Goal: Task Accomplishment & Management: Use online tool/utility

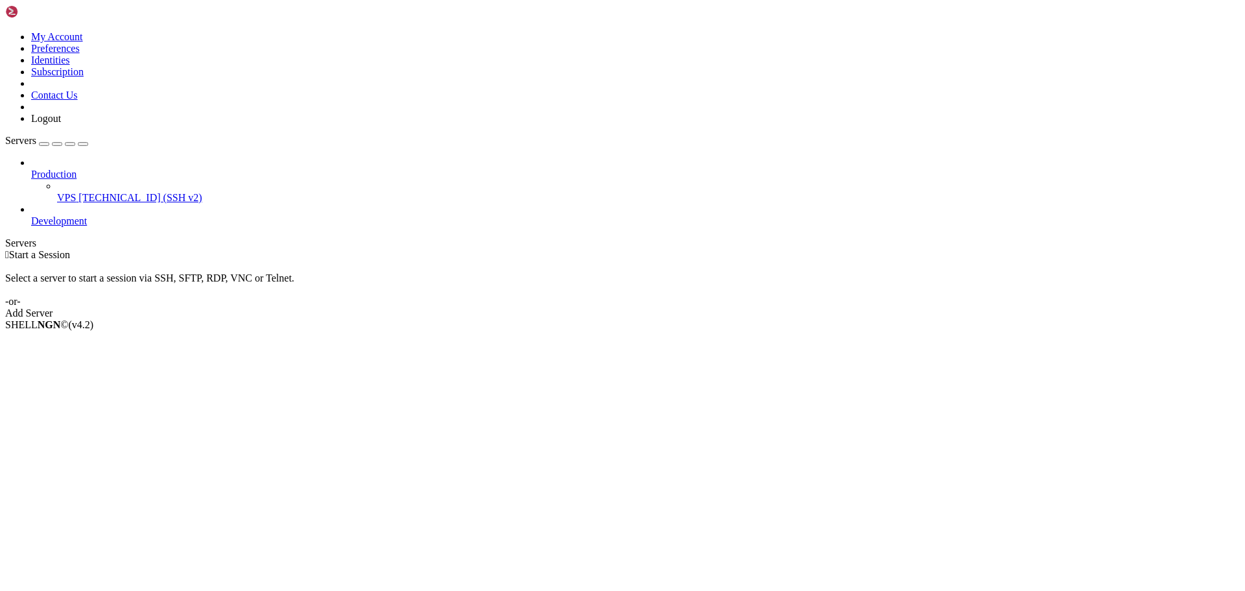
click at [78, 192] on span "[TECHNICAL_ID] (SSH v2)" at bounding box center [139, 197] width 123 height 11
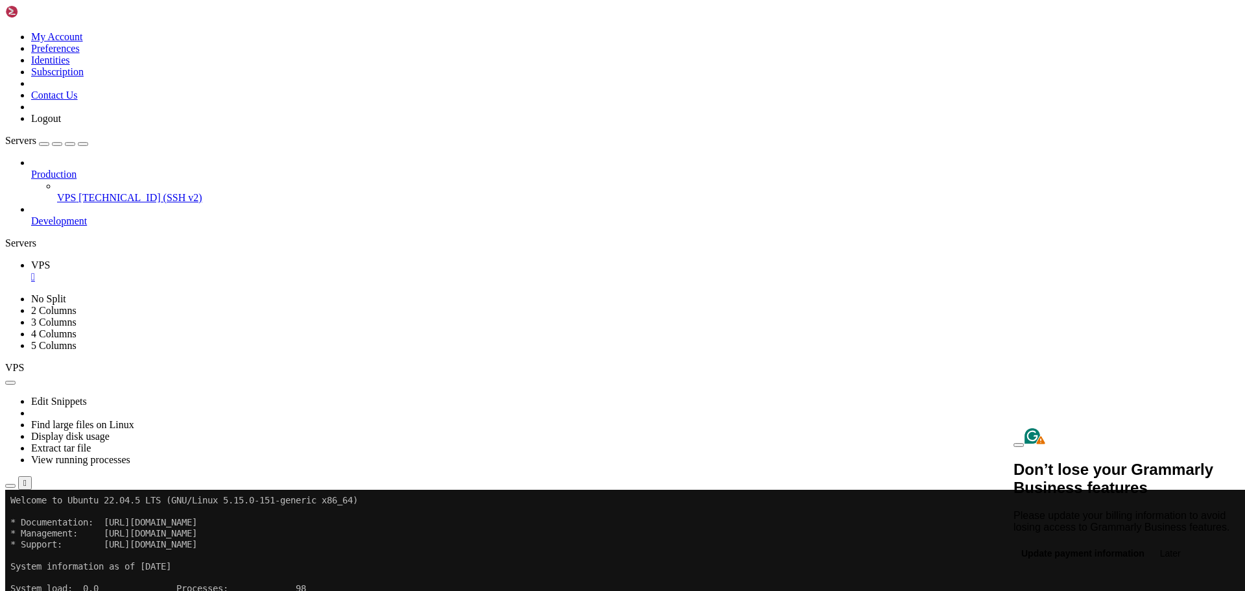
click at [1024, 443] on button at bounding box center [1018, 445] width 10 height 4
click at [10, 486] on icon "button" at bounding box center [10, 486] width 0 height 0
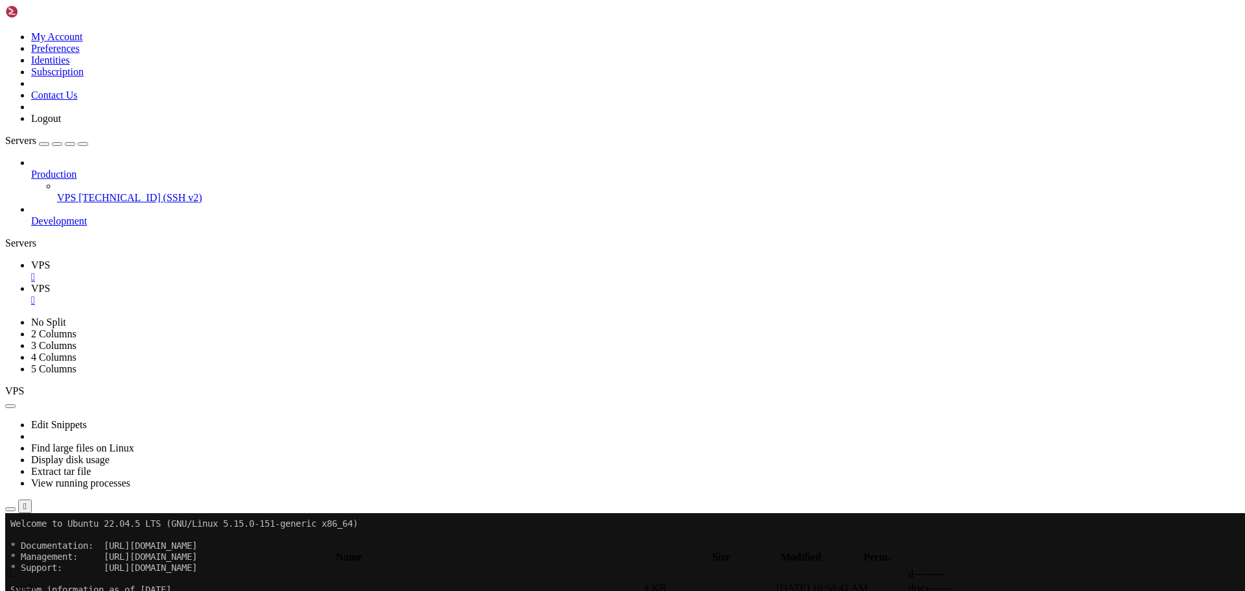
click at [31, 259] on icon at bounding box center [31, 264] width 0 height 11
click at [57, 549] on button "Reconnect" at bounding box center [31, 556] width 52 height 14
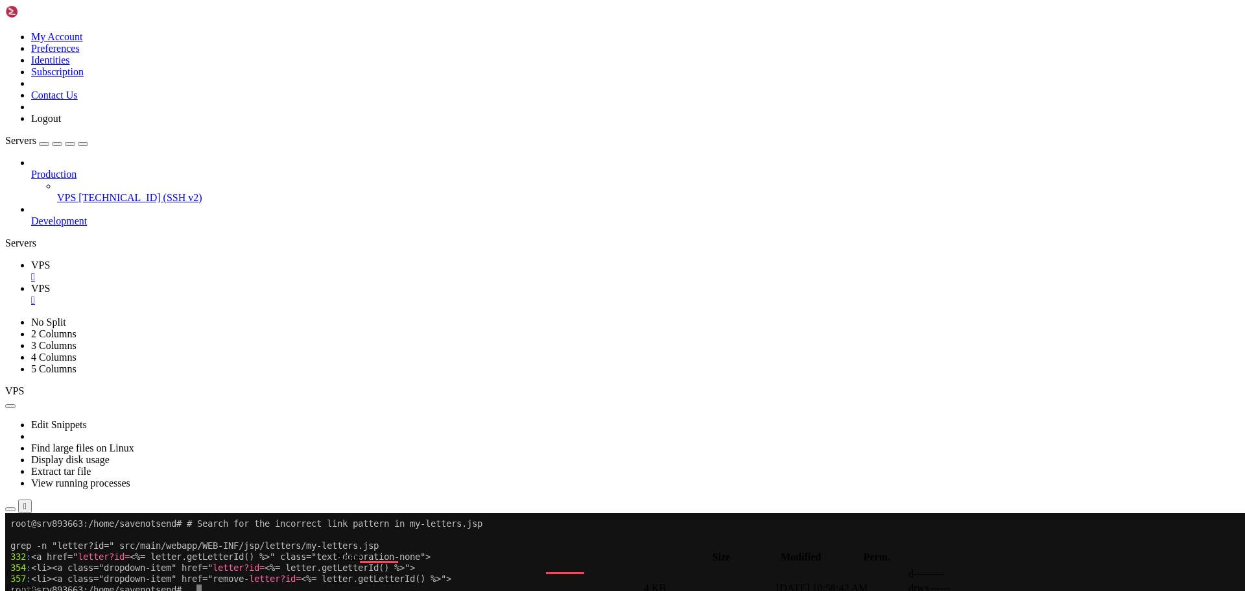
click at [416, 590] on x-row "To enrich screen reader interactions, please activate Accessibility in Grammarl…" at bounding box center [545, 600] width 1071 height 11
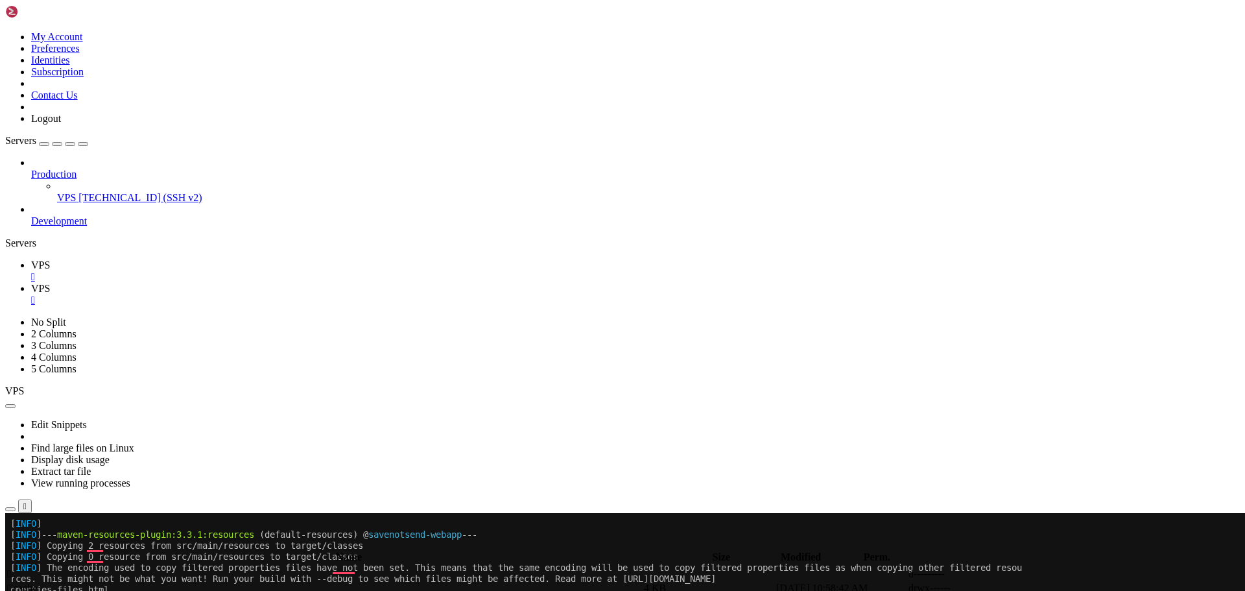
scroll to position [705, 0]
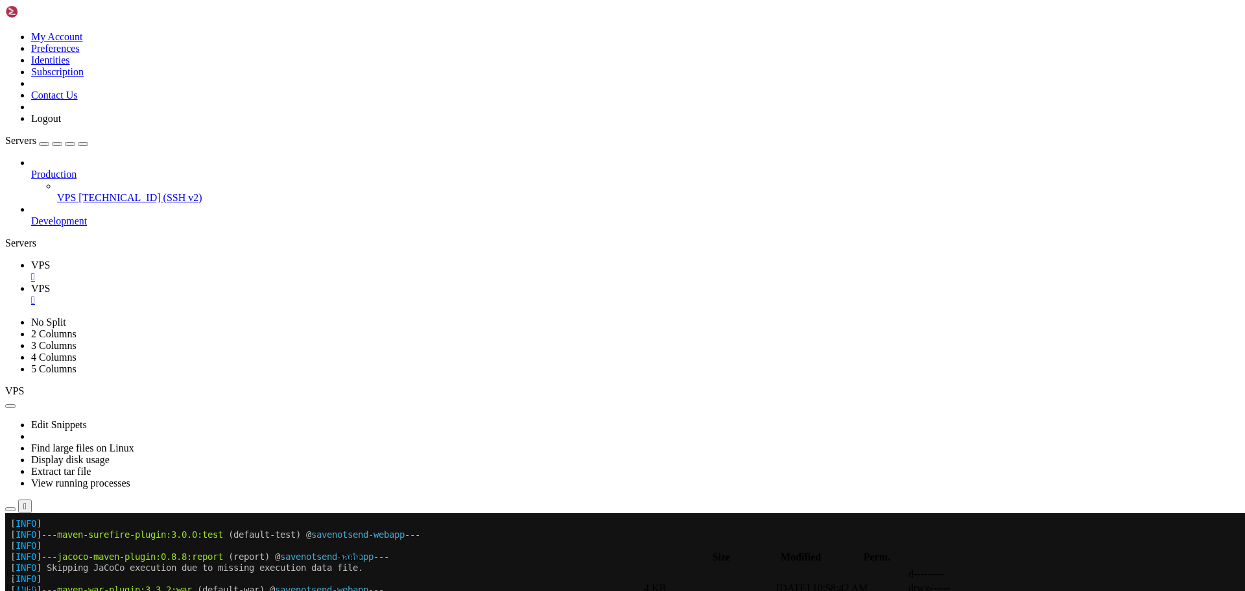
click at [10, 513] on div at bounding box center [7, 513] width 5 height 0
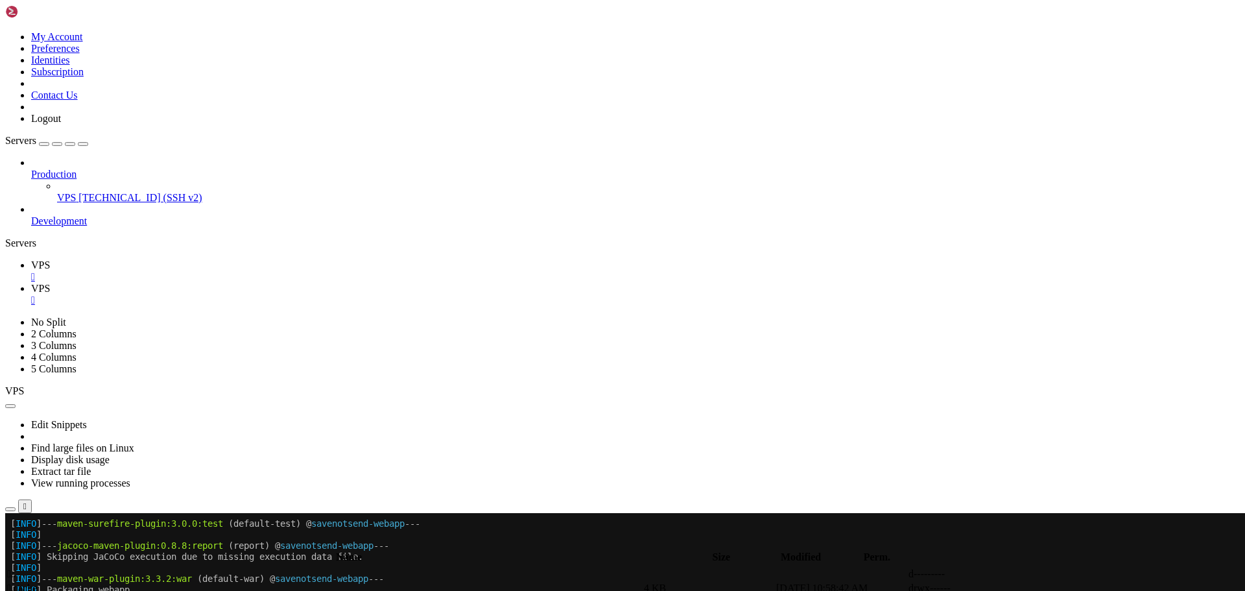
scroll to position [231, 0]
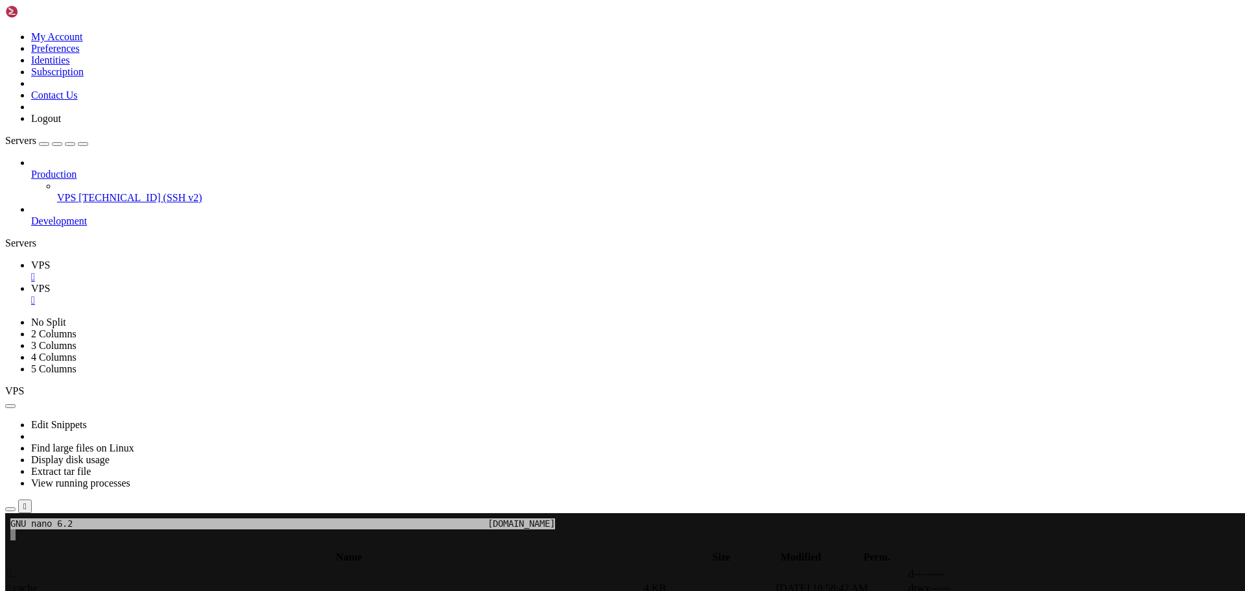
click at [27, 537] on x-row "To enrich screen reader interactions, please activate Accessibility in Grammarl…" at bounding box center [545, 534] width 1071 height 11
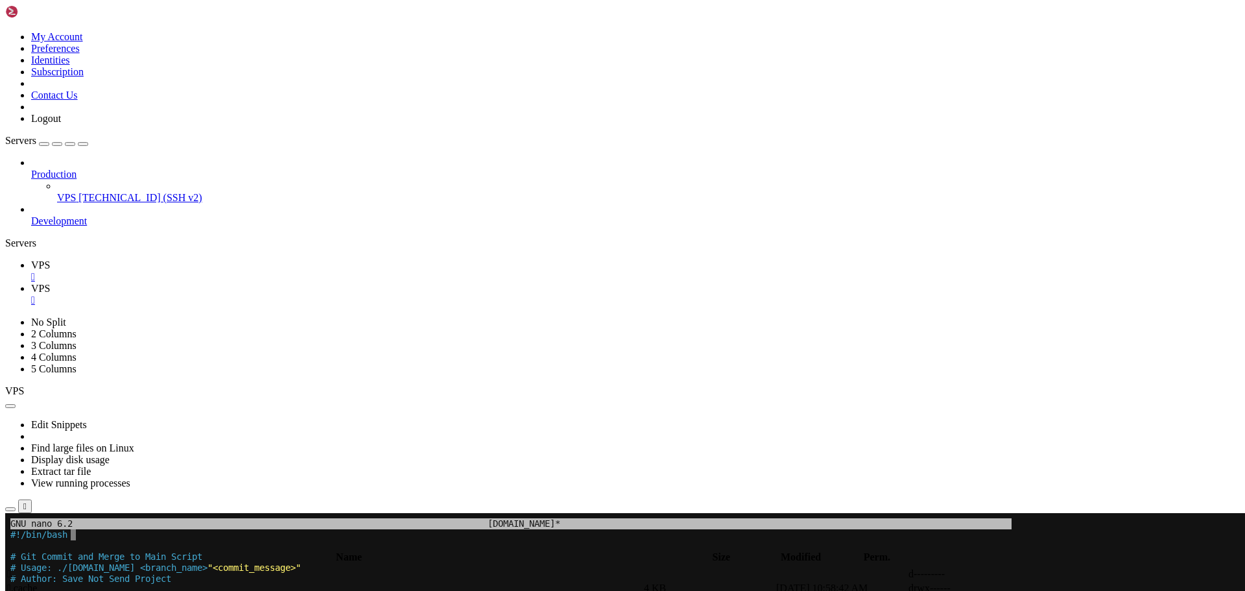
click at [67, 566] on span "# Usage: ./git-merge.sh <branch_name>" at bounding box center [108, 567] width 197 height 10
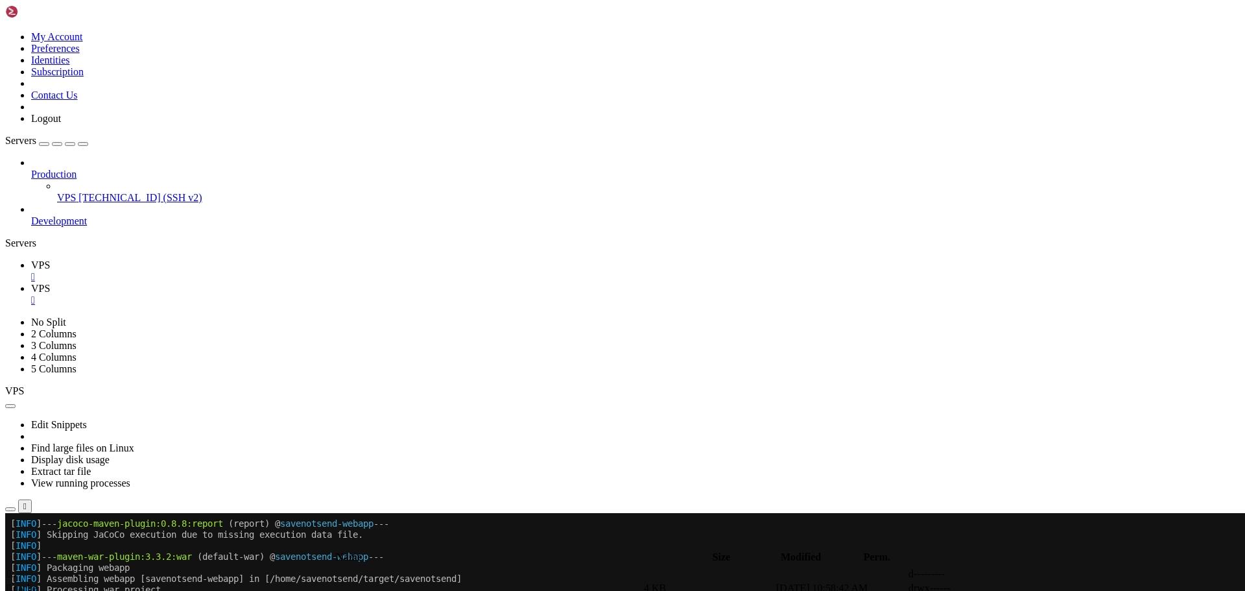
scroll to position [242, 0]
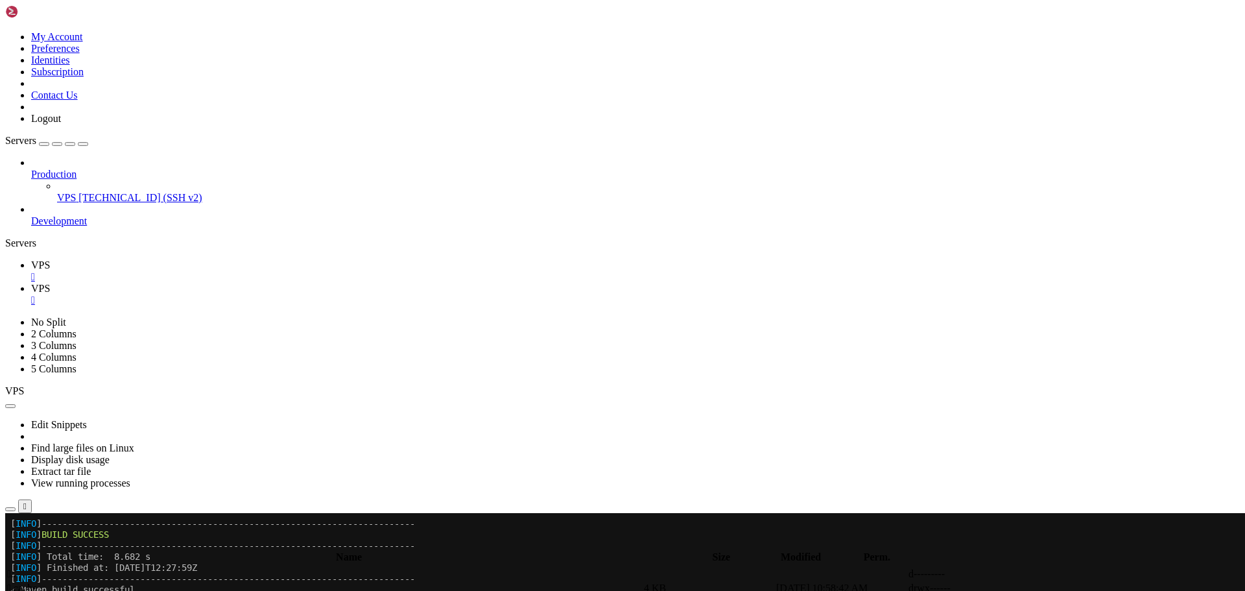
scroll to position [342, 0]
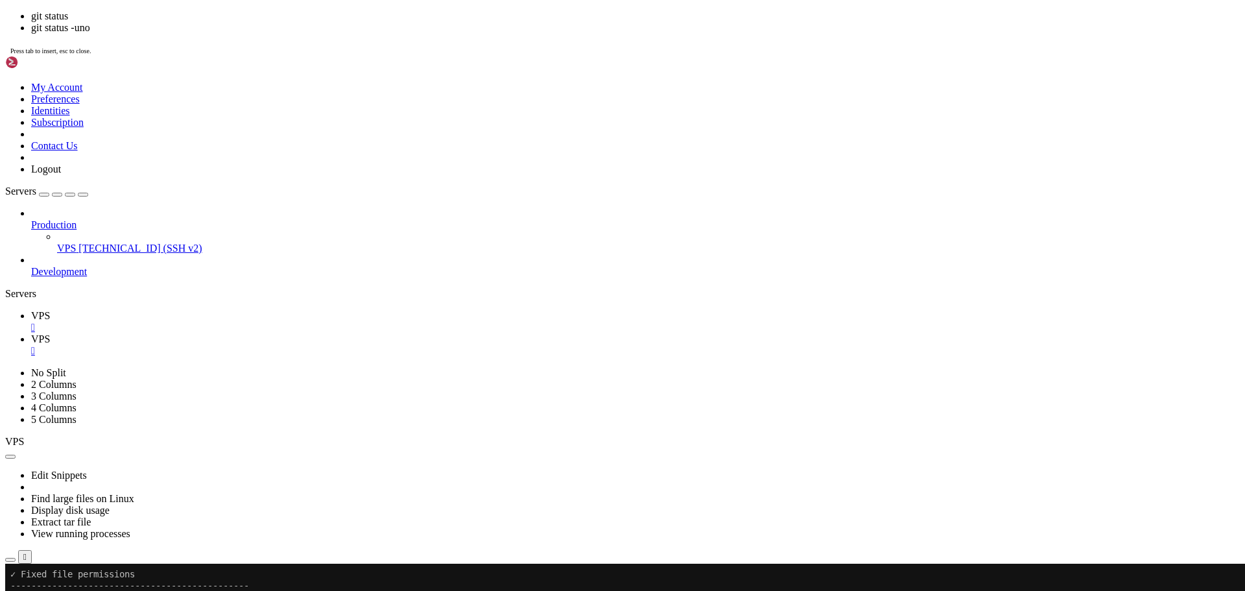
scroll to position [562, 0]
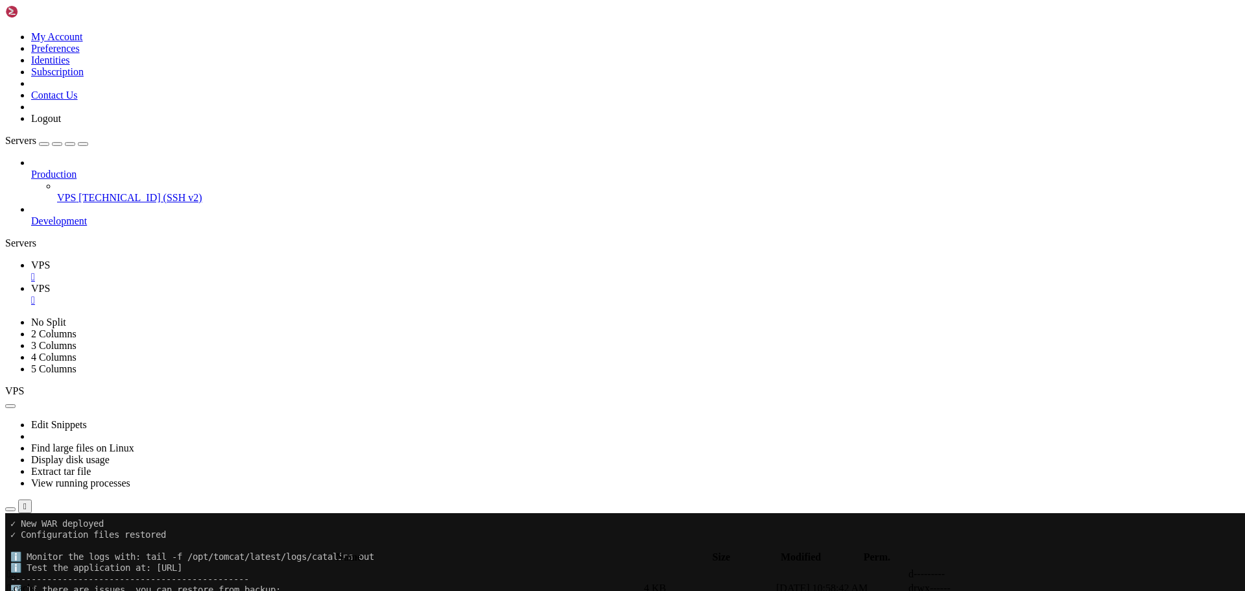
scroll to position [606, 0]
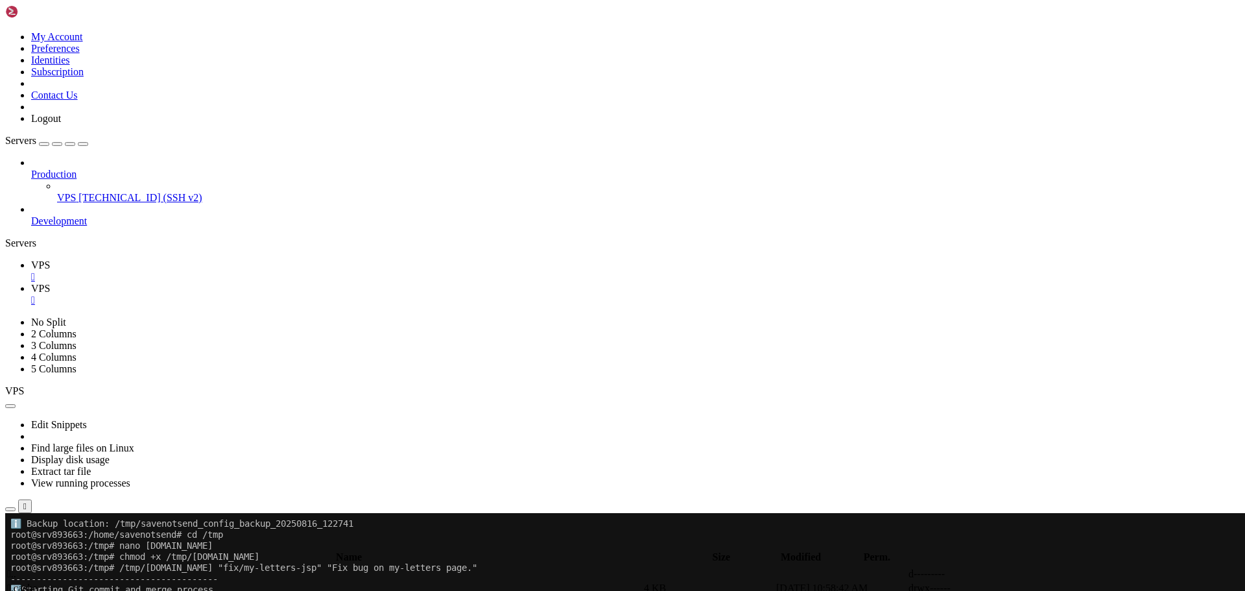
scroll to position [749, 0]
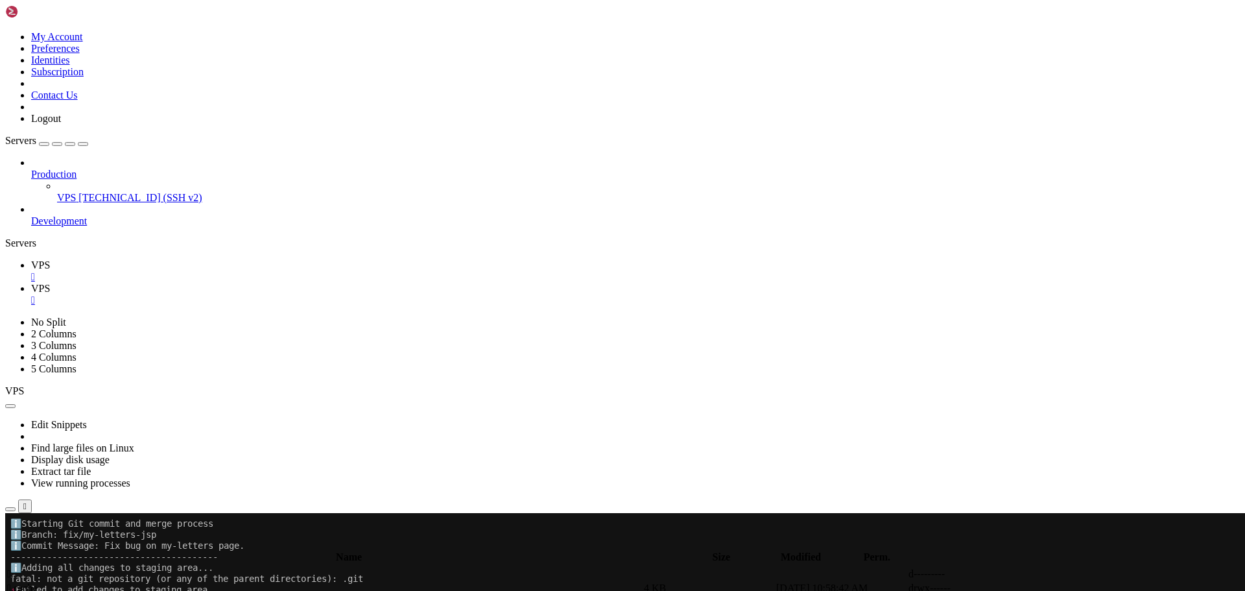
drag, startPoint x: 237, startPoint y: 1005, endPoint x: 254, endPoint y: 1012, distance: 18.9
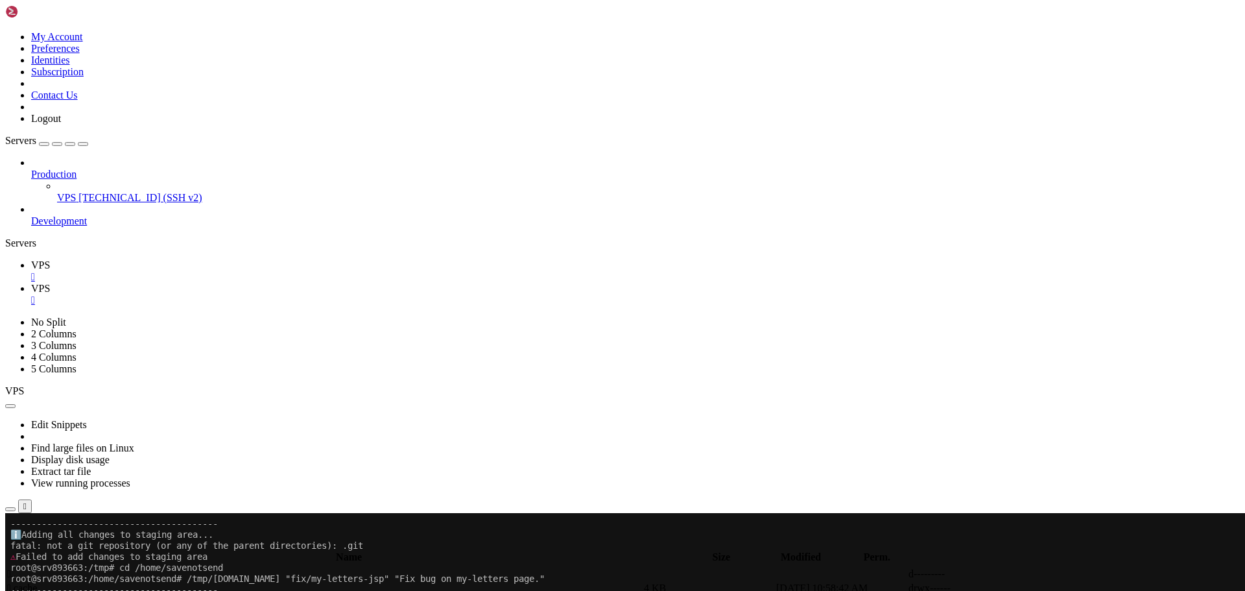
scroll to position [782, 0]
click at [10, 513] on div at bounding box center [7, 513] width 5 height 0
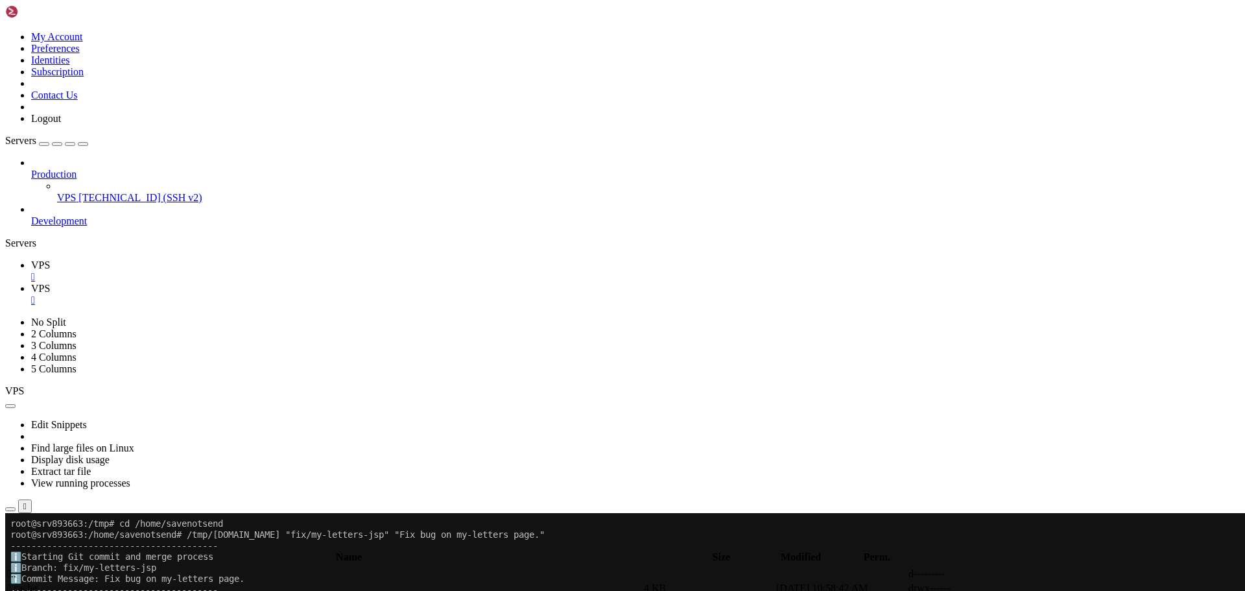
scroll to position [826, 0]
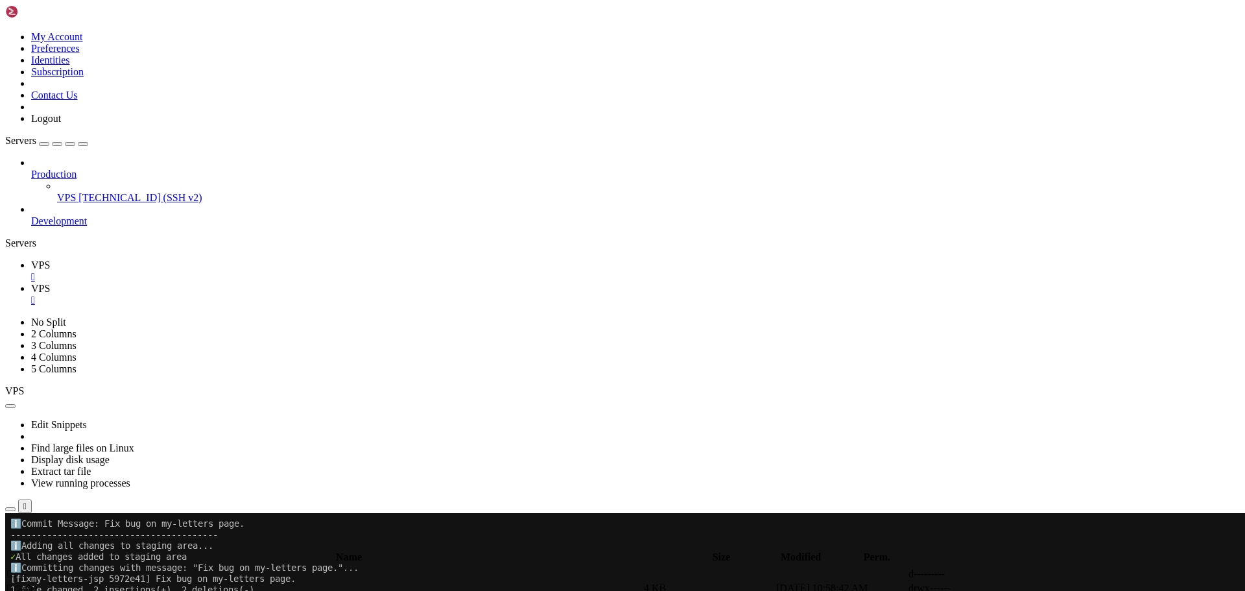
scroll to position [882, 0]
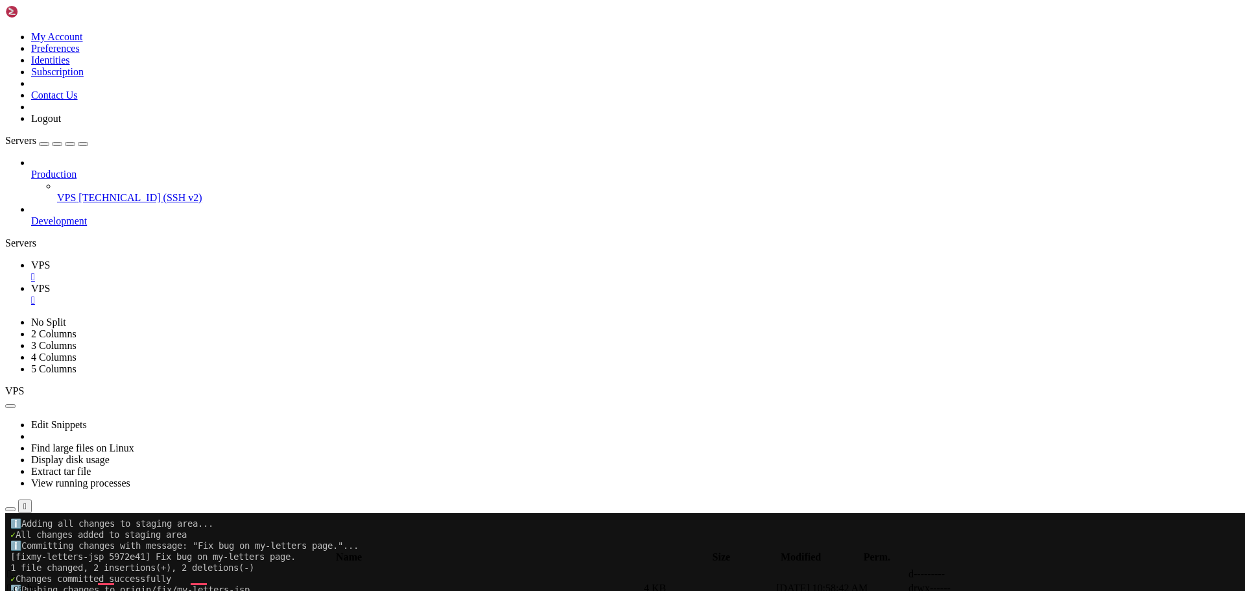
scroll to position [904, 0]
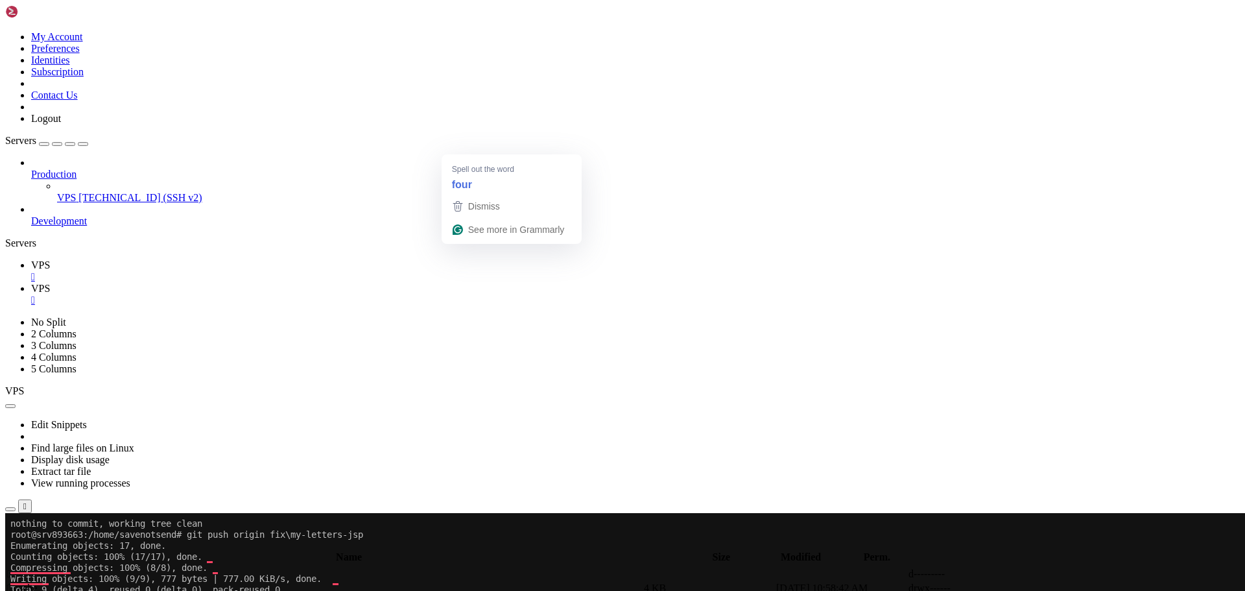
click at [50, 283] on span "VPS" at bounding box center [40, 288] width 19 height 11
click at [10, 545] on icon "button" at bounding box center [10, 545] width 0 height 0
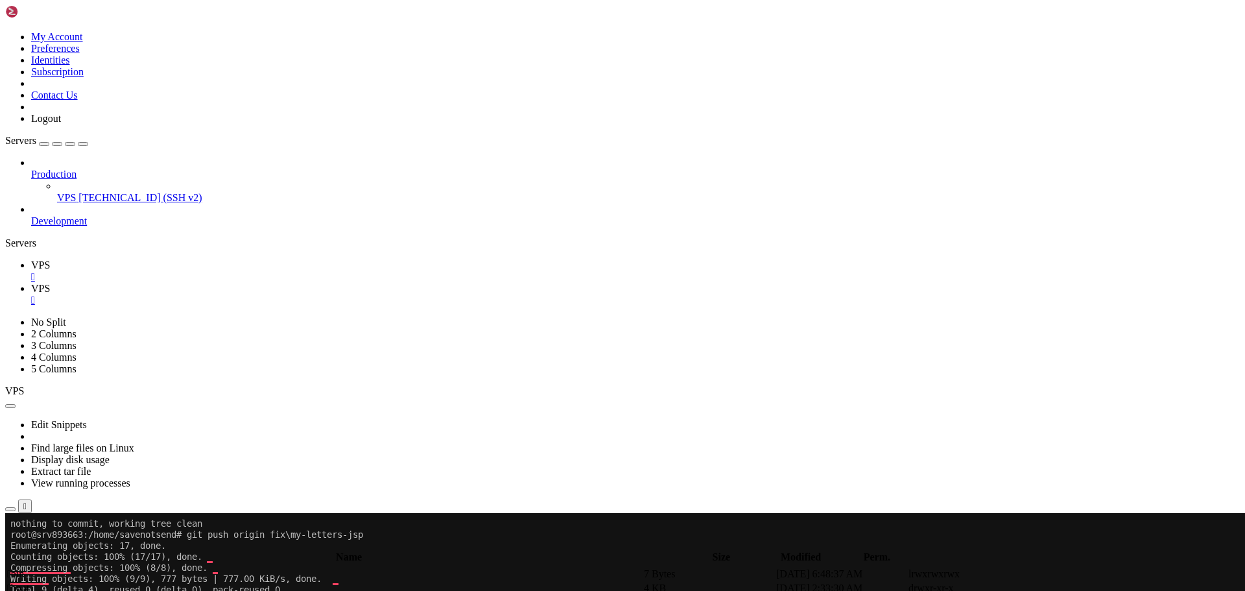
click at [62, 582] on span " savenotsend" at bounding box center [34, 587] width 54 height 11
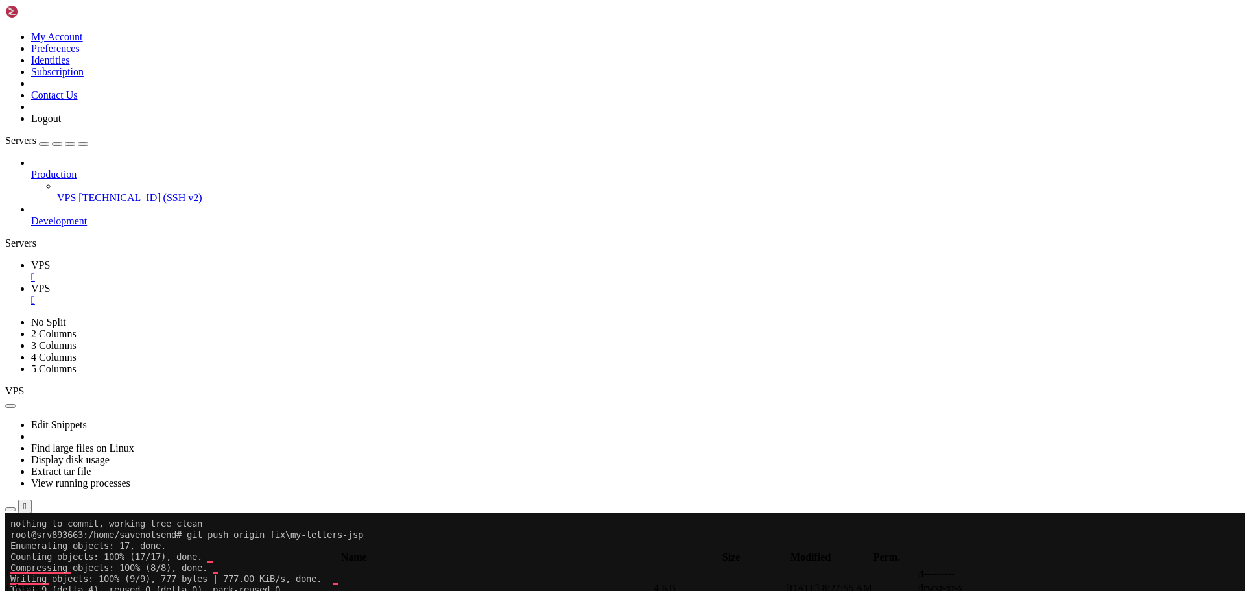
click at [16, 568] on span " .." at bounding box center [11, 573] width 9 height 11
click at [32, 582] on span " main" at bounding box center [19, 587] width 25 height 11
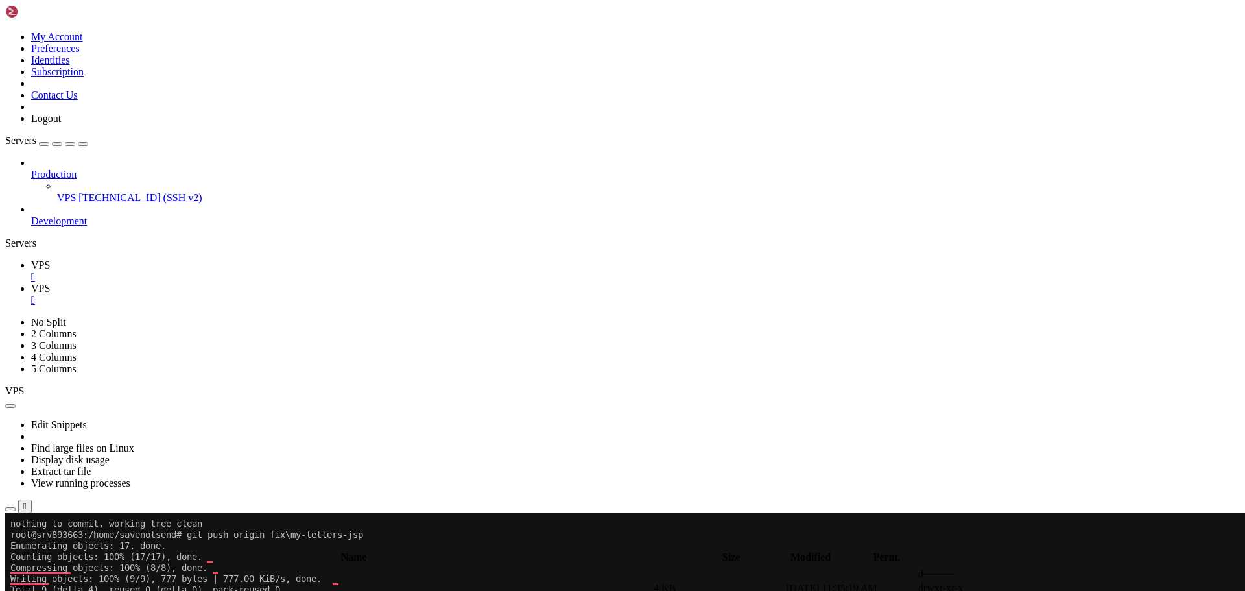
click at [32, 582] on span " main" at bounding box center [19, 587] width 25 height 11
click at [29, 582] on span " java" at bounding box center [17, 587] width 21 height 11
click at [29, 582] on span " com" at bounding box center [17, 587] width 21 height 11
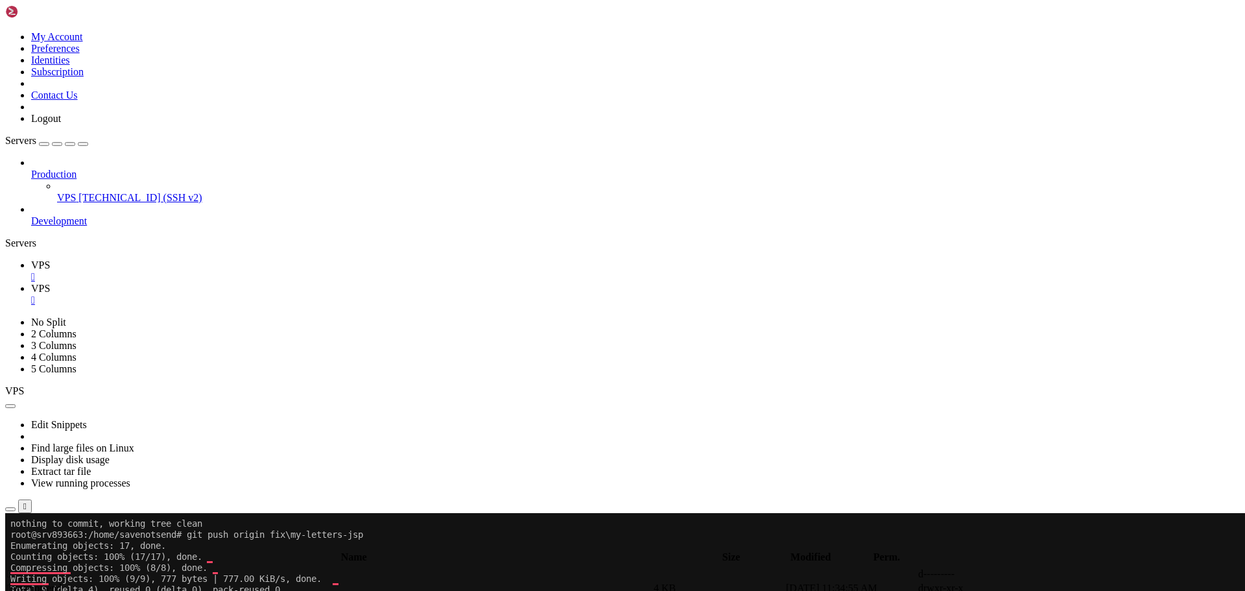
click at [62, 582] on span " savenotsend" at bounding box center [34, 587] width 54 height 11
type input "/home/savenotsend/src/main/java/com/savenotsend/servlets"
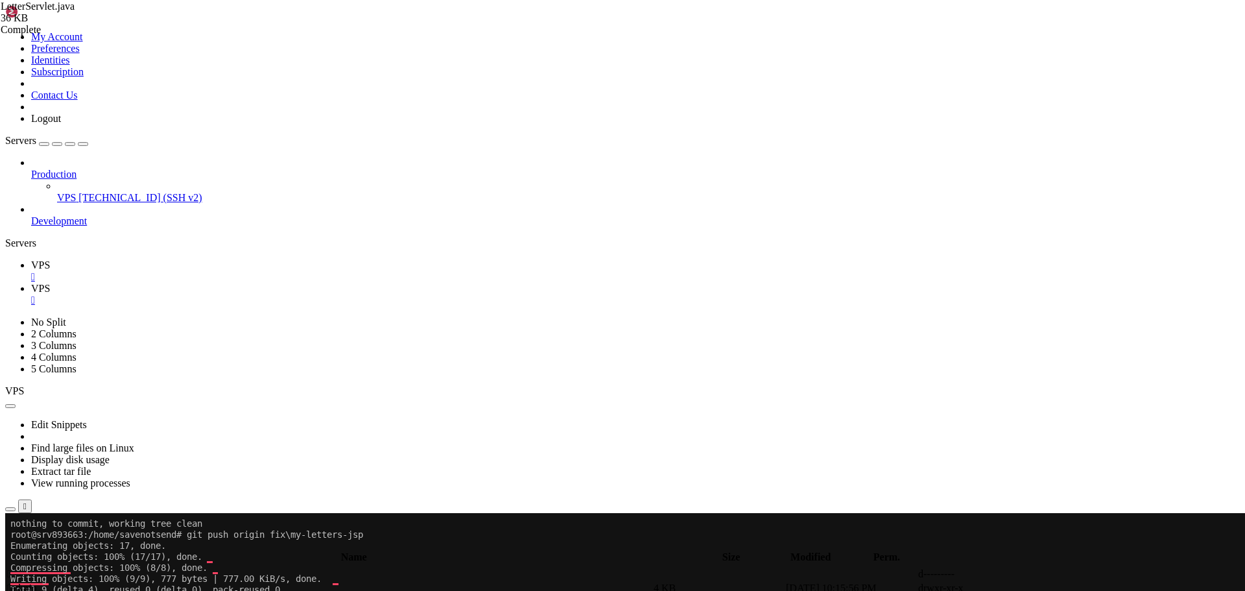
type textarea "return;"
type input "handleViewLetter"
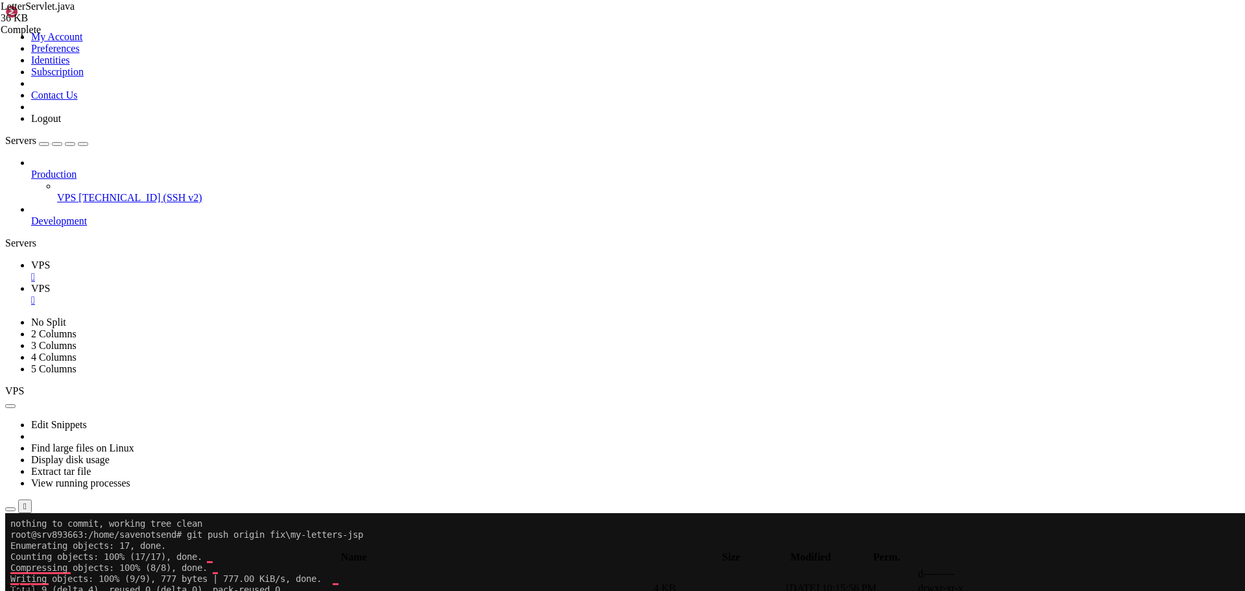
drag, startPoint x: 214, startPoint y: 156, endPoint x: 510, endPoint y: 223, distance: 303.7
paste textarea
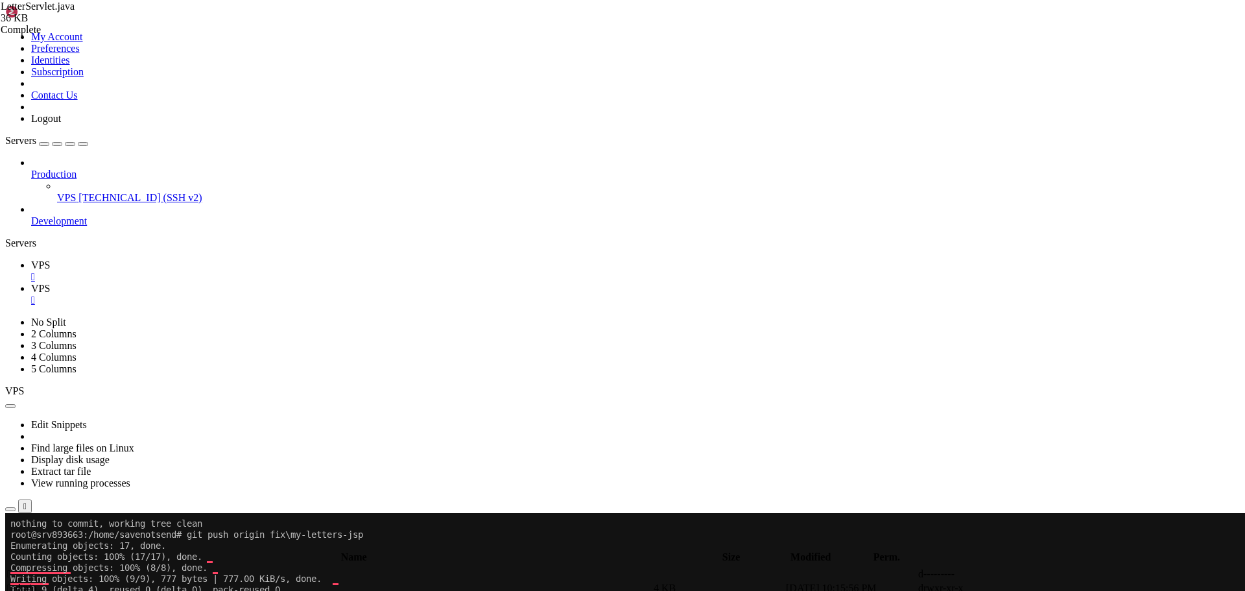
scroll to position [1144, 0]
drag, startPoint x: 198, startPoint y: 164, endPoint x: 366, endPoint y: 84, distance: 185.3
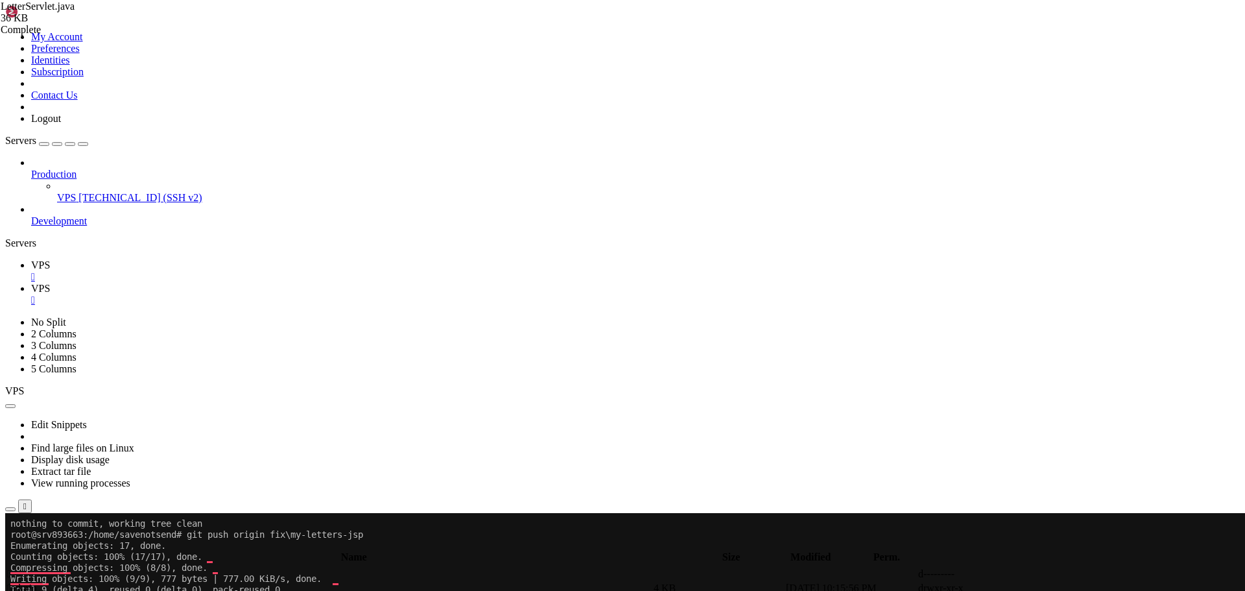
scroll to position [1058, 0]
type textarea "} }"
click at [186, 259] on link "VPS " at bounding box center [635, 270] width 1208 height 23
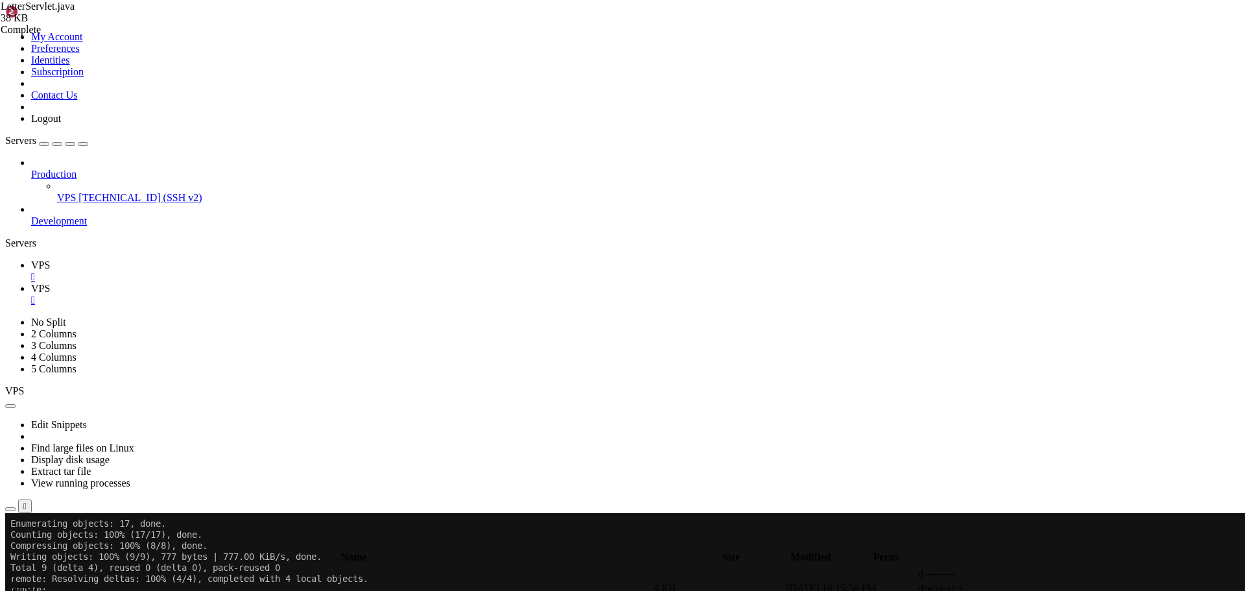
scroll to position [1102, 0]
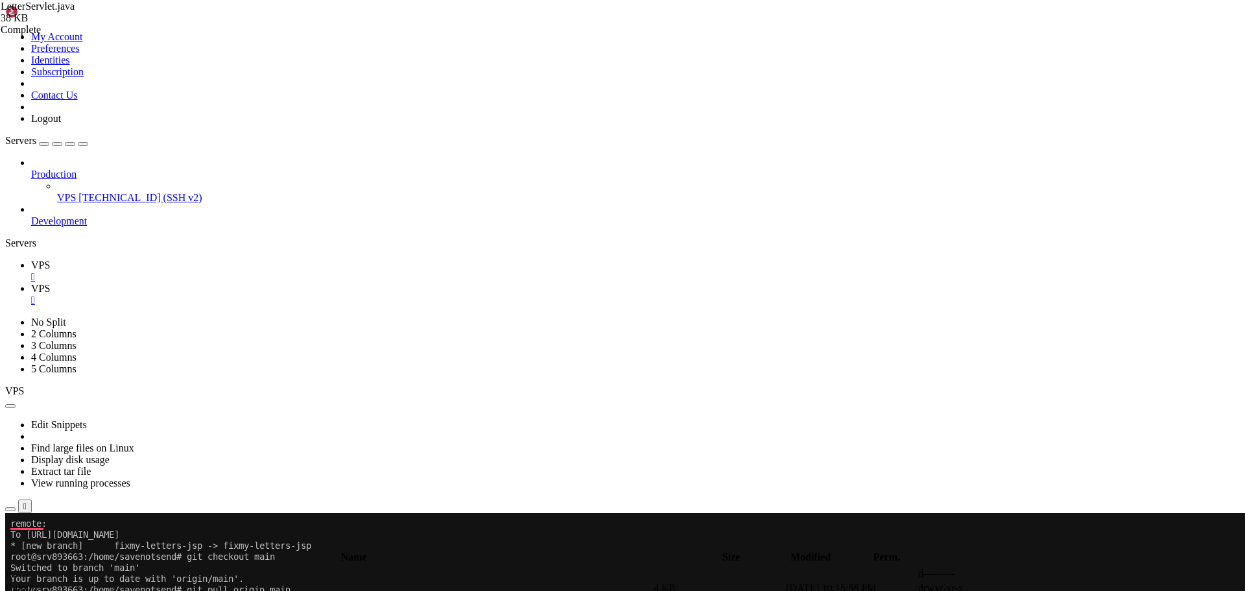
scroll to position [1201, 0]
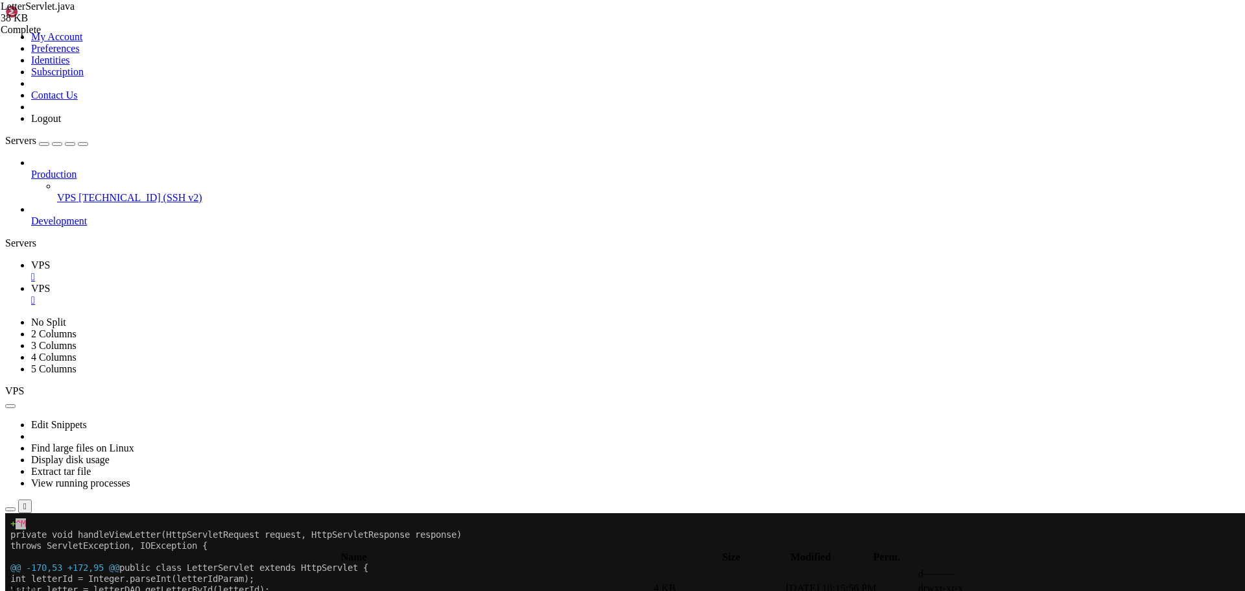
scroll to position [1873, 0]
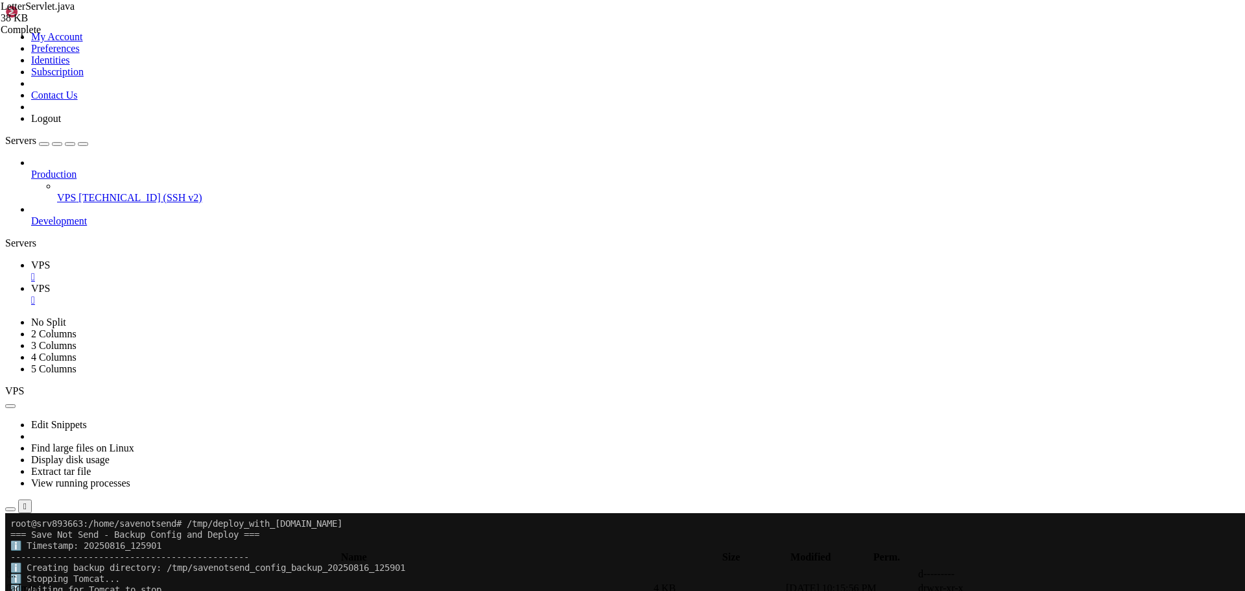
scroll to position [3394, 0]
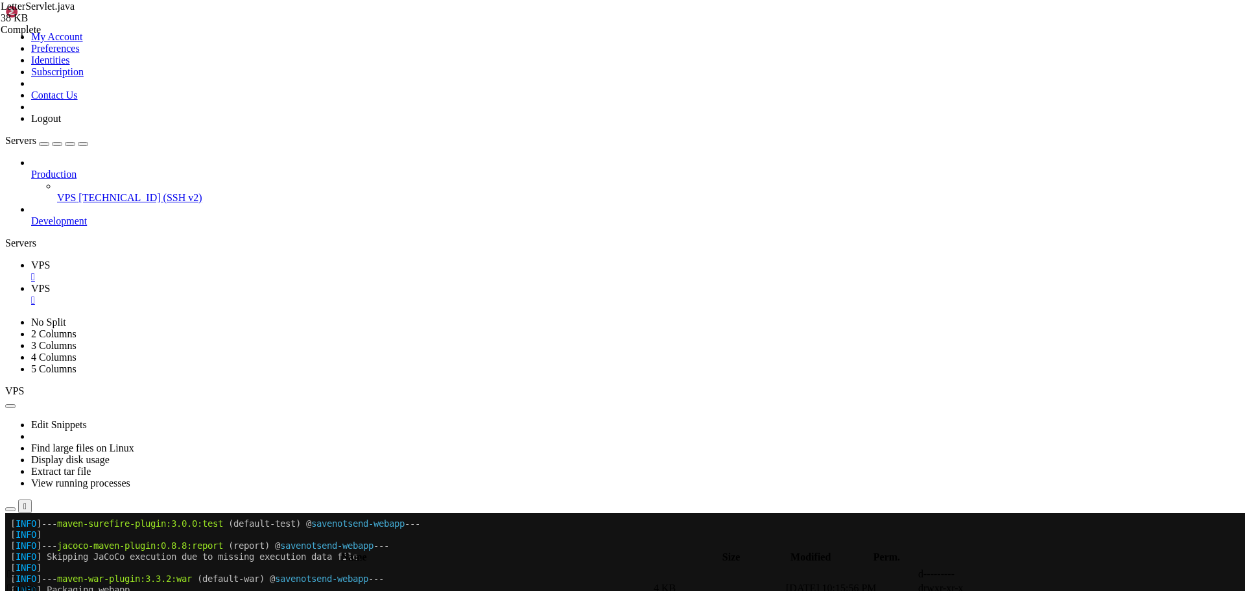
scroll to position [3956, 0]
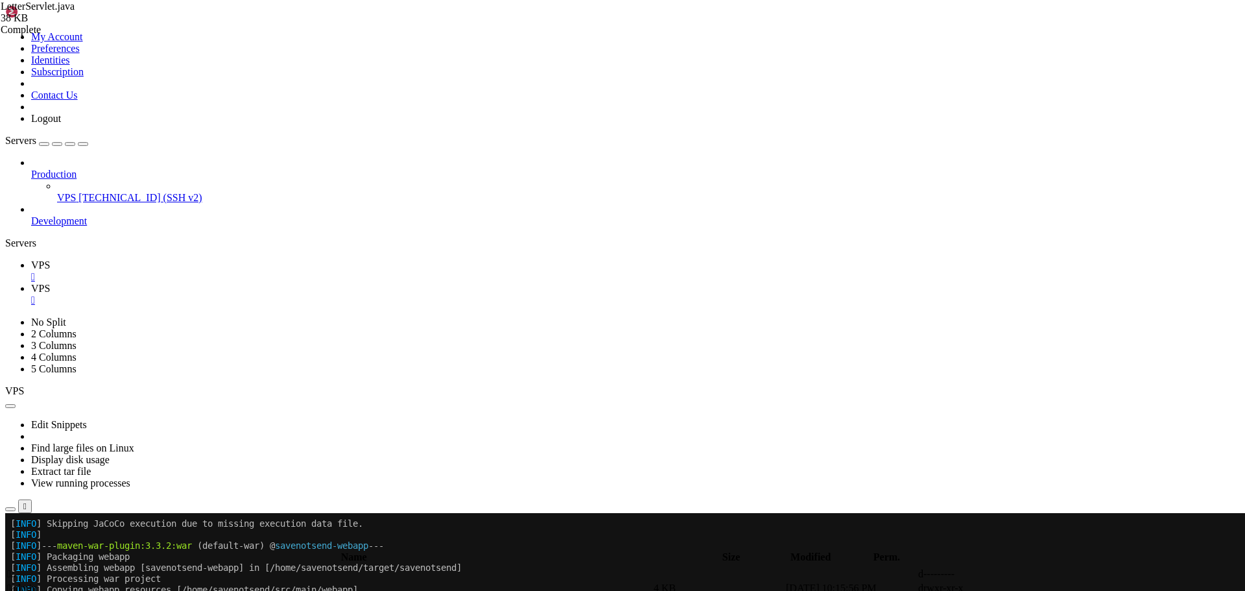
scroll to position [3989, 0]
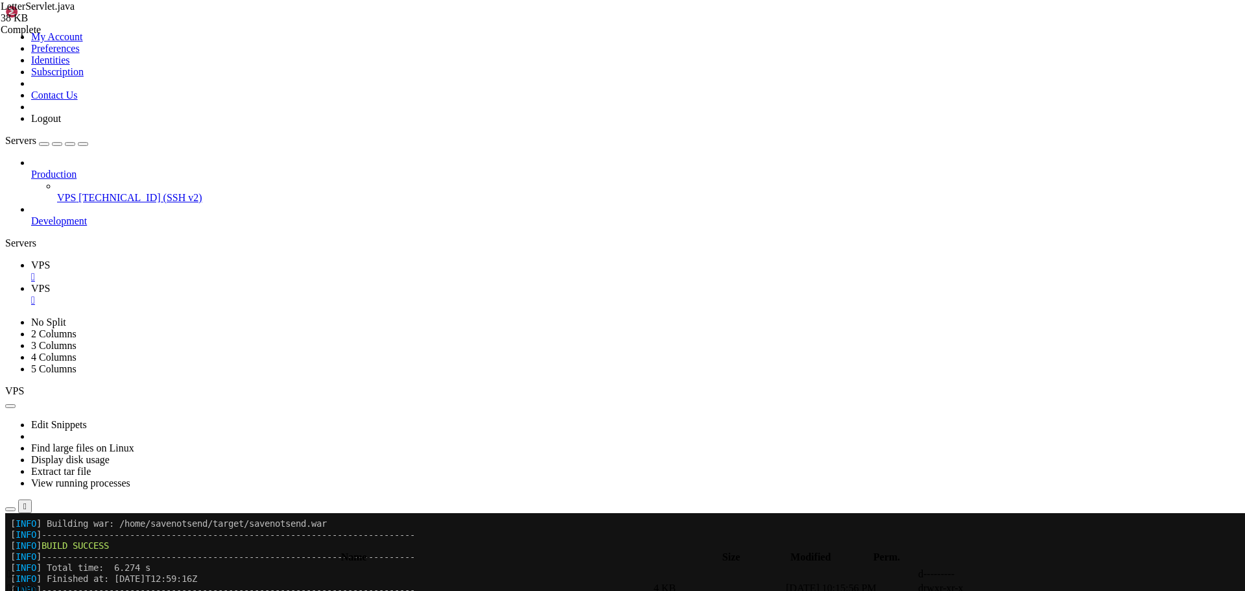
scroll to position [4132, 0]
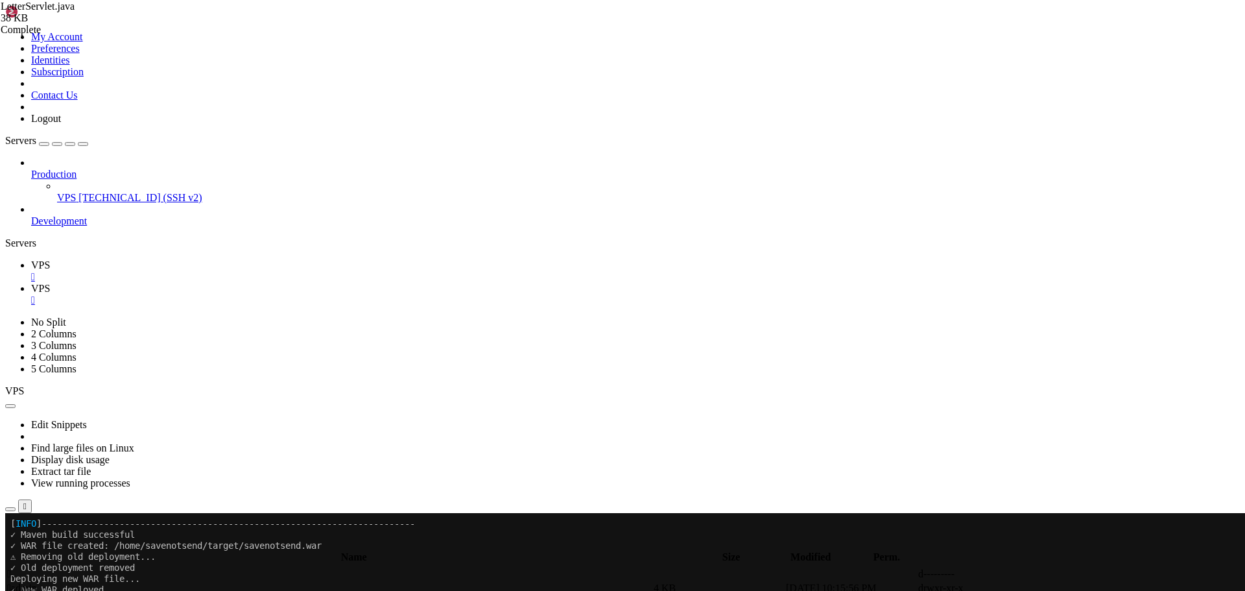
drag, startPoint x: 197, startPoint y: 1009, endPoint x: 208, endPoint y: 1009, distance: 11.0
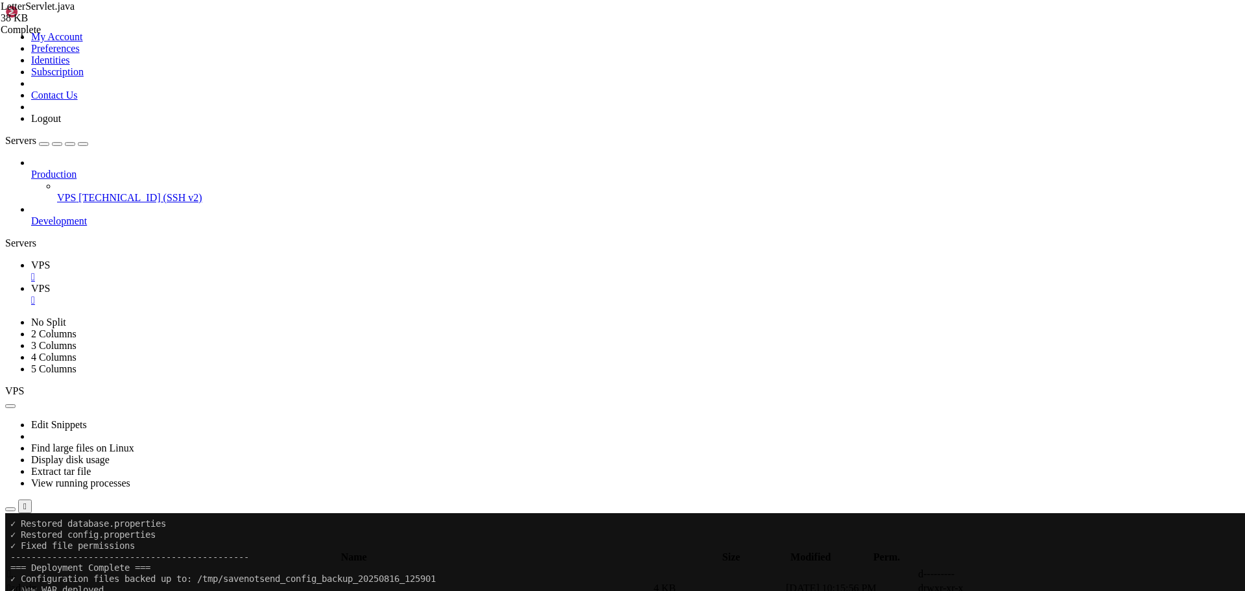
scroll to position [4287, 0]
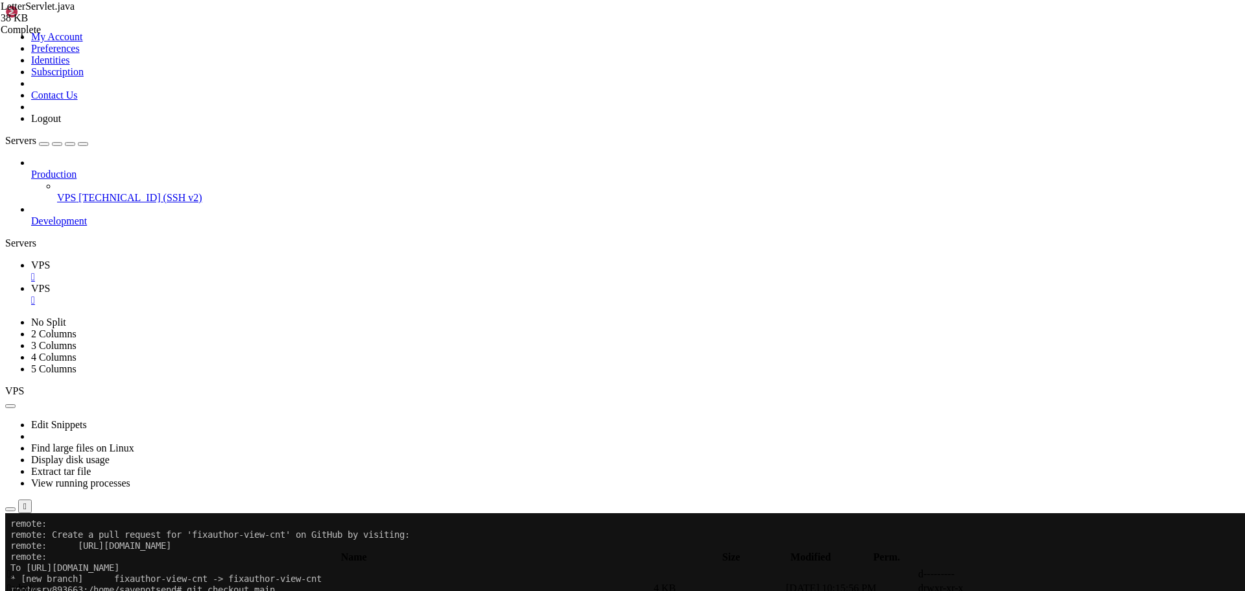
scroll to position [4650, 0]
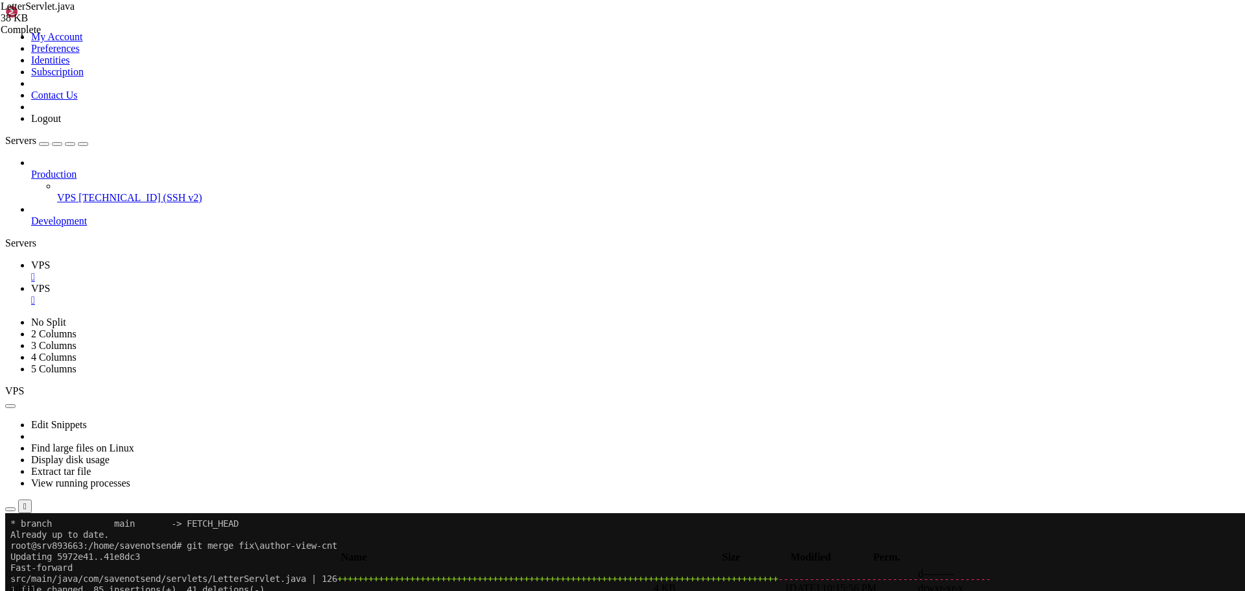
click at [10, 509] on icon "button" at bounding box center [10, 509] width 0 height 0
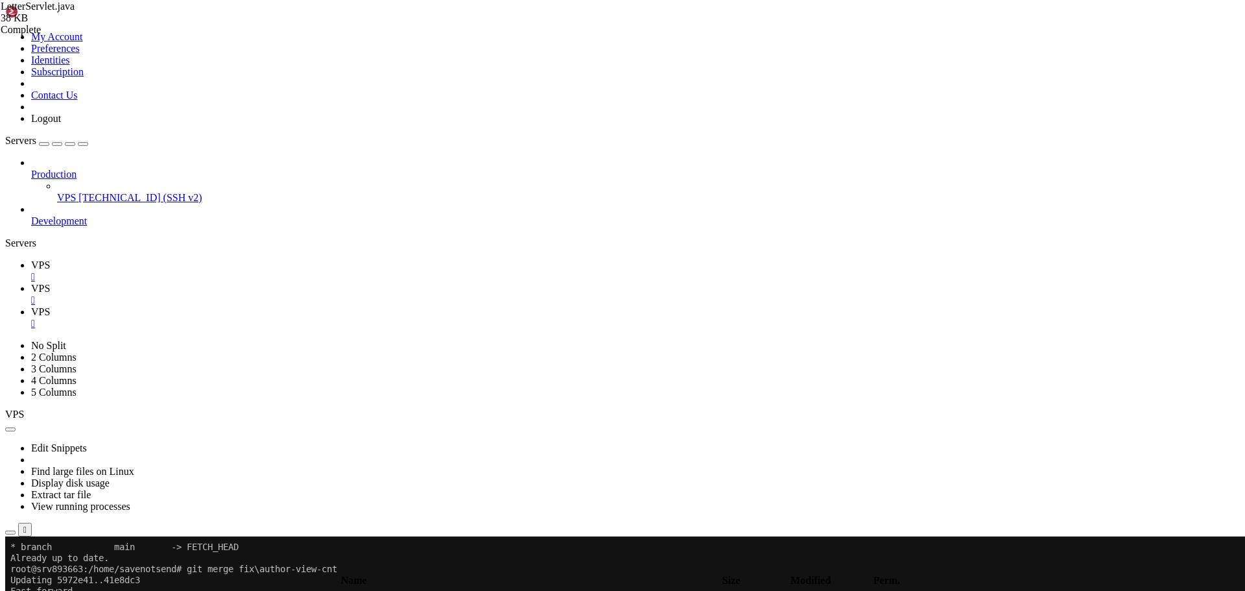
type input "/home/savenotsend/src/main/webapp"
type textarea "<!-- Do CSS -->"
paste textarea "<%@ include file="/WEB-INF/jsp/common/footer.jsp" %>"
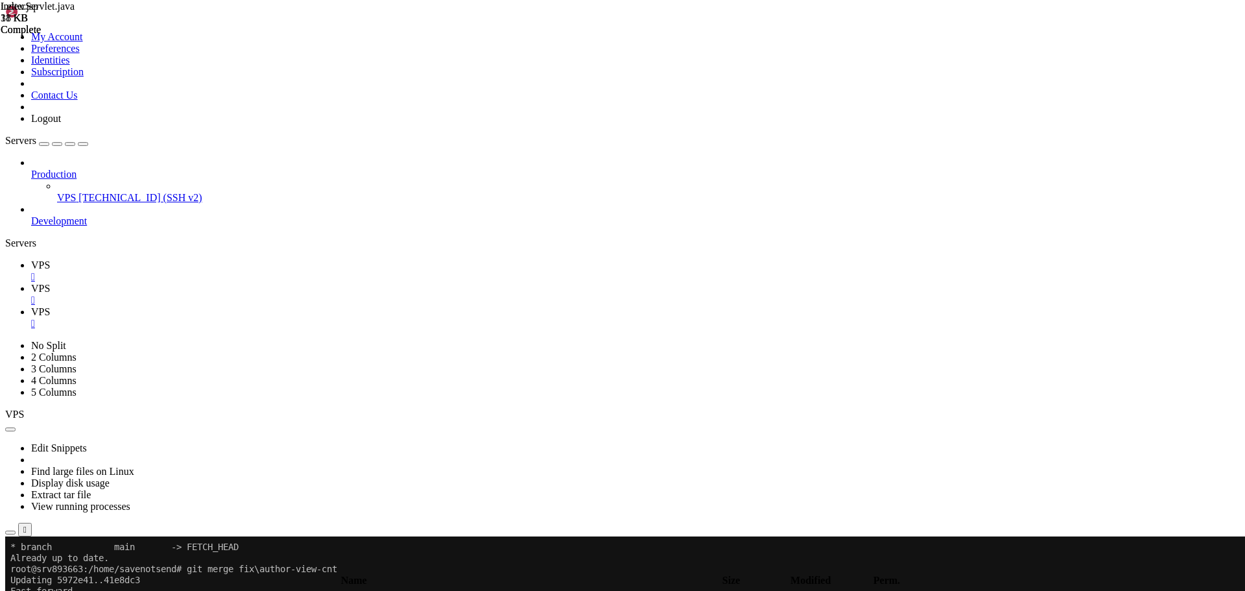
type textarea "<%@ include file="/WEB-INF/jsp/common/footer.jsp" %>"
click at [50, 259] on span "VPS" at bounding box center [40, 264] width 19 height 11
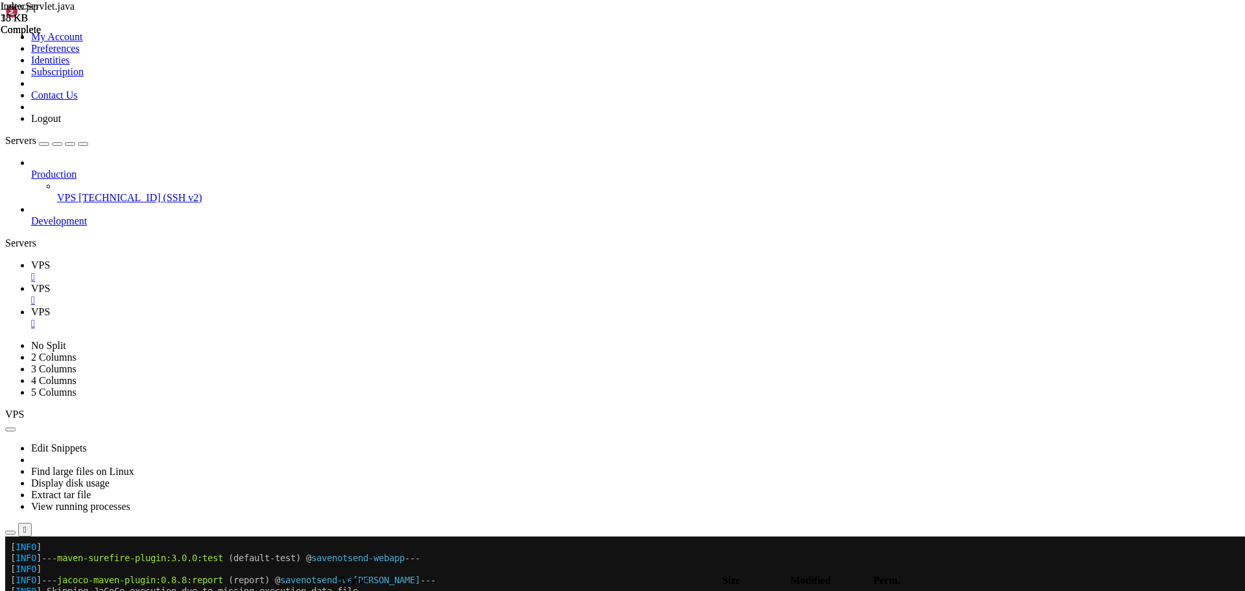
click at [50, 283] on span "VPS" at bounding box center [40, 288] width 19 height 11
click at [309, 306] on link "VPS " at bounding box center [635, 317] width 1208 height 23
paste textarea
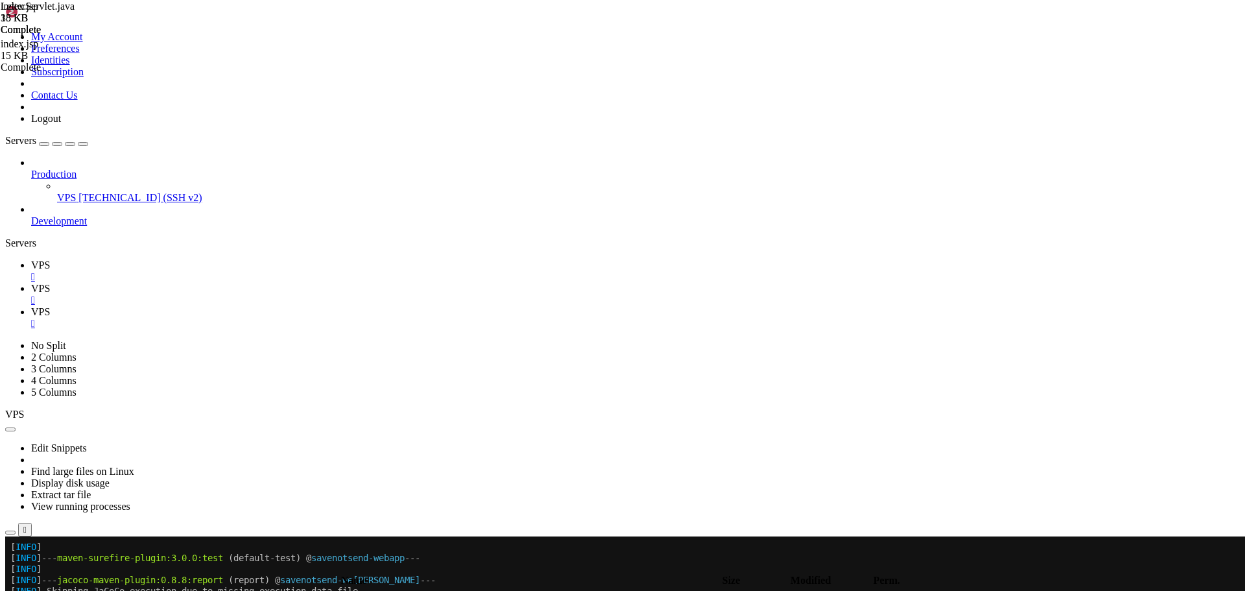
type textarea "<%@ include file="/WEB-INF/jsp/common/footer.jsp" %>"
click at [31, 259] on icon at bounding box center [31, 264] width 0 height 11
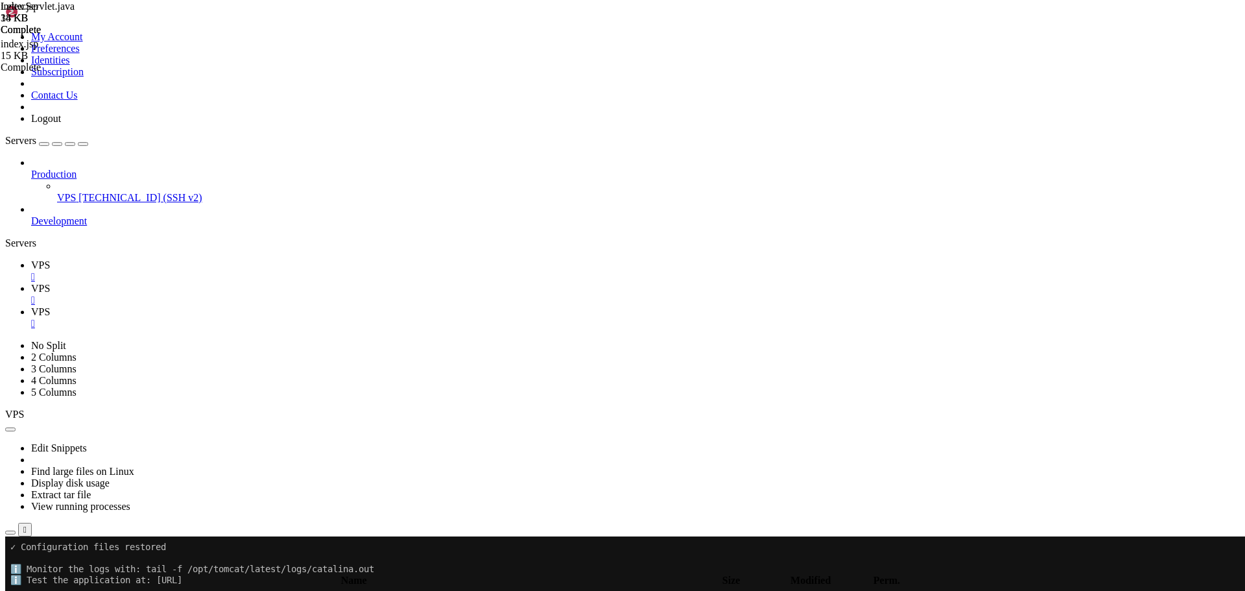
scroll to position [6215, 0]
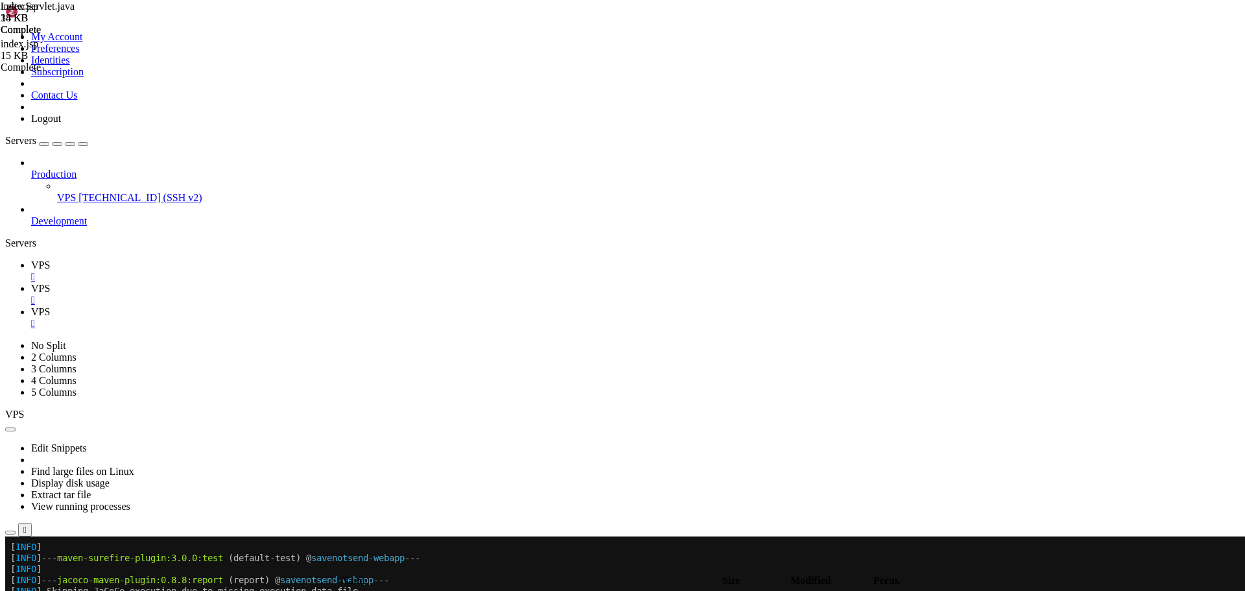
click at [50, 283] on span "VPS" at bounding box center [40, 288] width 19 height 11
click at [50, 306] on span "VPS" at bounding box center [40, 311] width 19 height 11
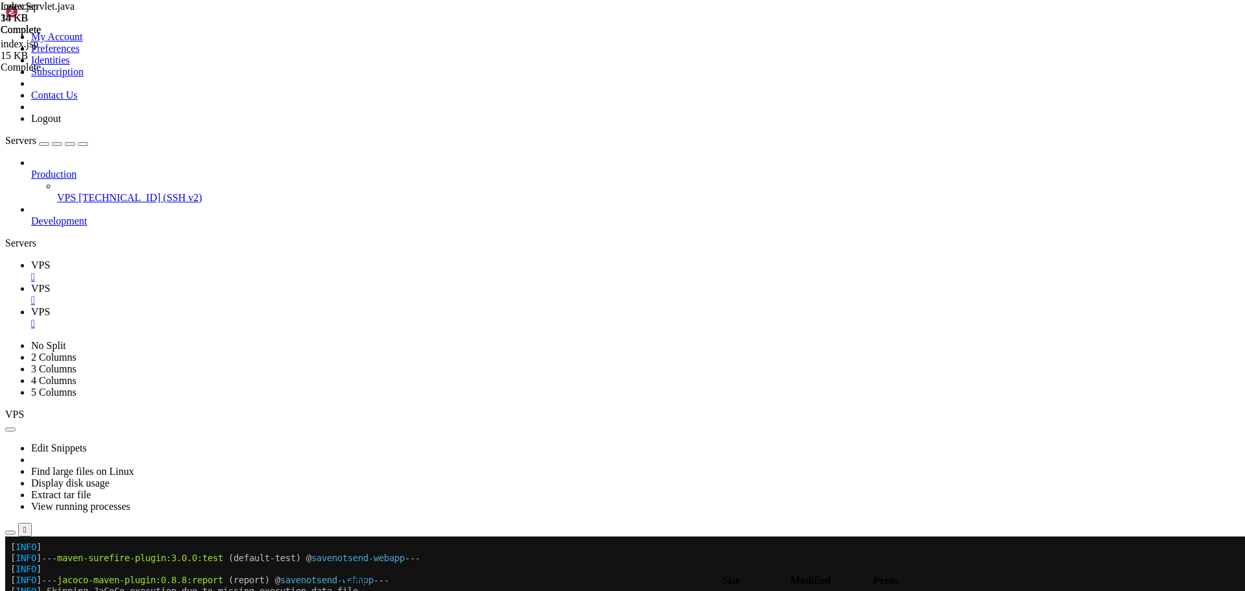
click at [50, 259] on span "VPS" at bounding box center [40, 264] width 19 height 11
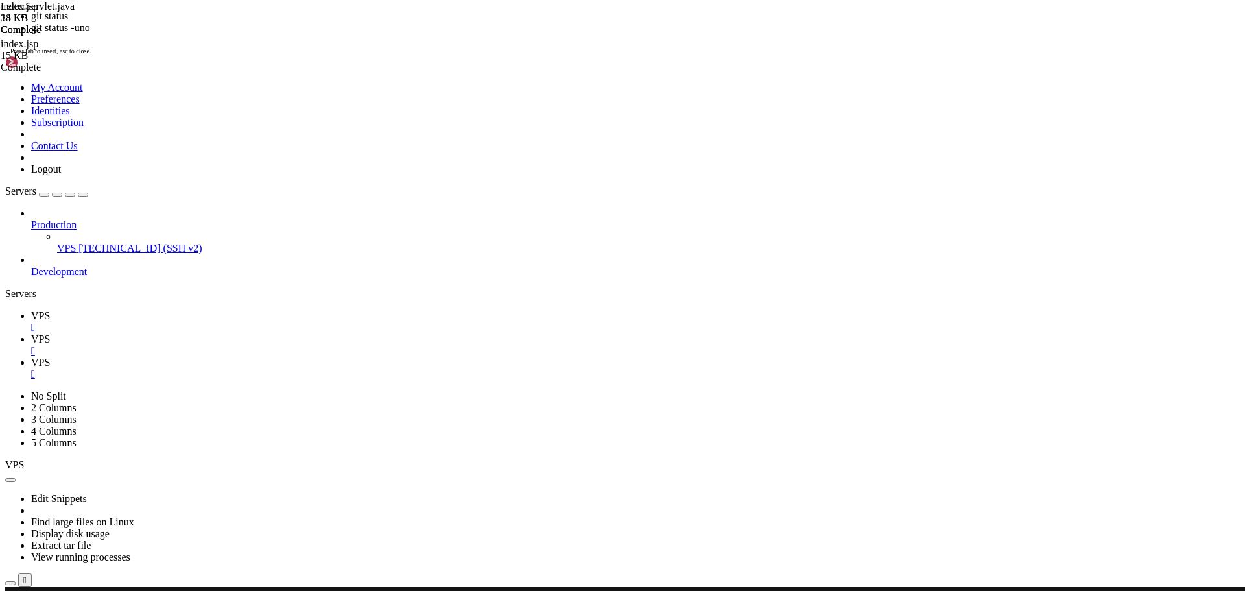
scroll to position [6876, 0]
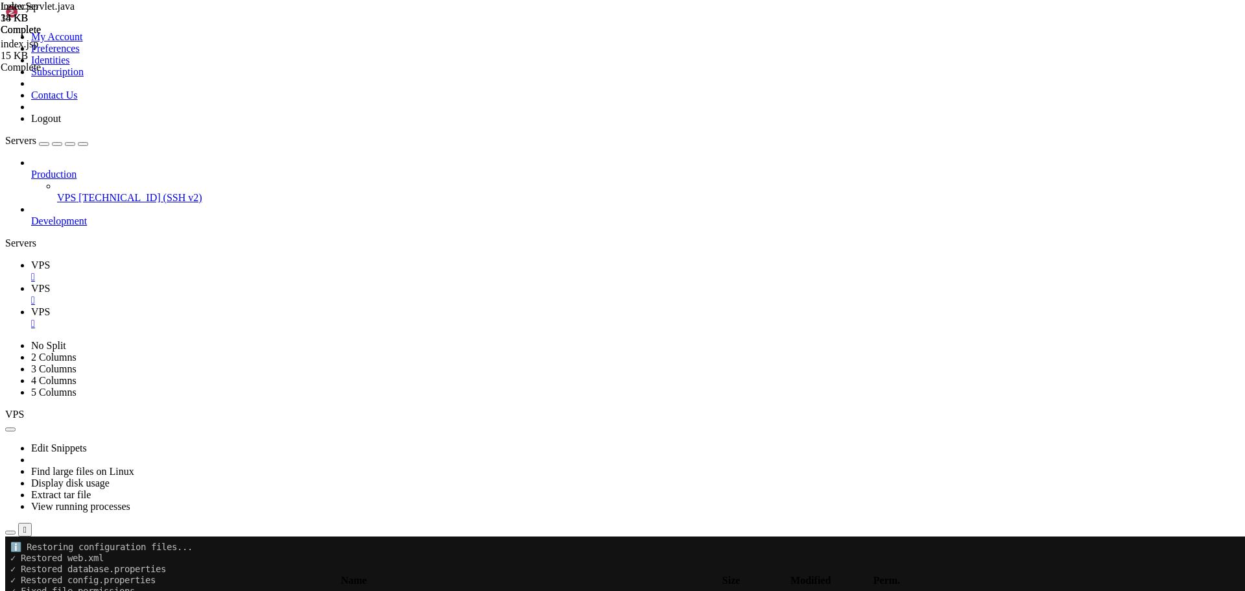
scroll to position [7097, 0]
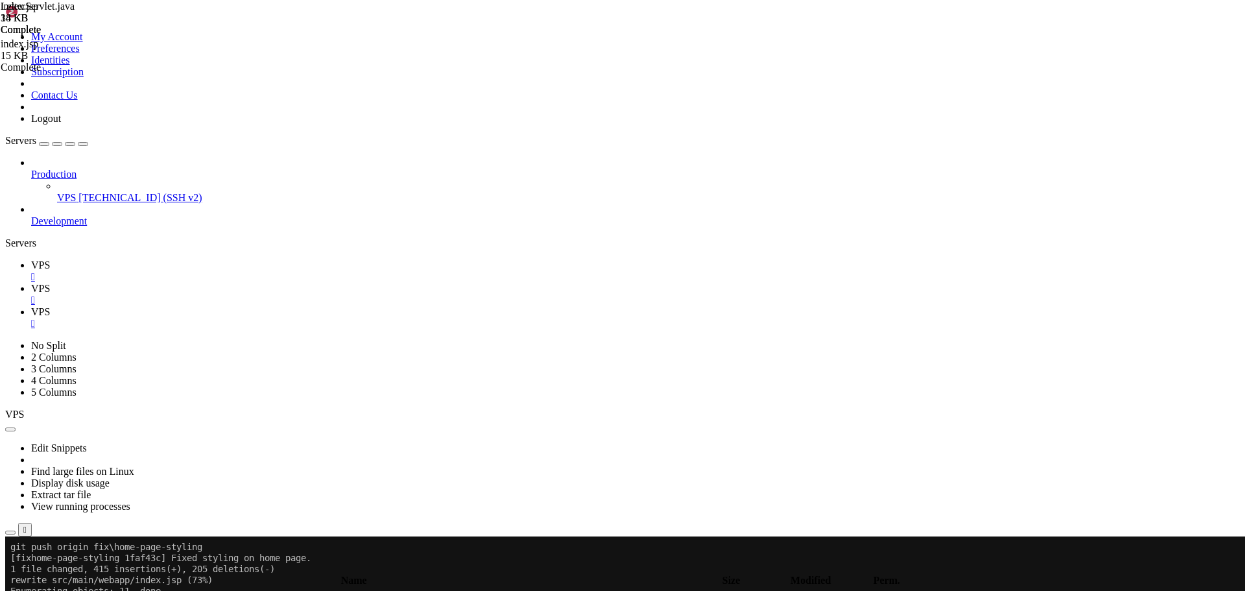
drag, startPoint x: 198, startPoint y: 1031, endPoint x: 209, endPoint y: 1032, distance: 11.0
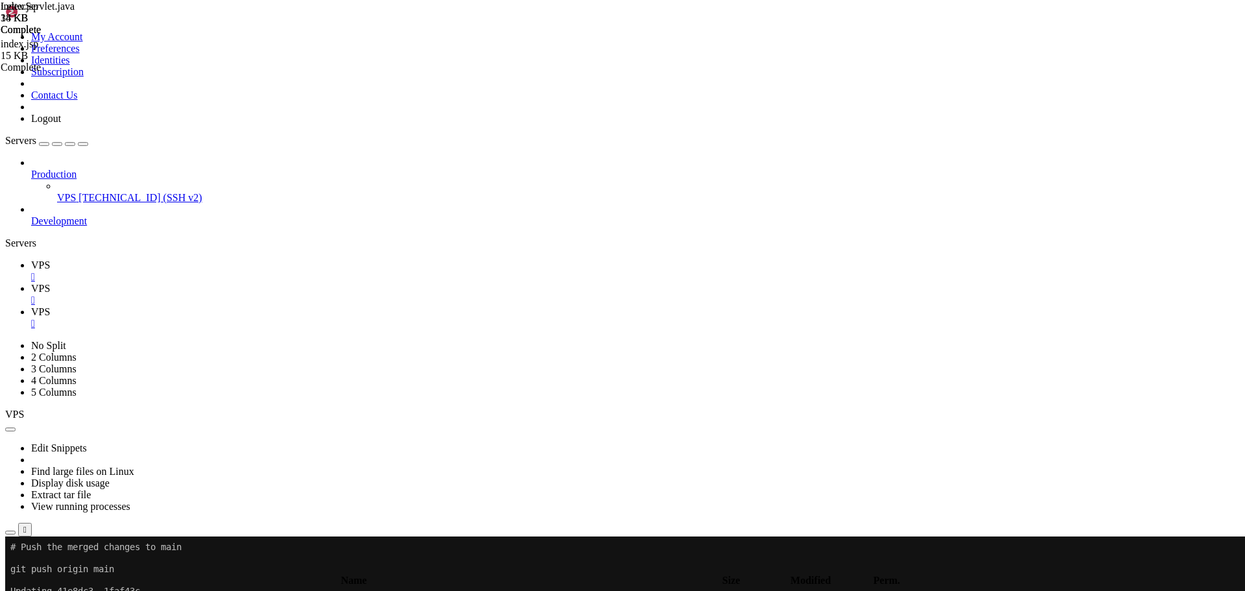
click at [31, 306] on icon at bounding box center [31, 311] width 0 height 11
click at [50, 283] on span "VPS" at bounding box center [40, 288] width 19 height 11
click at [272, 294] on div "" at bounding box center [635, 300] width 1208 height 12
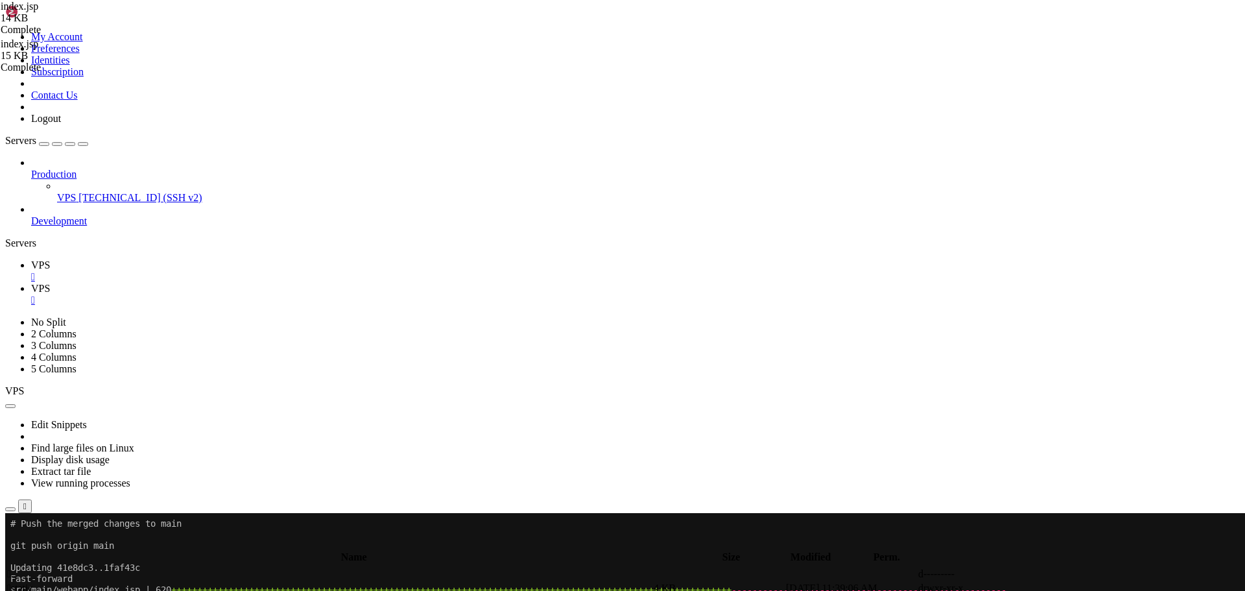
click at [50, 283] on span "VPS" at bounding box center [40, 288] width 19 height 11
click at [54, 590] on span " WEB-INF" at bounding box center [30, 601] width 47 height 11
click at [23, 582] on span " jsp" at bounding box center [15, 587] width 16 height 11
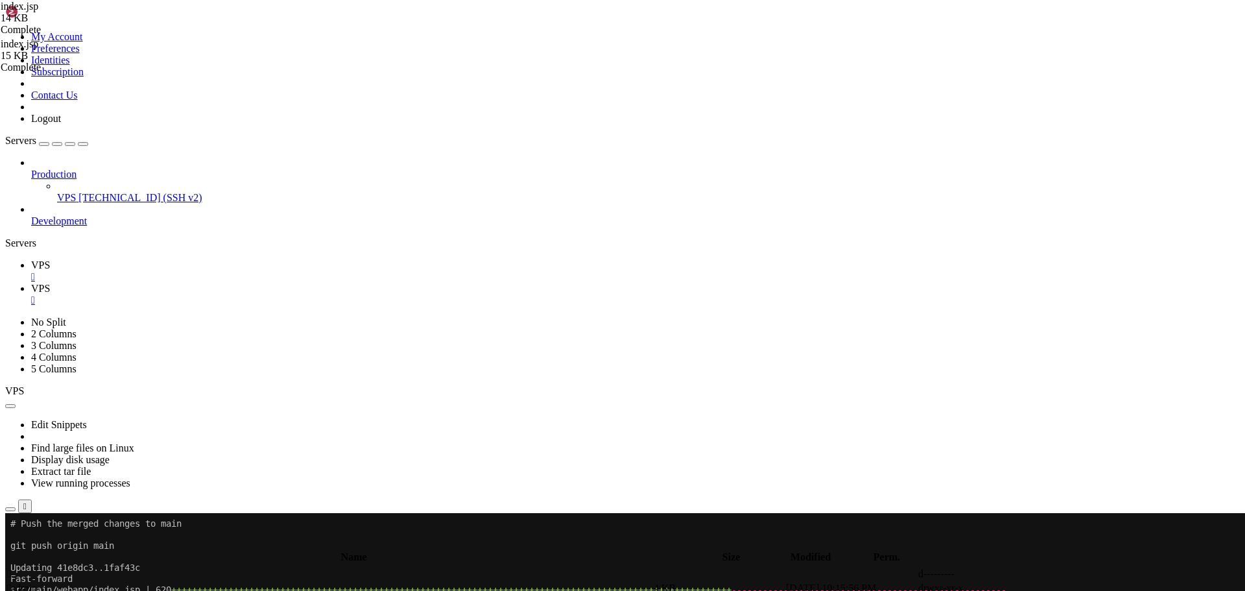
type input "/home/savenotsend/src/main/webapp/WEB-INF/jsp/letters"
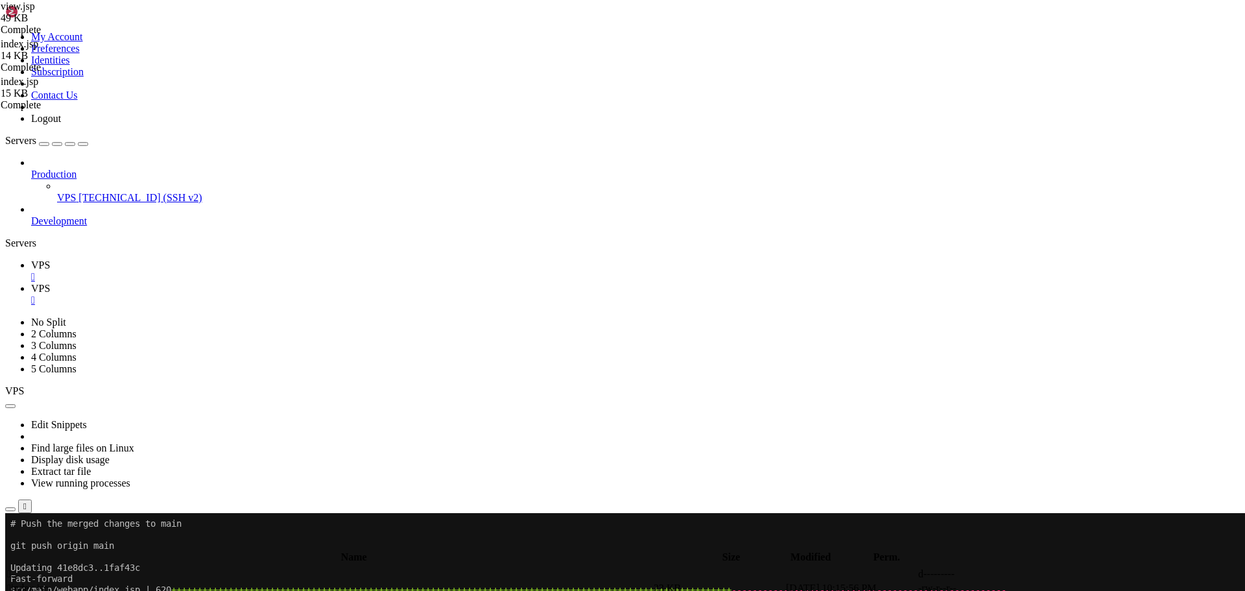
type textarea "<%@ include file="/WEB-INF/jsp/common/header.jsp" %>"
type input "letter-body"
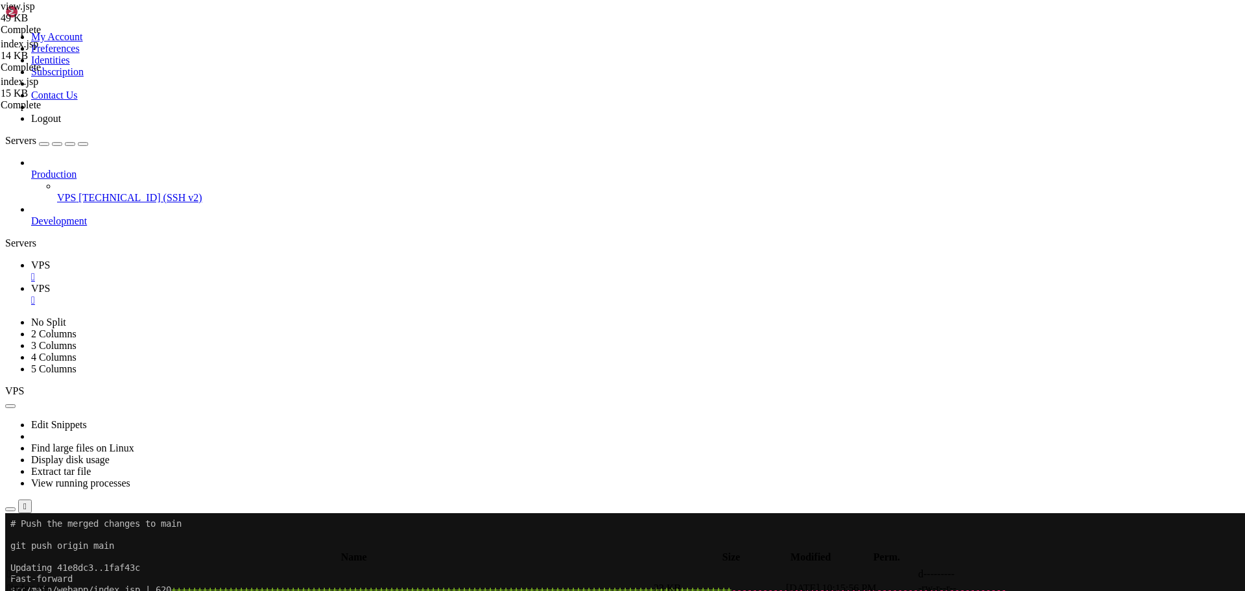
scroll to position [3645, 0]
drag, startPoint x: 284, startPoint y: 493, endPoint x: 260, endPoint y: 139, distance: 355.4
paste textarea "/div"
type textarea "</div>"
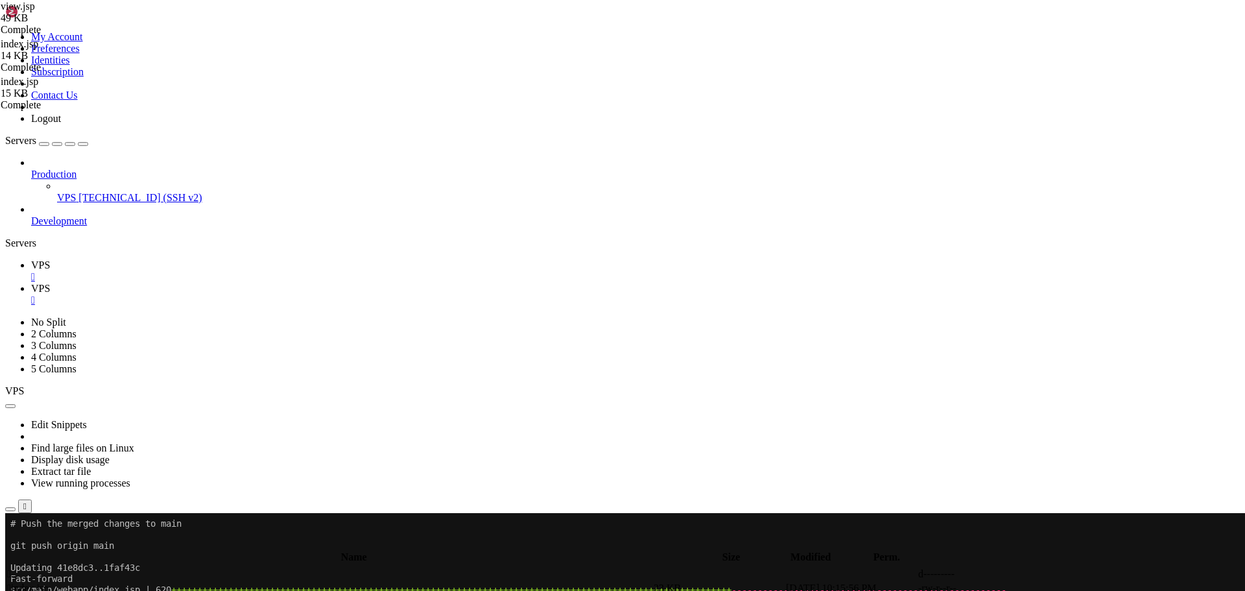
click at [50, 259] on span "VPS" at bounding box center [40, 264] width 19 height 11
click at [10, 509] on icon "button" at bounding box center [10, 509] width 0 height 0
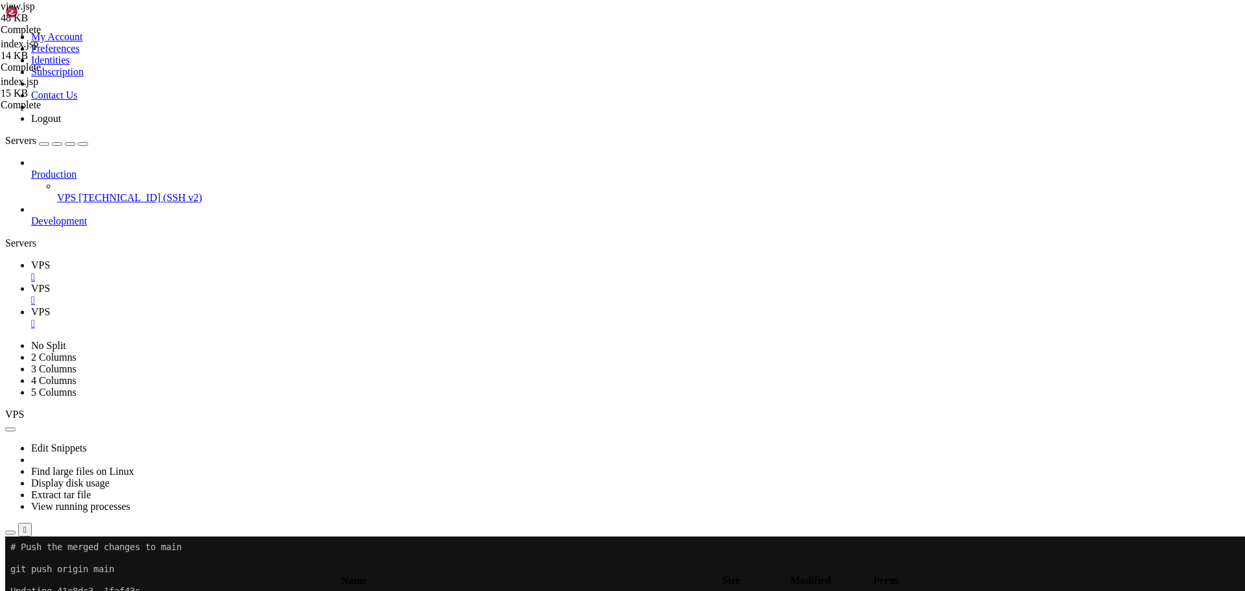
type input "/opt/tomcat/latest/webapps/ROOT/WEB-INF/jsp/letters"
click at [50, 283] on span "VPS" at bounding box center [40, 288] width 19 height 11
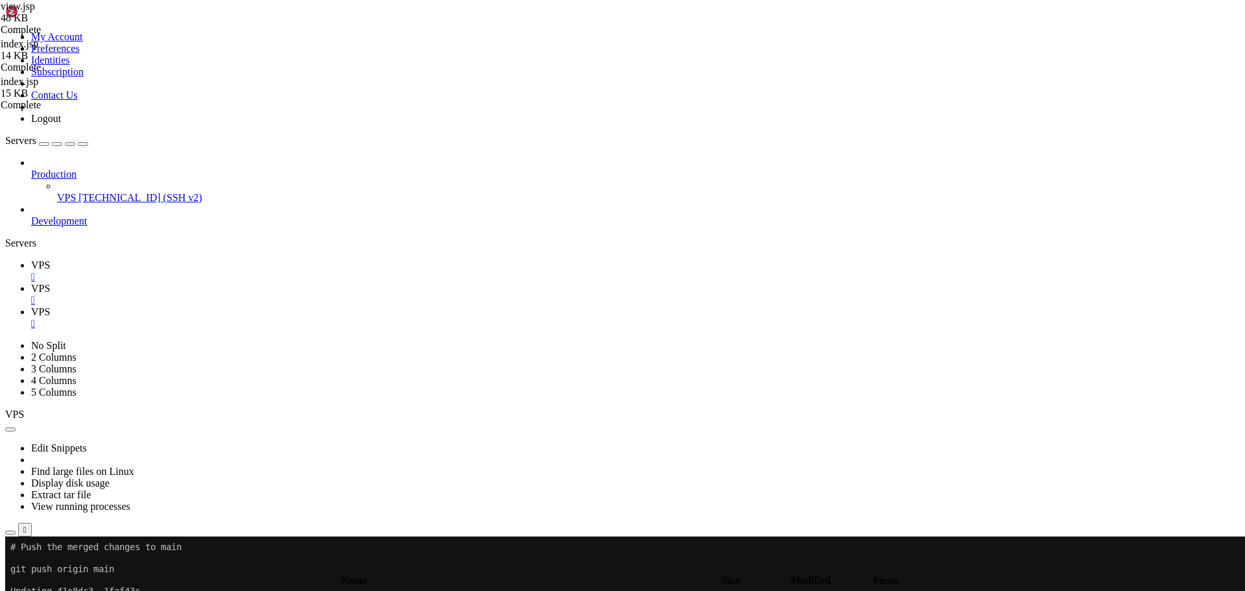
type textarea "</script>"
click at [50, 306] on span "VPS" at bounding box center [40, 311] width 19 height 11
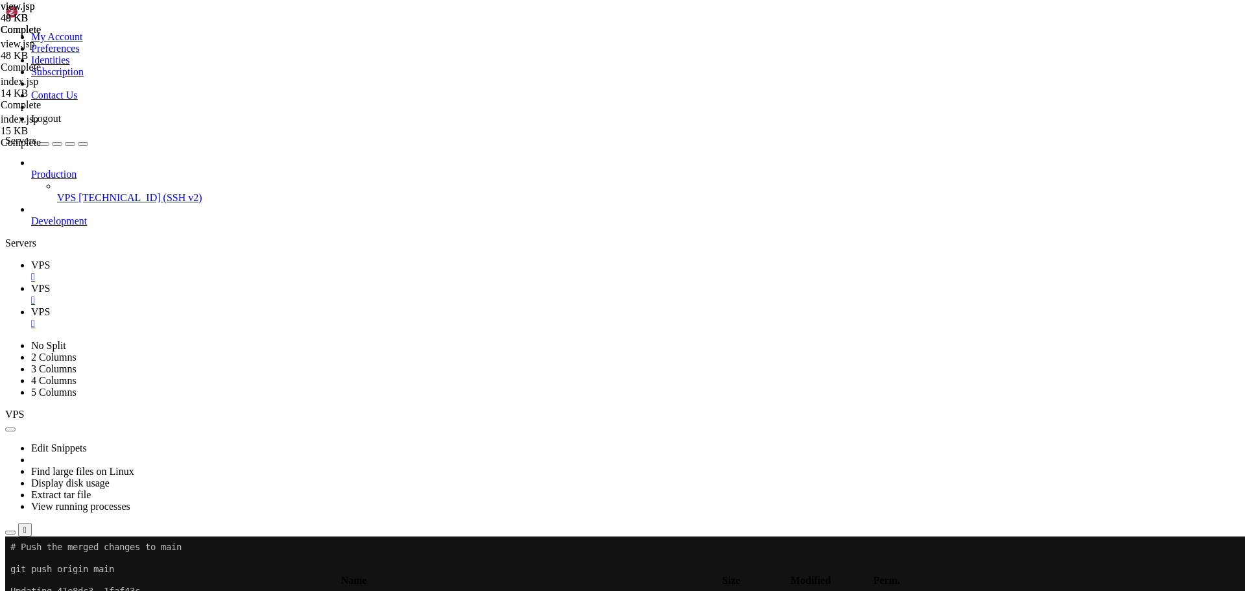
type textarea "</script>"
click at [50, 283] on span "VPS" at bounding box center [40, 288] width 19 height 11
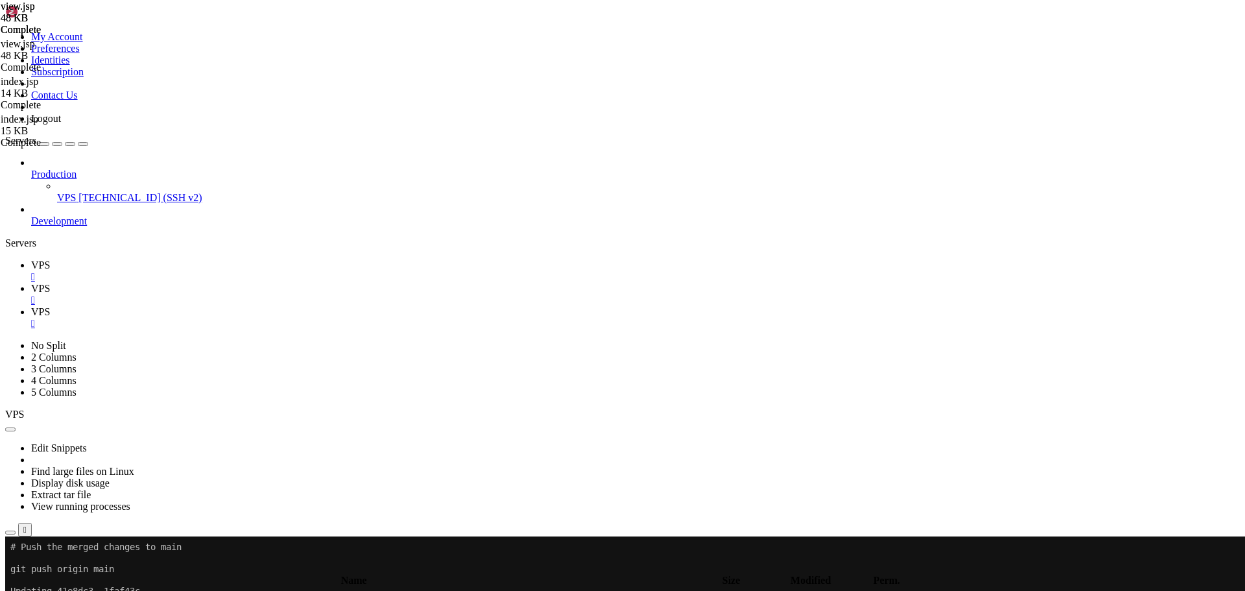
click at [10, 568] on icon "button" at bounding box center [10, 568] width 0 height 0
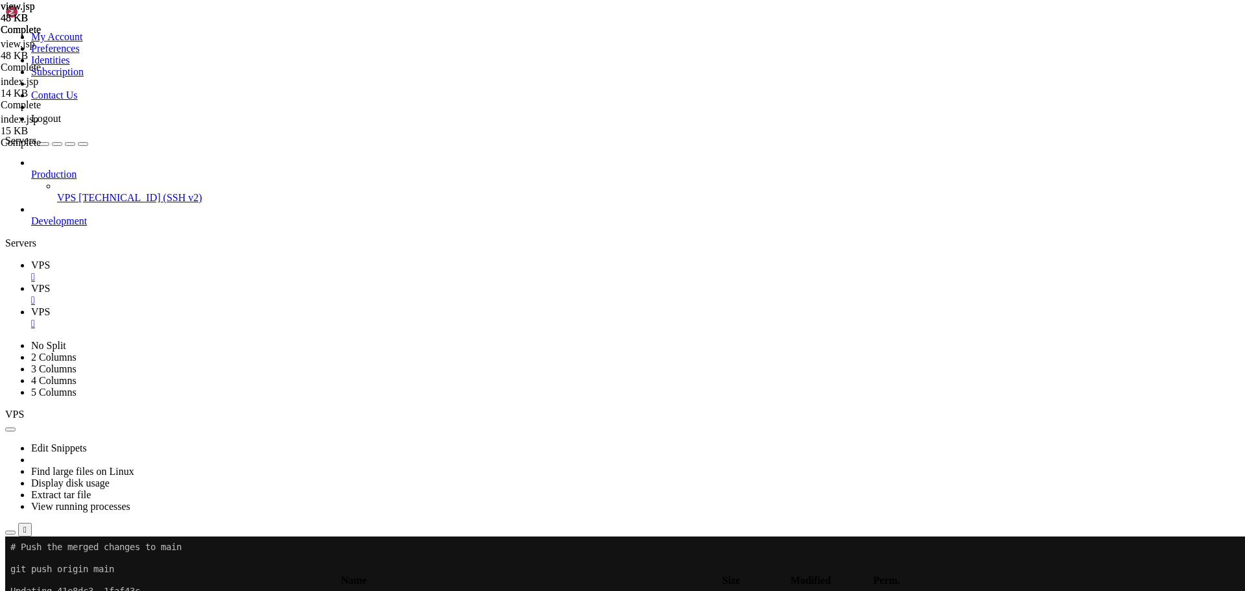
type input "/home/savenotsend/src/main/java/com/savenotsend/servlets"
type textarea "int totalViews = letterDAO.getUserTotalViews(userId);"
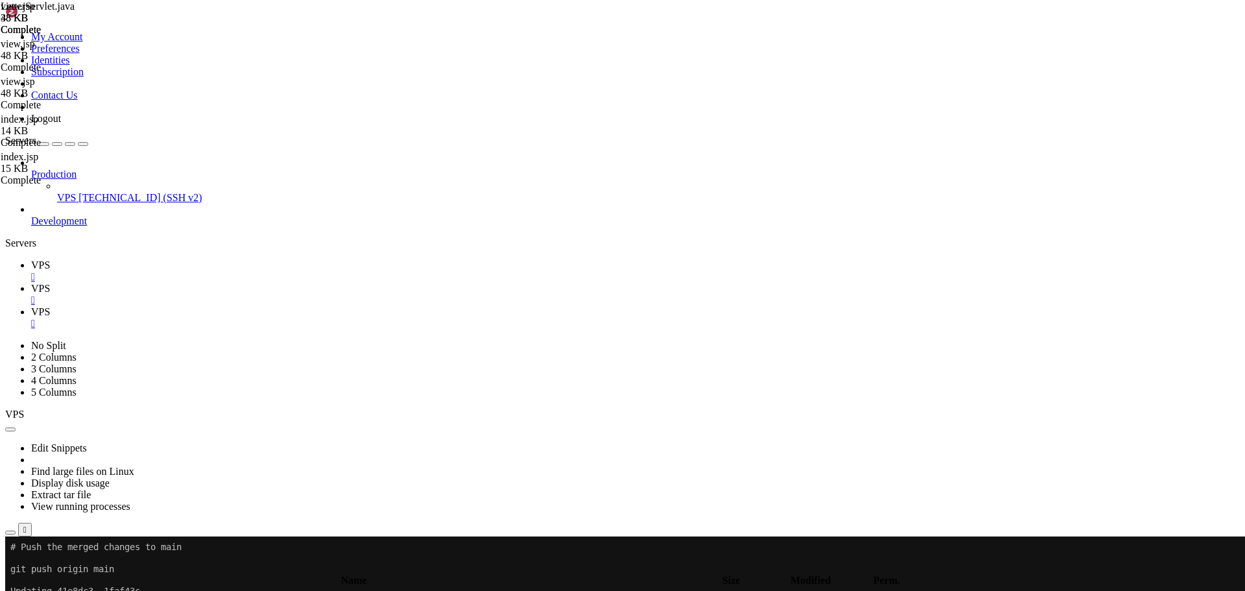
type input "sanitizeInput"
click at [177, 259] on link "VPS " at bounding box center [635, 270] width 1208 height 23
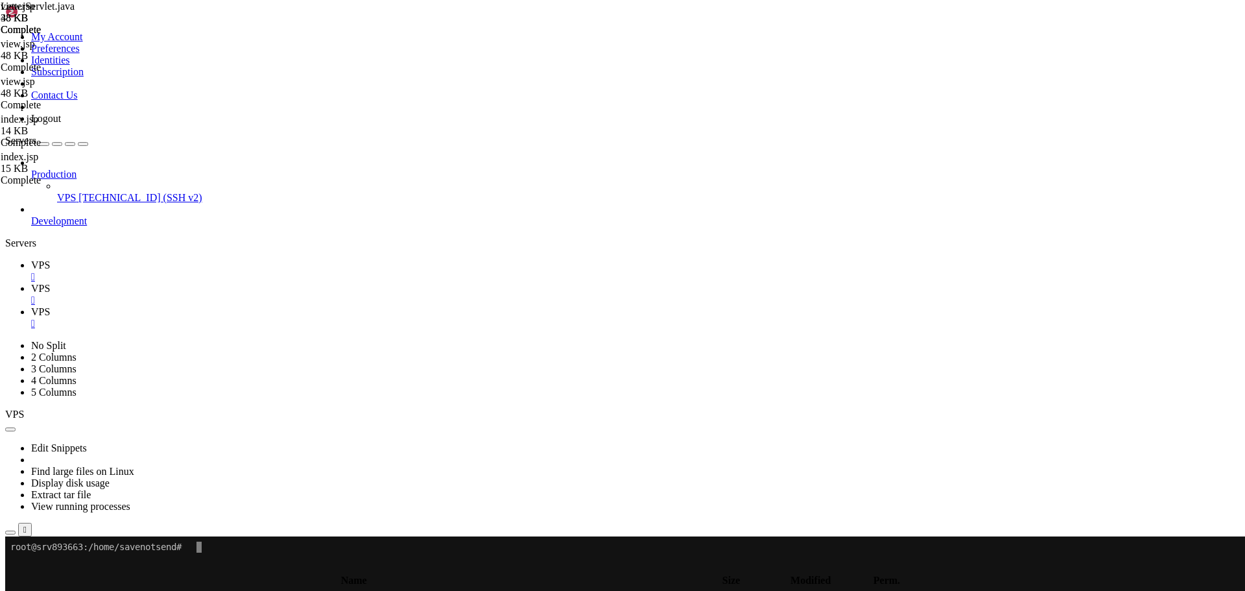
click at [415, 577] on x-row "To enrich screen reader interactions, please activate Accessibility in Grammarl…" at bounding box center [545, 579] width 1071 height 11
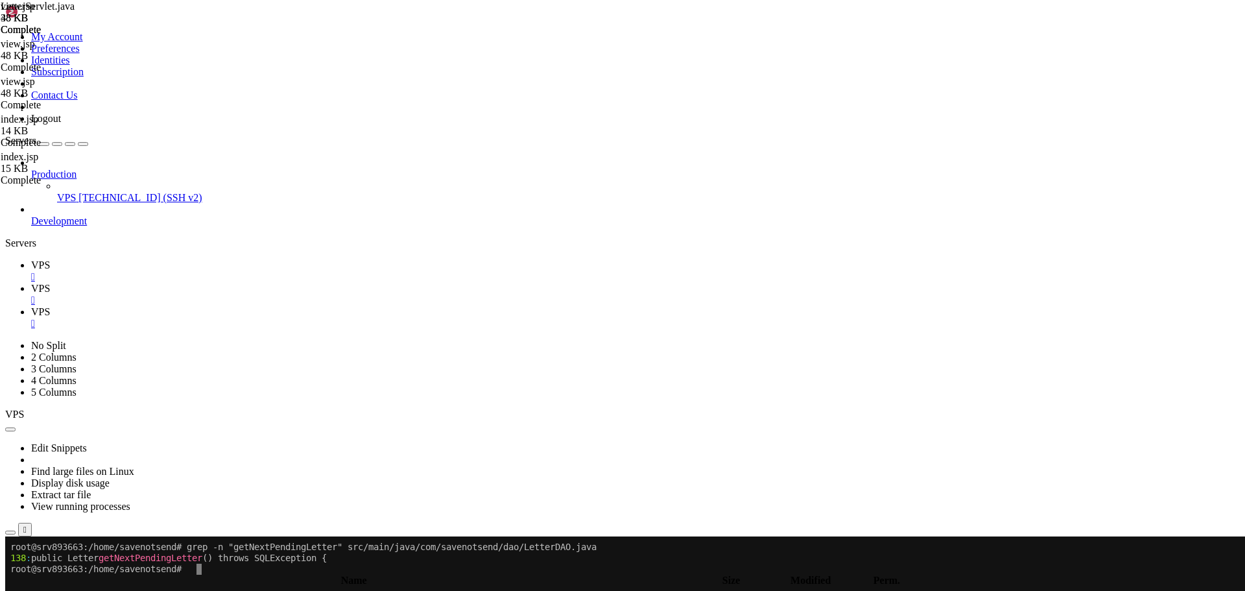
click at [214, 573] on x-row "root@srv893663:/home/savenotsend#" at bounding box center [545, 568] width 1071 height 11
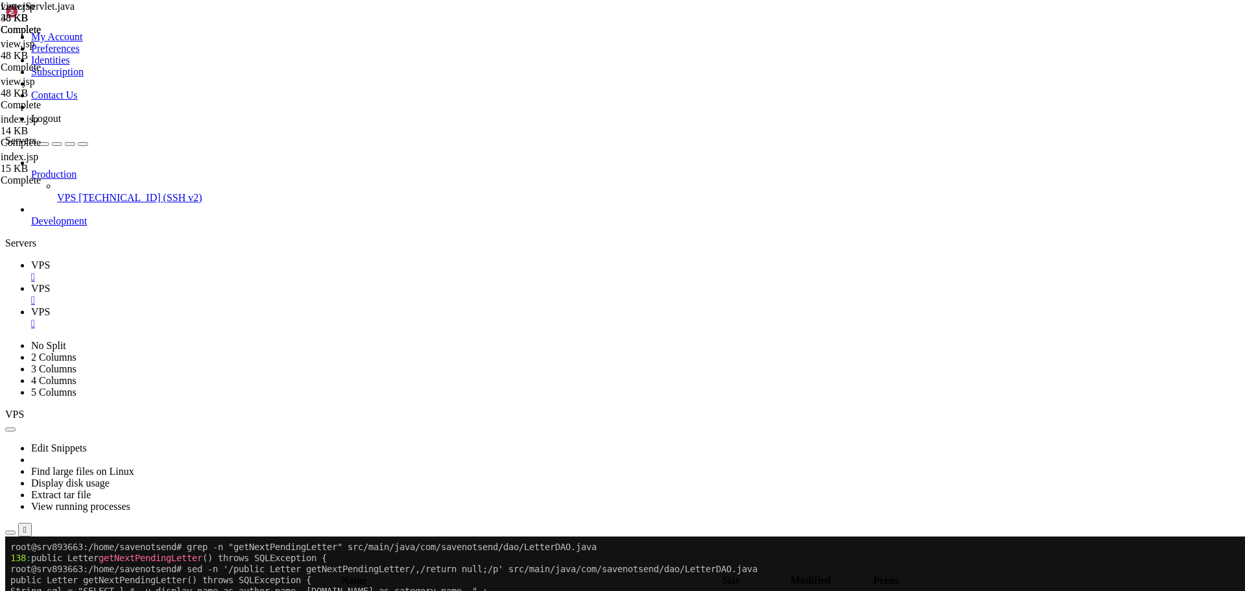
click at [31, 306] on icon at bounding box center [31, 311] width 0 height 11
click at [50, 283] on span "VPS" at bounding box center [40, 288] width 19 height 11
click at [10, 568] on icon "button" at bounding box center [10, 568] width 0 height 0
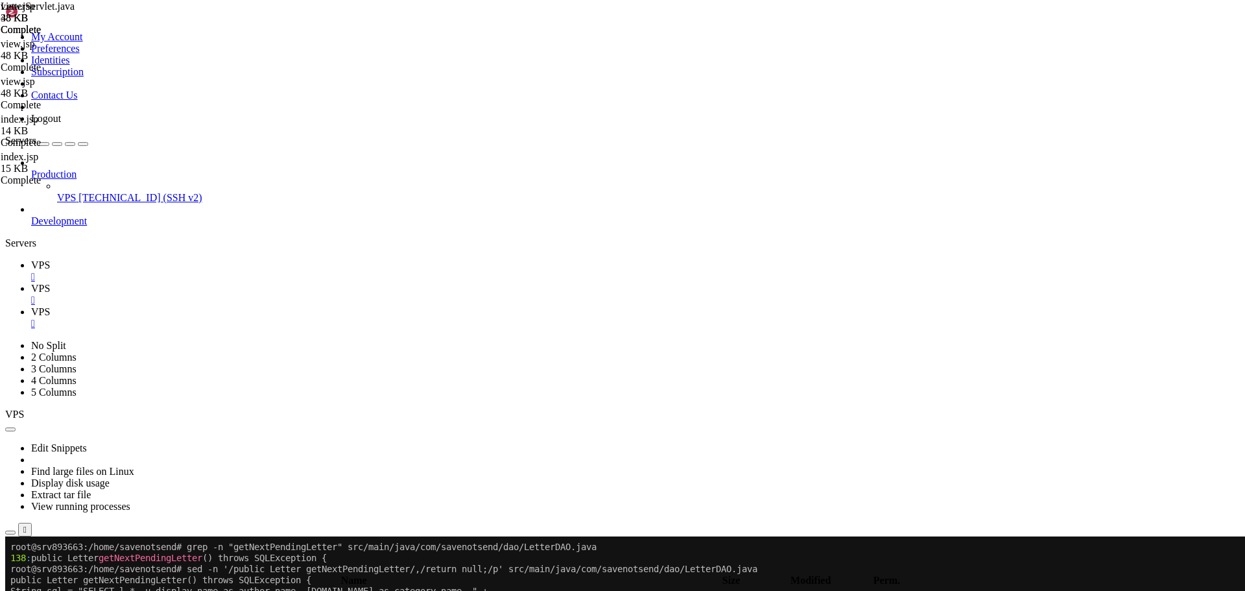
click at [10, 568] on icon "button" at bounding box center [10, 568] width 0 height 0
type input "/home/savenotsend/src/main/java/com/savenotsend/dao"
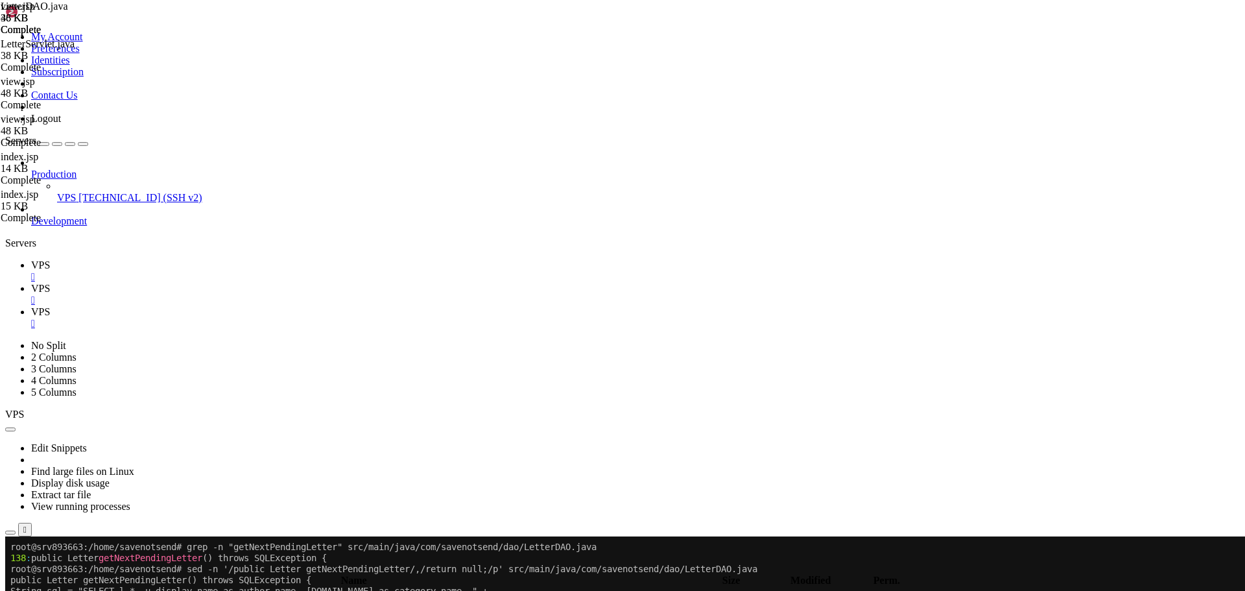
type textarea "}"
type input "getNextPendingLetter"
drag, startPoint x: 211, startPoint y: 415, endPoint x: 215, endPoint y: 273, distance: 142.7
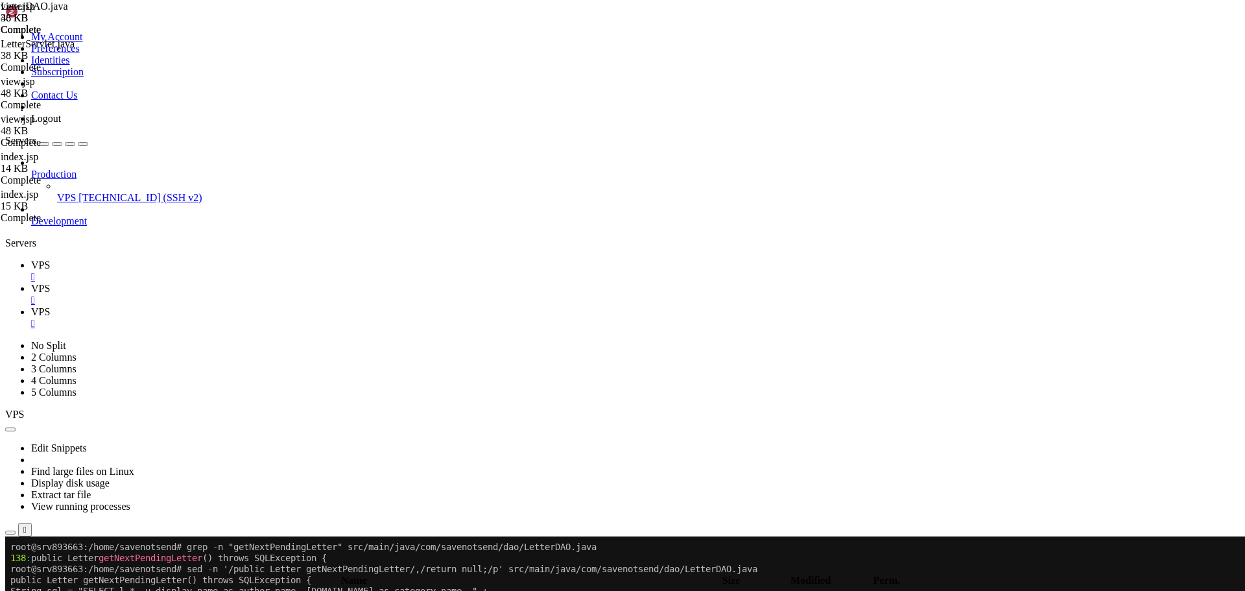
paste textarea "}"
type textarea "}"
click at [50, 259] on span "VPS" at bounding box center [40, 264] width 19 height 11
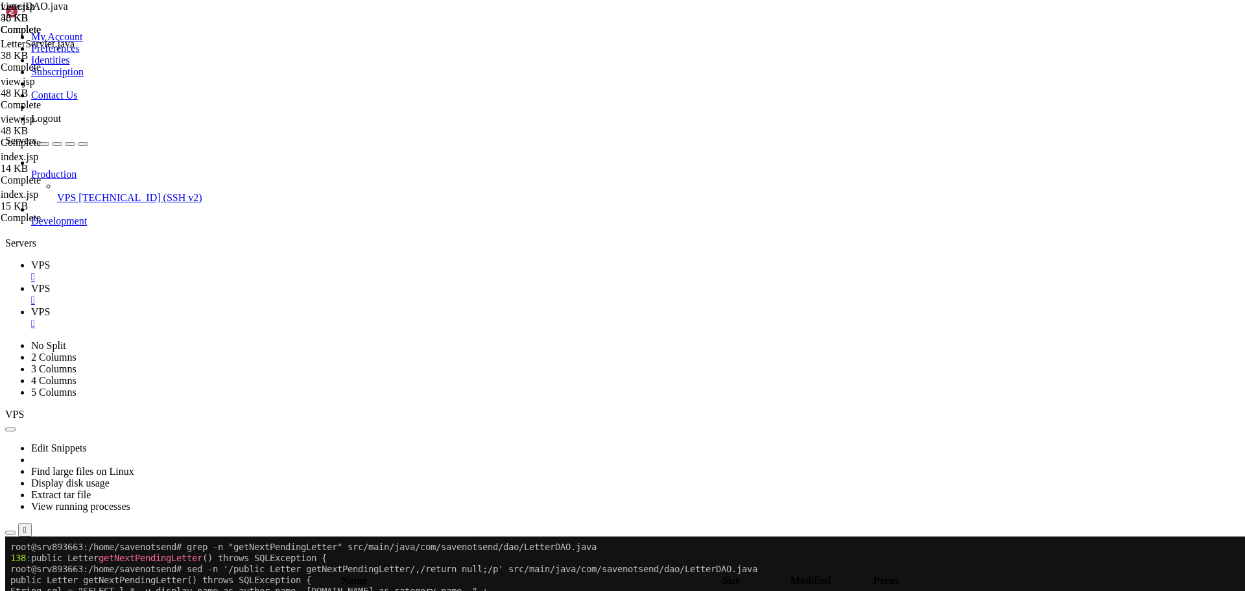
click at [10, 536] on div at bounding box center [7, 536] width 5 height 0
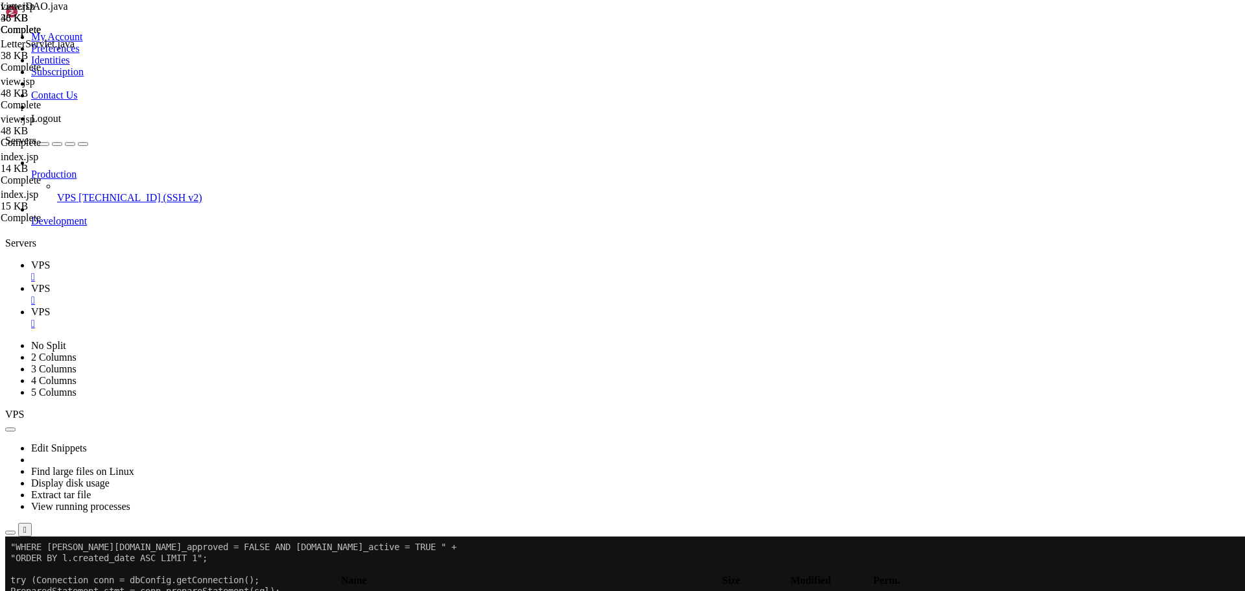
drag, startPoint x: 202, startPoint y: 1033, endPoint x: 10, endPoint y: 714, distance: 371.6
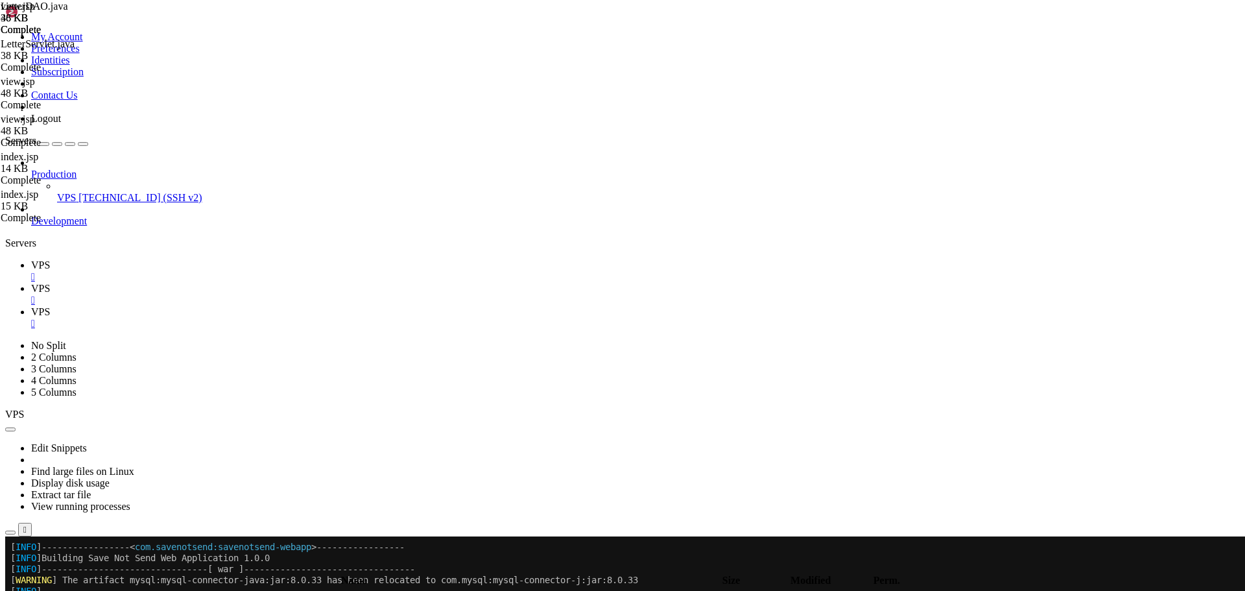
scroll to position [1543, 0]
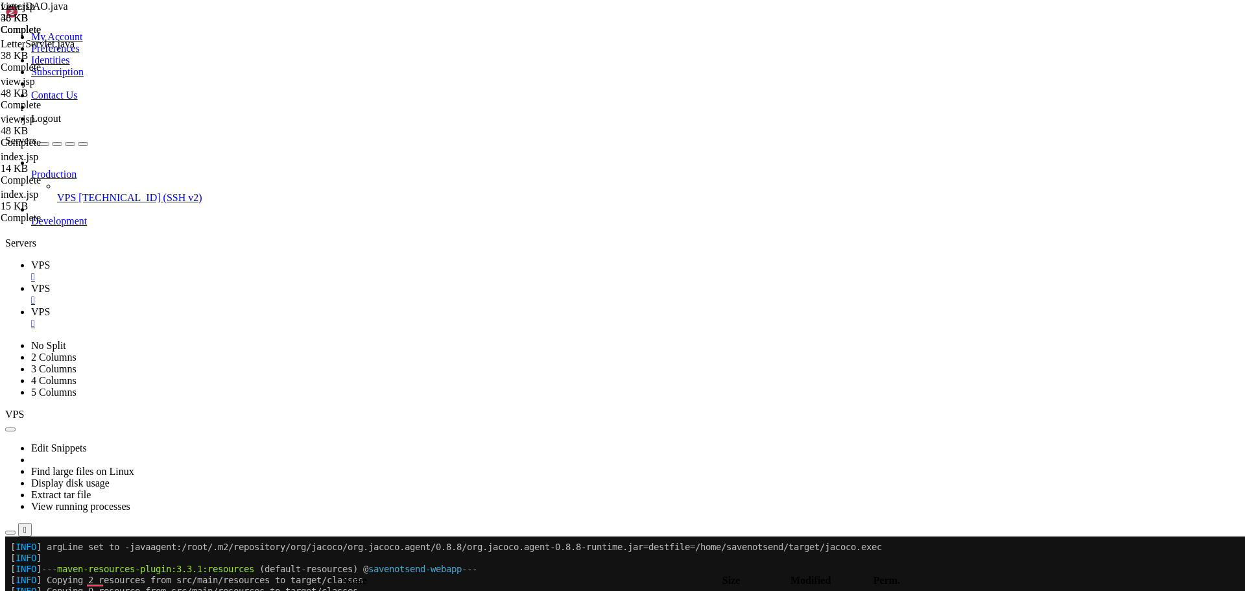
click at [31, 283] on icon at bounding box center [31, 288] width 0 height 11
click at [31, 259] on icon at bounding box center [31, 264] width 0 height 11
click at [244, 283] on link "VPS " at bounding box center [635, 294] width 1208 height 23
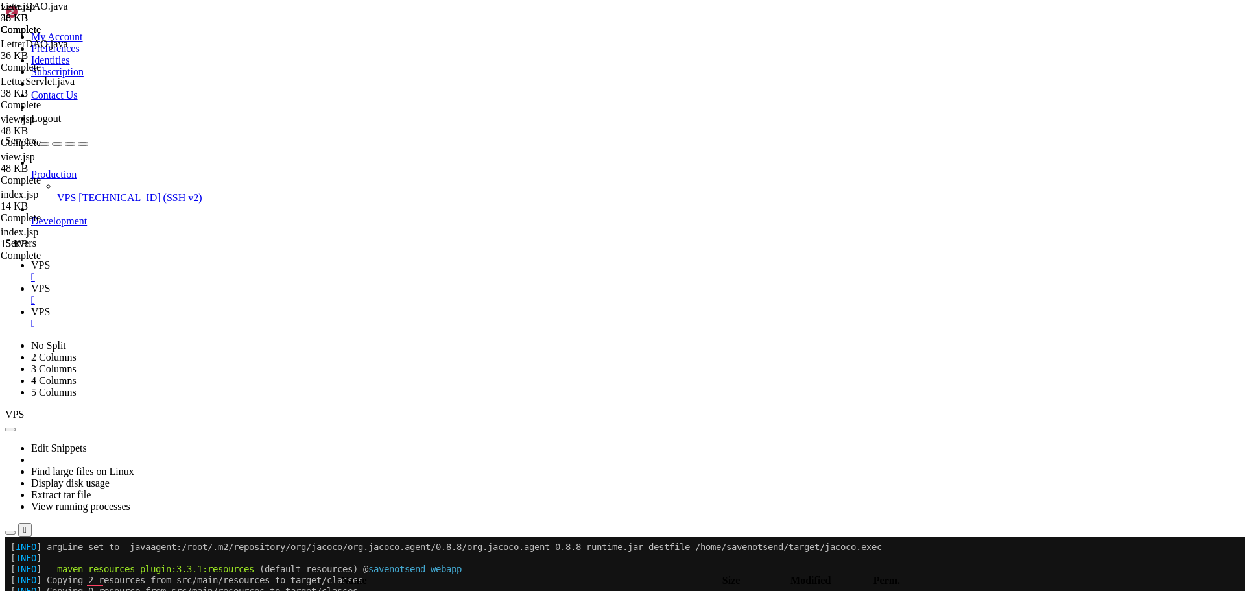
type textarea "PreparedStatement stmt = conn.prepareStatement(sql.toString())) {"
click at [50, 259] on span "VPS" at bounding box center [40, 264] width 19 height 11
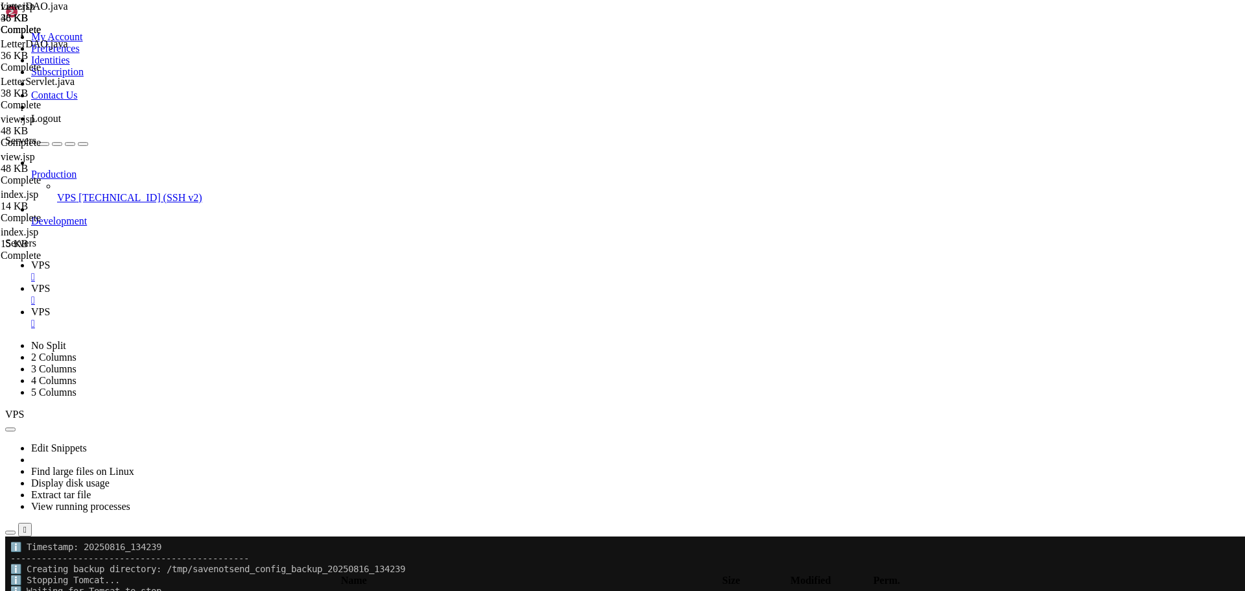
scroll to position [2050, 0]
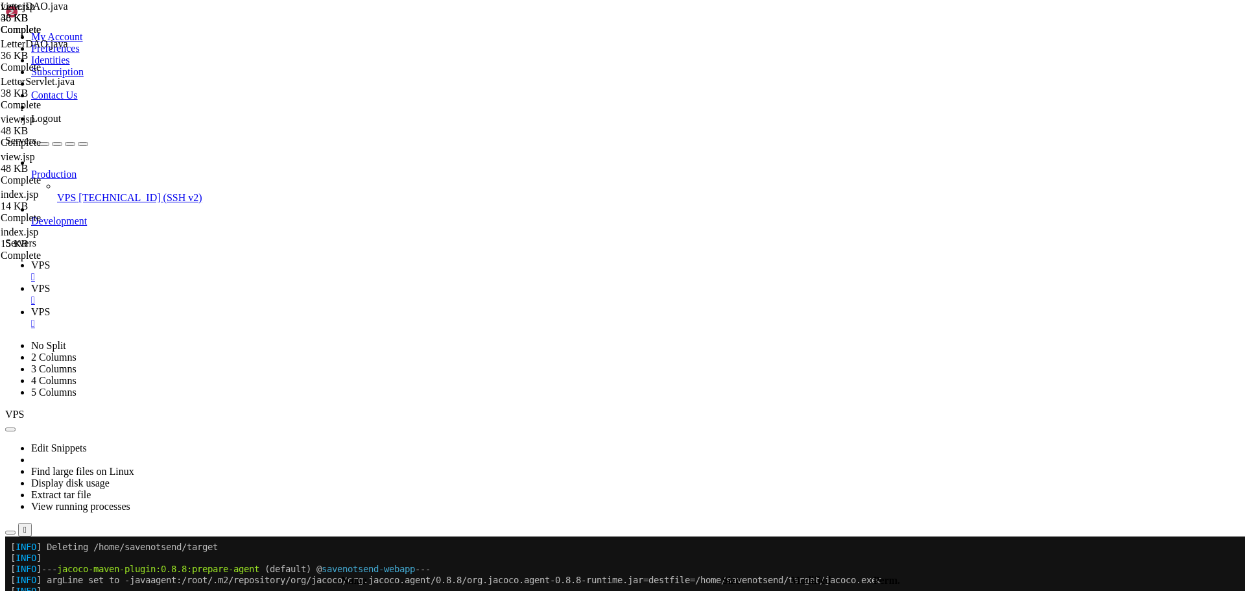
click at [50, 283] on span "VPS" at bounding box center [40, 288] width 19 height 11
type textarea "params.add(pageSize);"
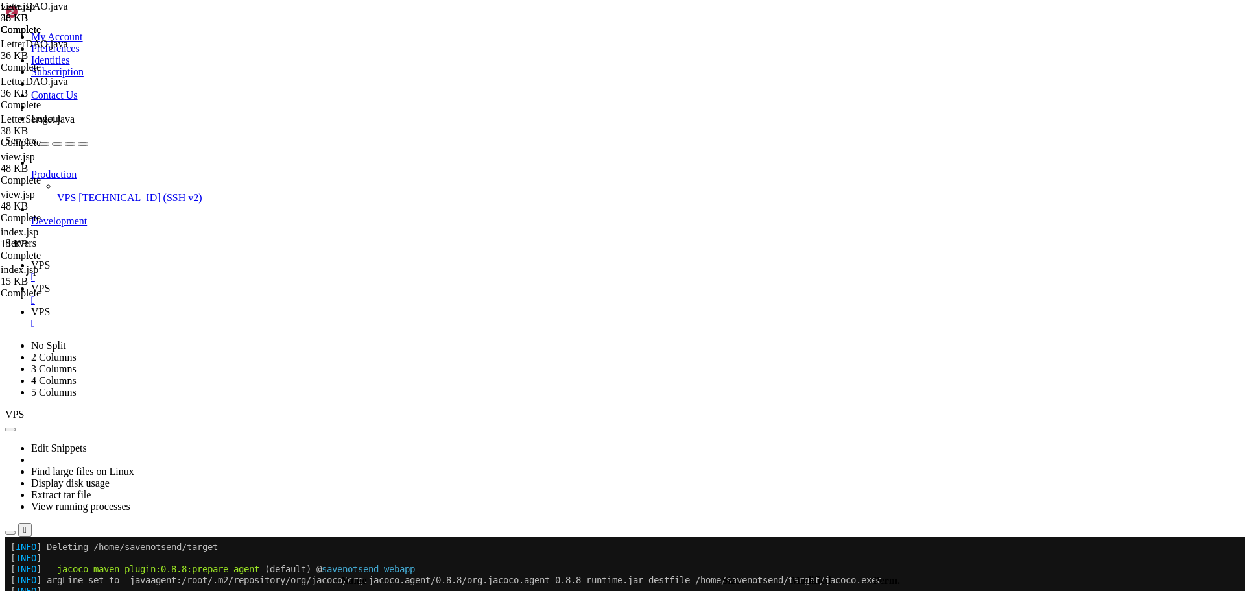
click at [184, 259] on link "VPS " at bounding box center [635, 270] width 1208 height 23
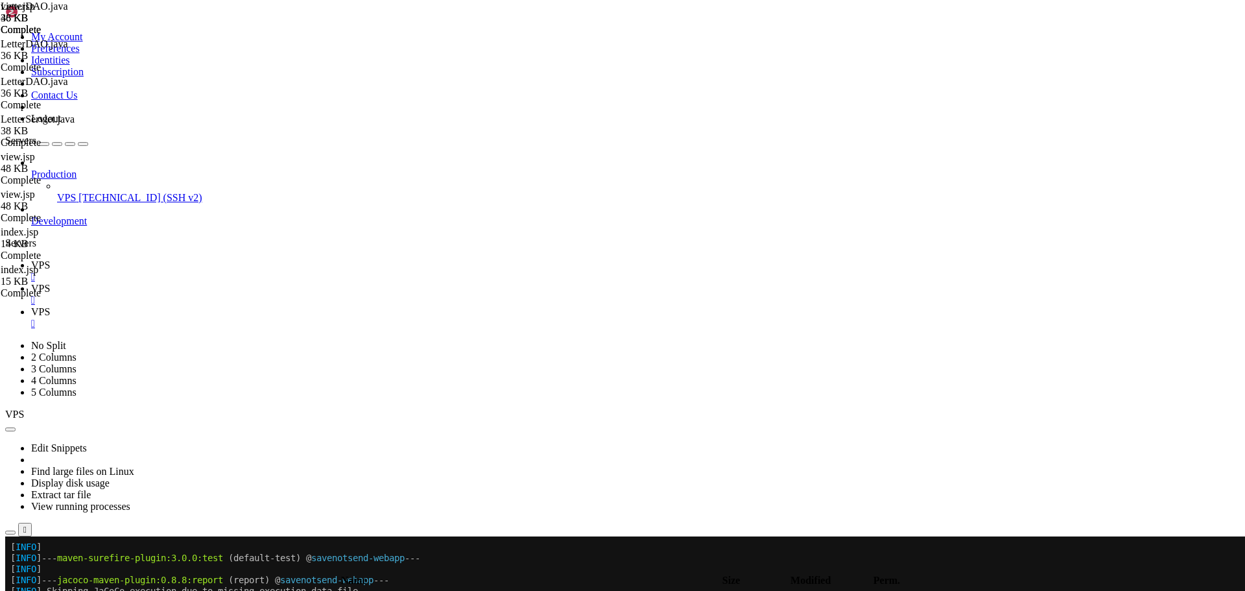
scroll to position [3427, 0]
click at [10, 536] on div at bounding box center [7, 536] width 5 height 0
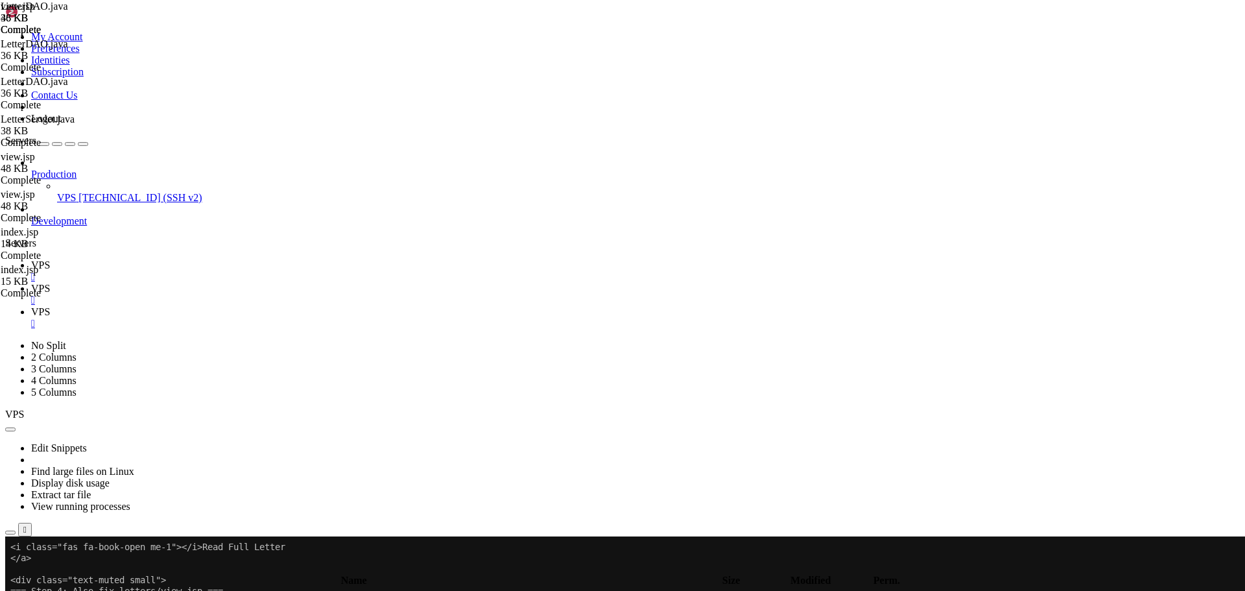
scroll to position [959, 0]
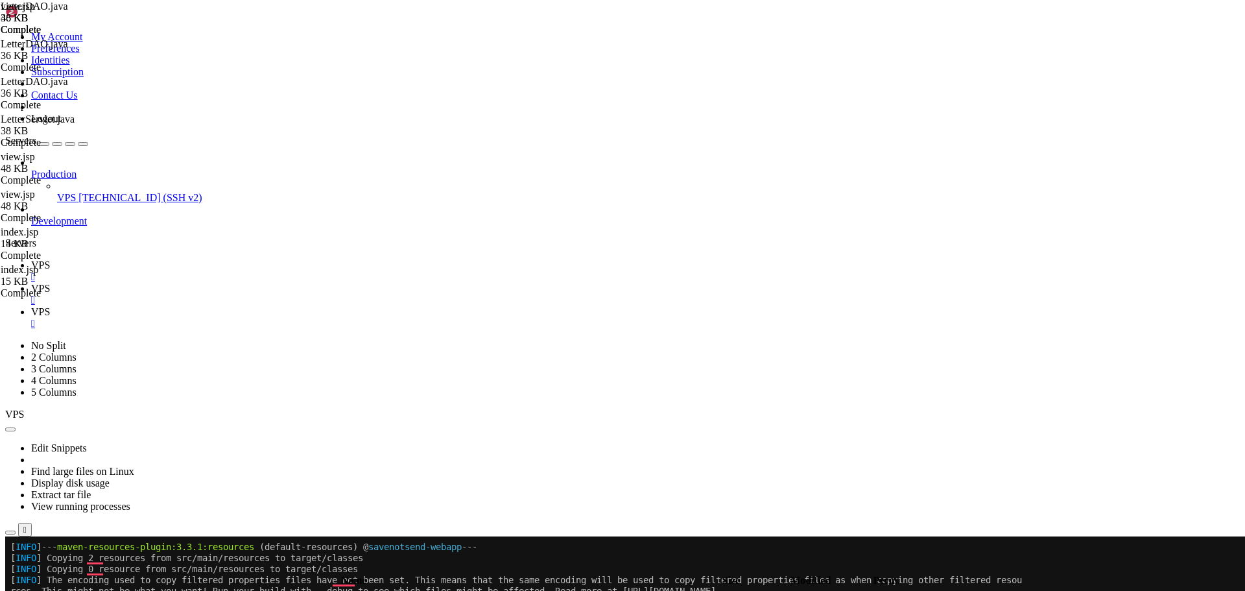
scroll to position [1488, 0]
drag, startPoint x: 12, startPoint y: 667, endPoint x: 505, endPoint y: 893, distance: 542.4
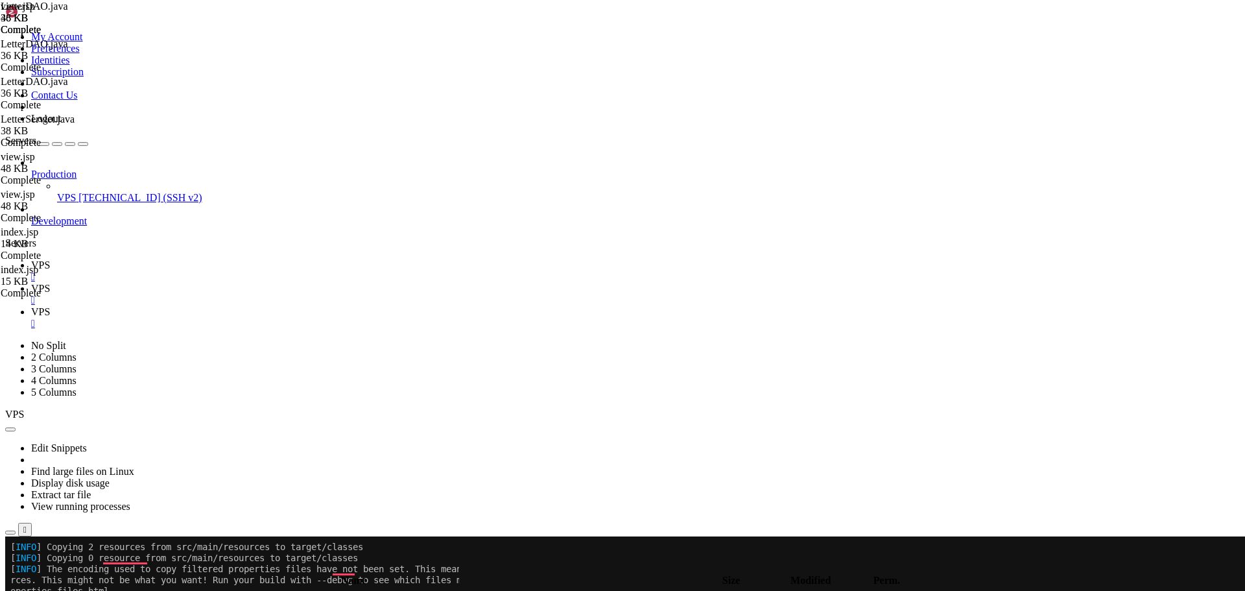
scroll to position [1499, 0]
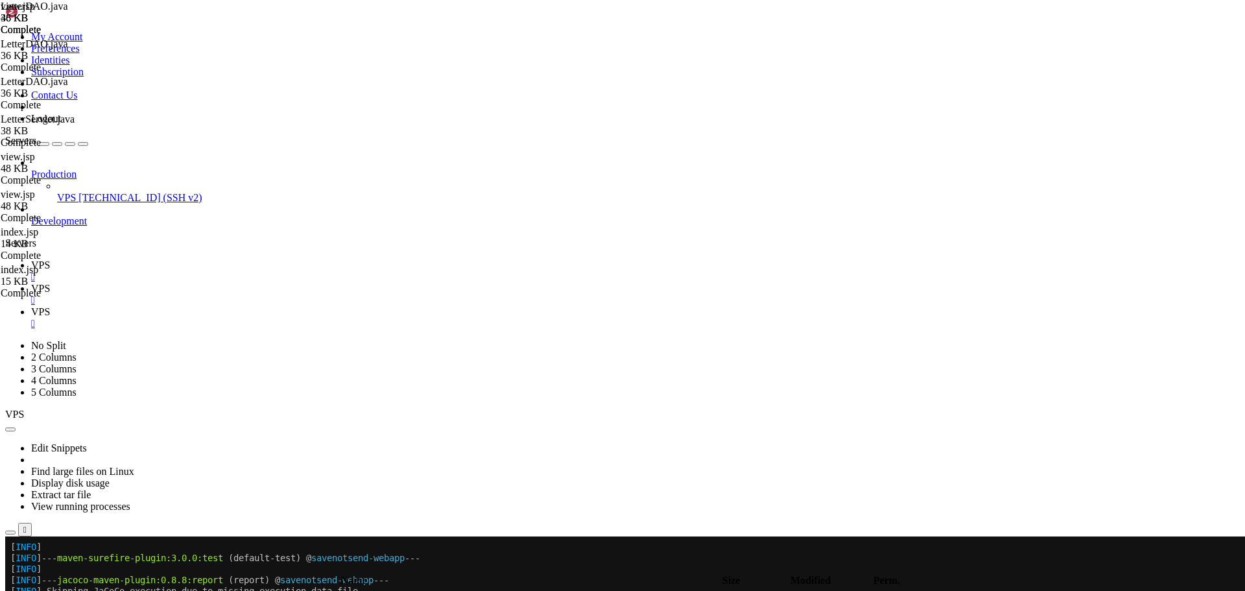
scroll to position [3636, 0]
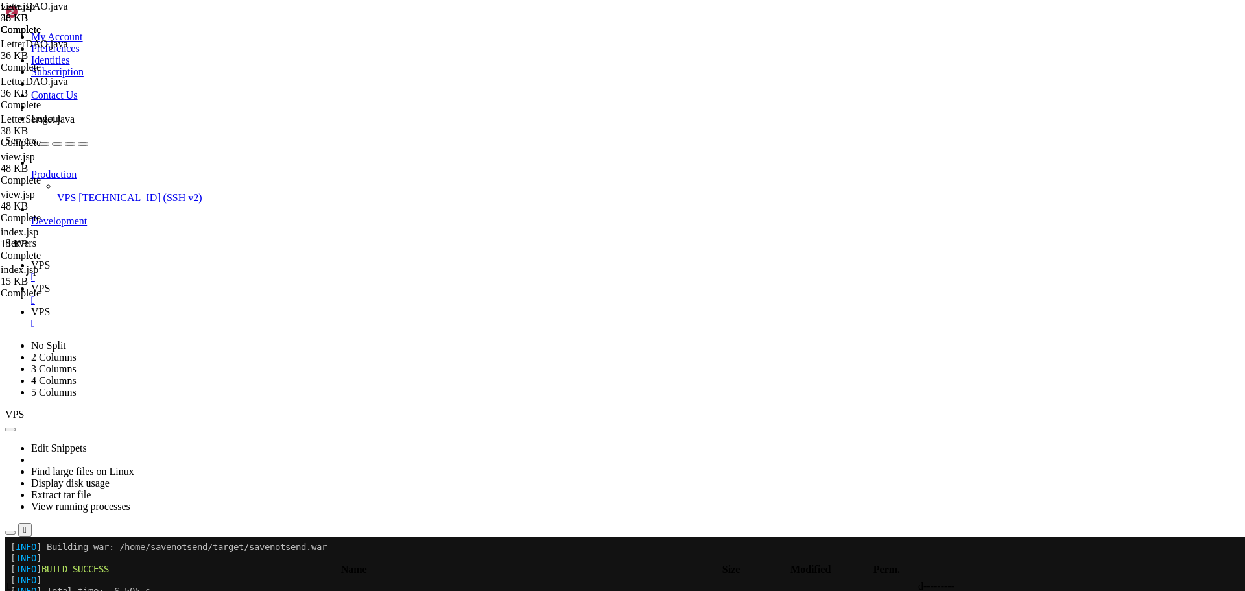
scroll to position [5851, 0]
click at [75, 192] on span "VPS" at bounding box center [66, 197] width 19 height 11
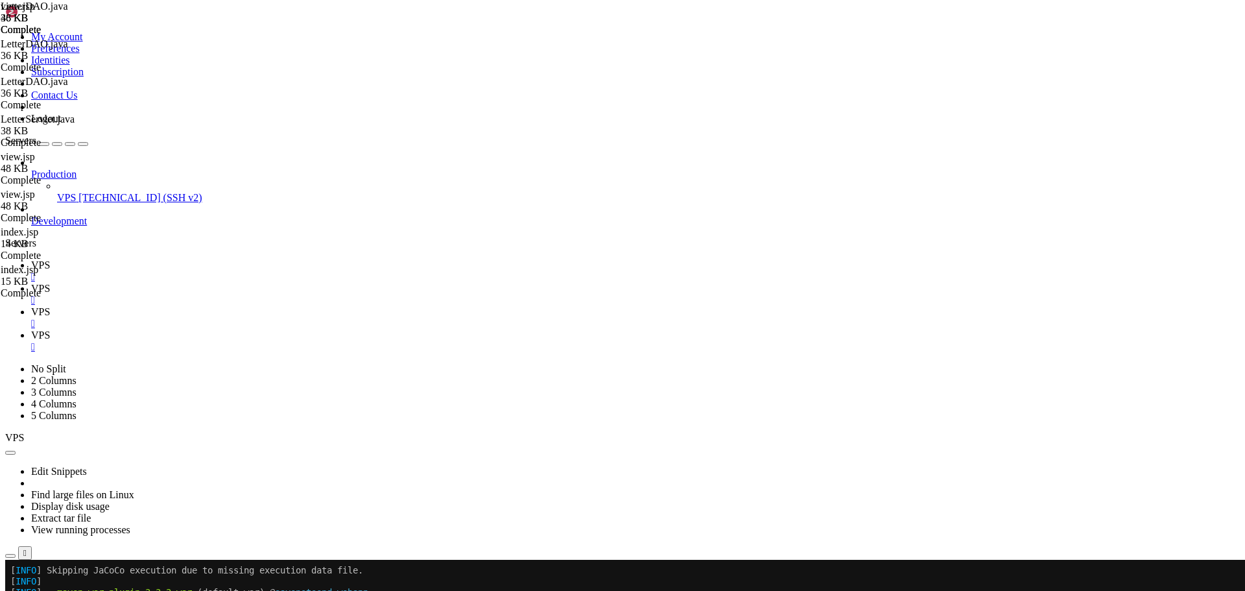
drag, startPoint x: 123, startPoint y: 2352, endPoint x: 9, endPoint y: 1882, distance: 483.4
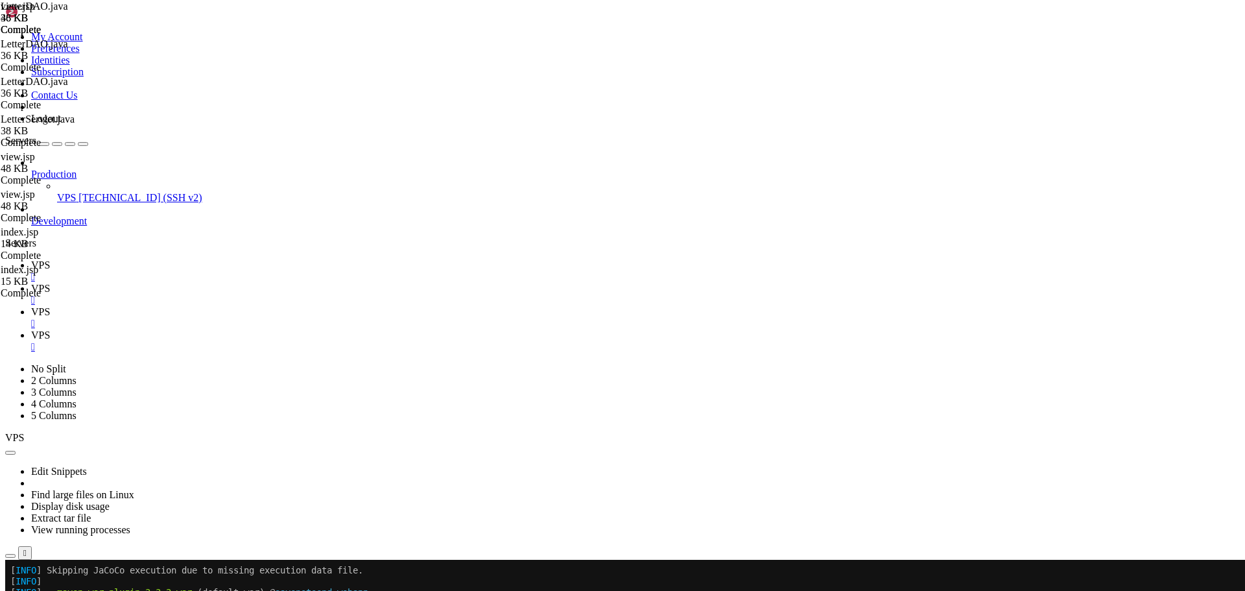
scroll to position [1344, 0]
drag, startPoint x: 121, startPoint y: 2352, endPoint x: 12, endPoint y: 2331, distance: 110.9
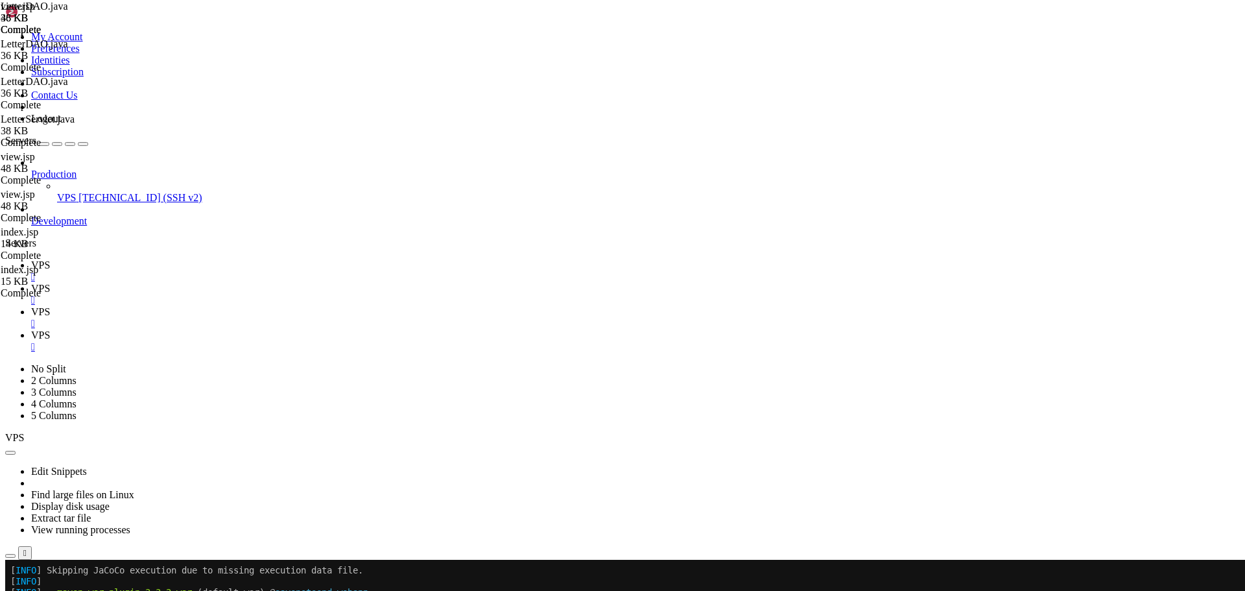
click at [31, 259] on icon at bounding box center [31, 264] width 0 height 11
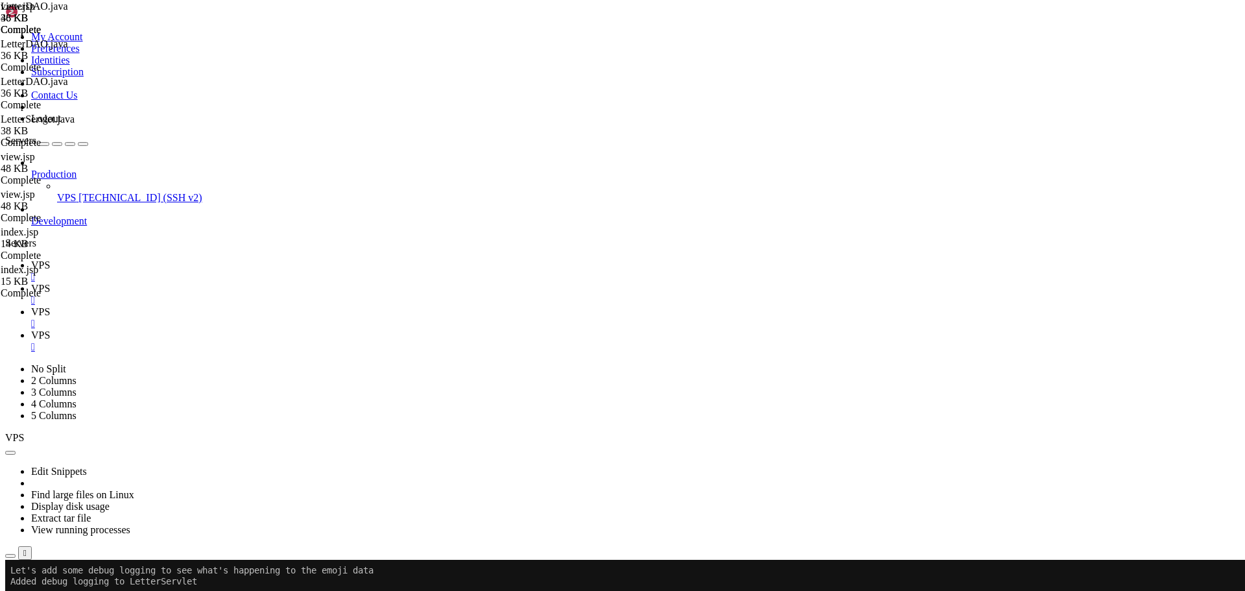
scroll to position [1036, 0]
click at [10, 559] on div at bounding box center [7, 559] width 5 height 0
click at [31, 283] on icon at bounding box center [31, 288] width 0 height 11
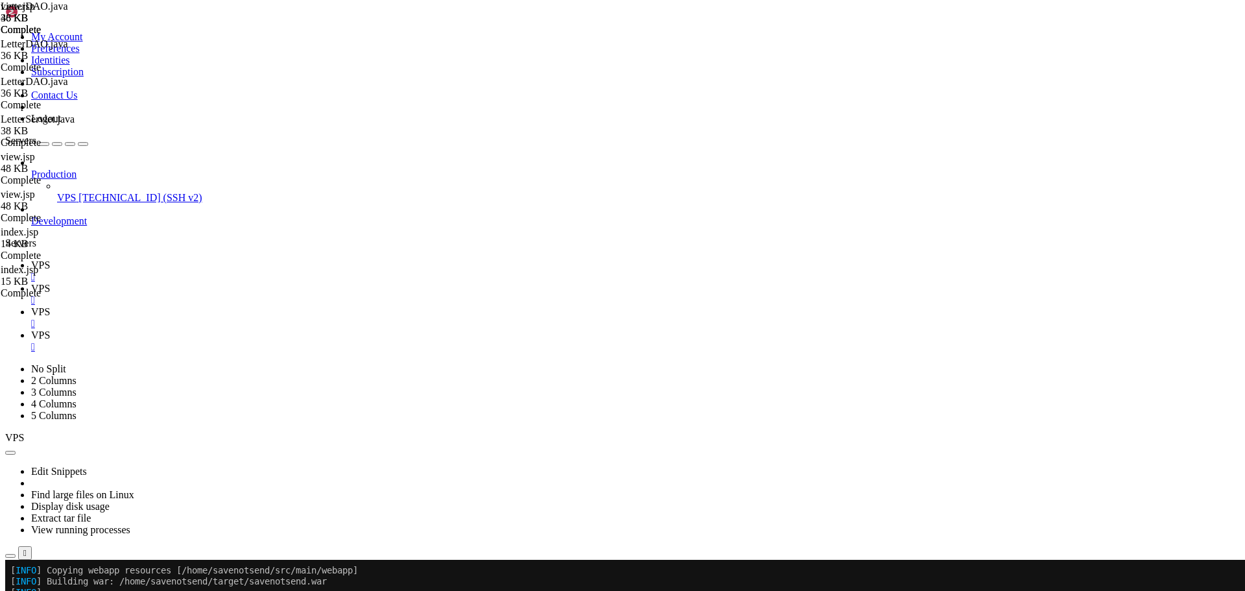
click at [10, 590] on icon "button" at bounding box center [10, 592] width 0 height 0
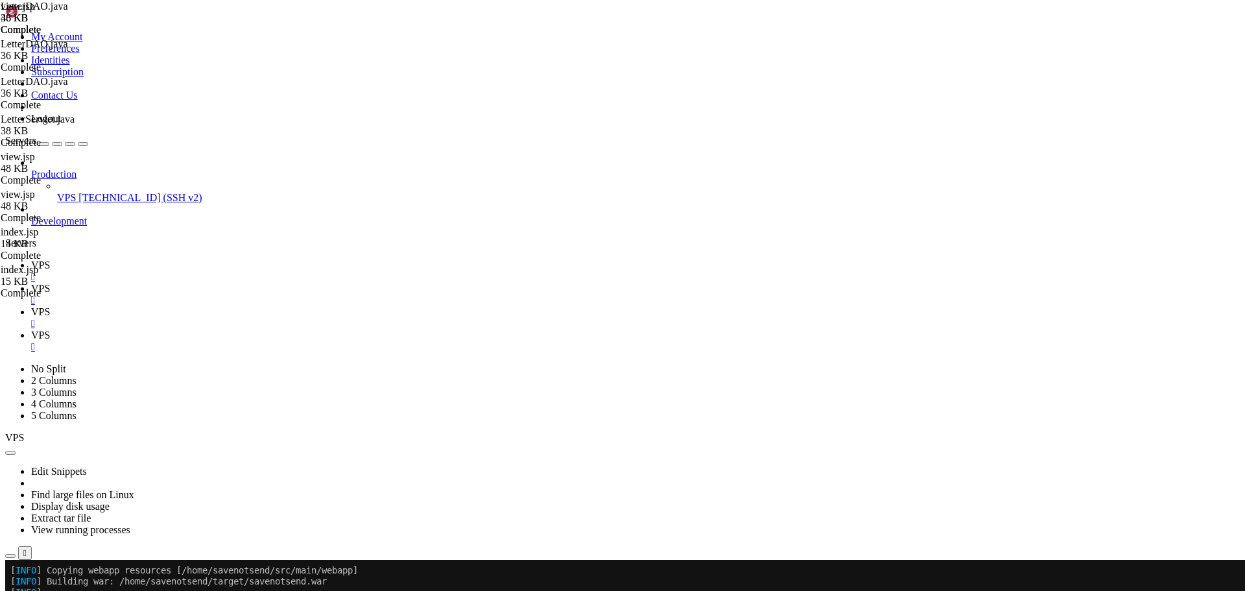
type input "/home/savenotsend/src/main/java/com/savenotsend/servlets"
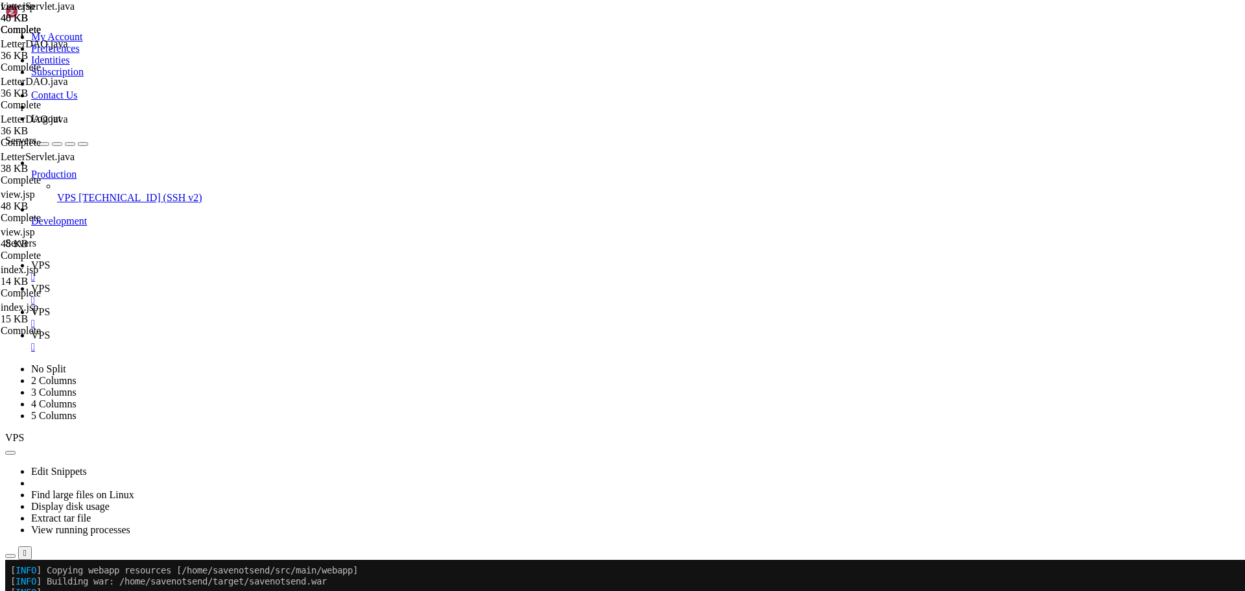
paste textarea
type textarea "}"
click at [181, 259] on link "VPS " at bounding box center [635, 270] width 1208 height 23
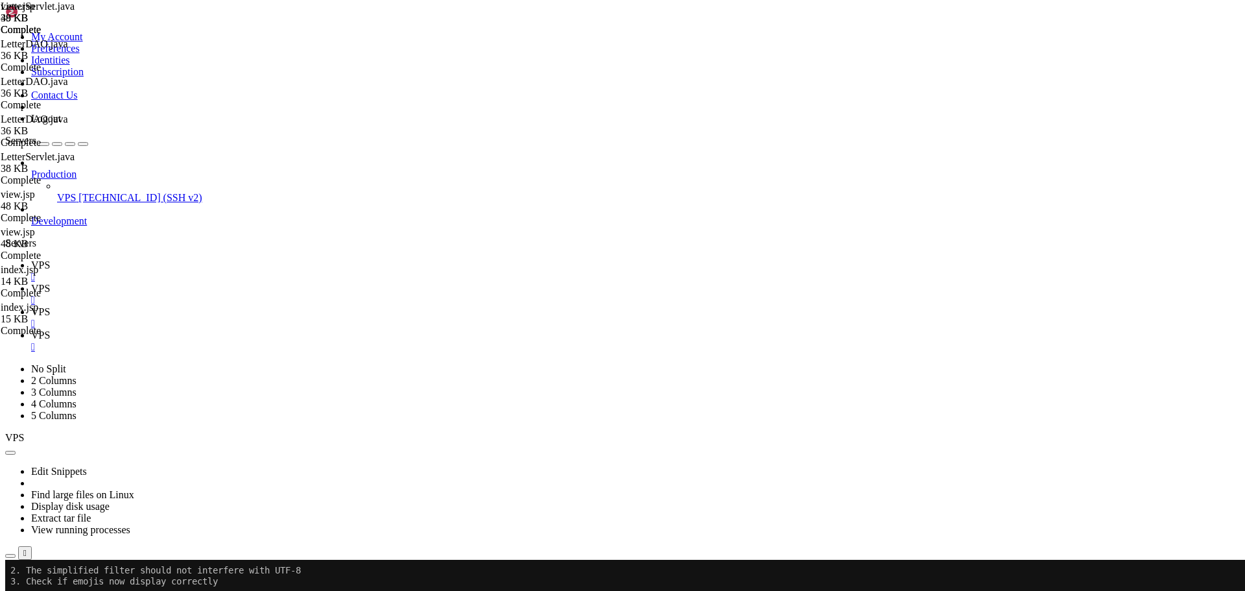
scroll to position [1884, 0]
click at [50, 283] on span "VPS" at bounding box center [40, 288] width 19 height 11
type textarea "handleRemoveLetterForm(request, response);"
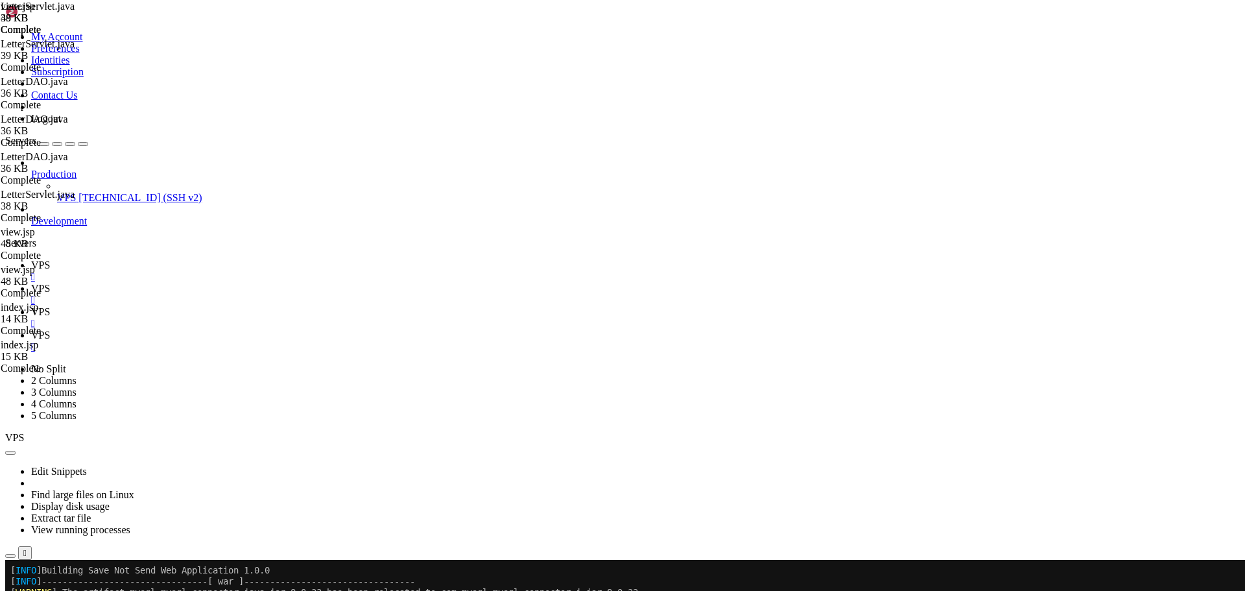
click at [183, 259] on link "VPS " at bounding box center [635, 270] width 1208 height 23
click at [31, 283] on icon at bounding box center [31, 288] width 0 height 11
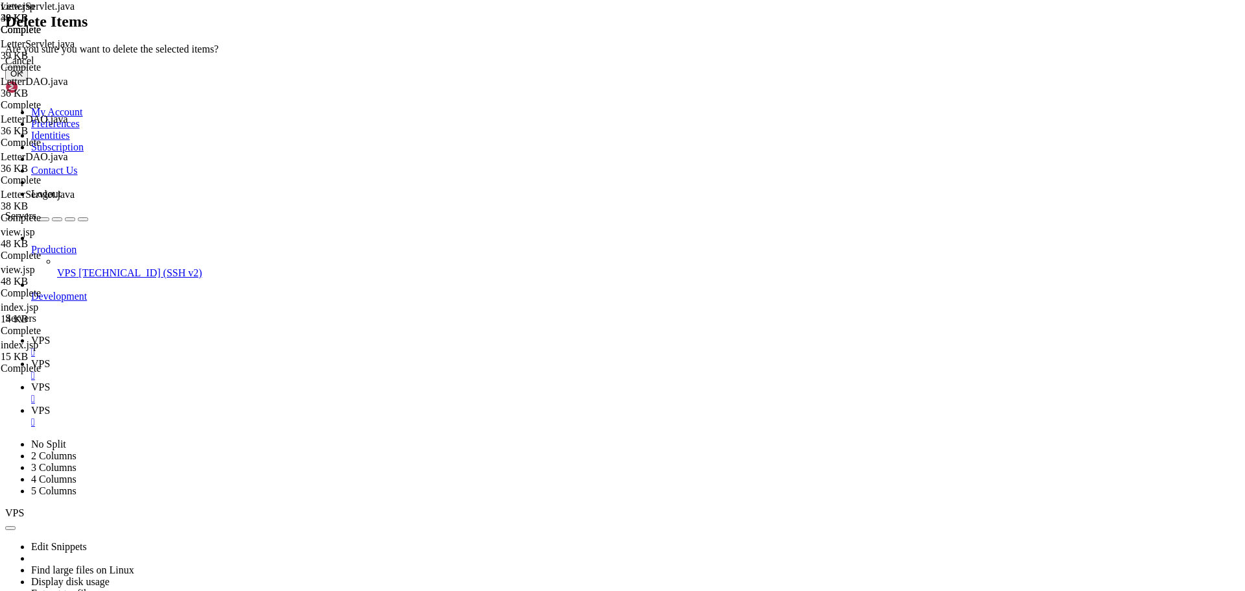
click at [28, 80] on button "OK" at bounding box center [16, 74] width 23 height 14
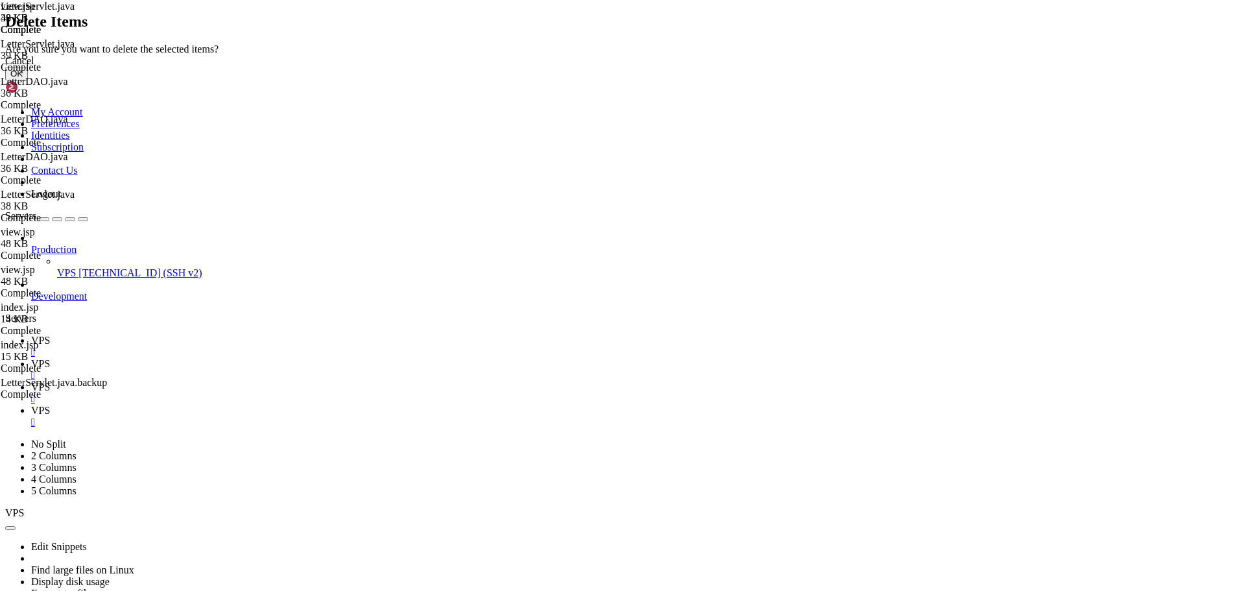
click at [28, 80] on button "OK" at bounding box center [16, 74] width 23 height 14
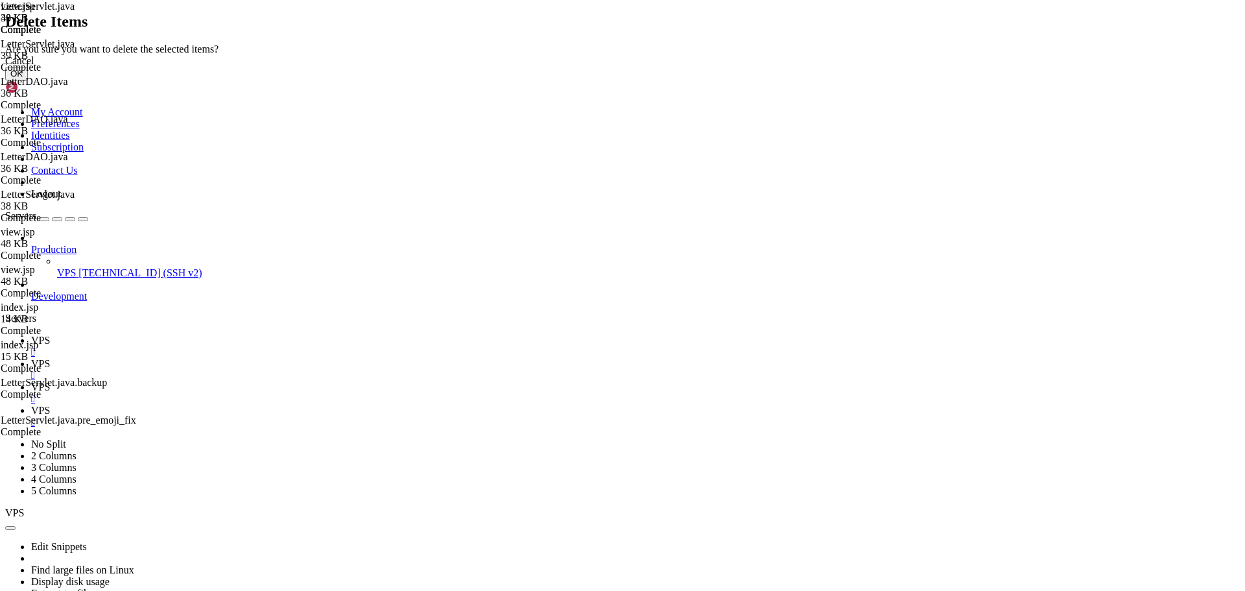
click at [28, 80] on button "OK" at bounding box center [16, 74] width 23 height 14
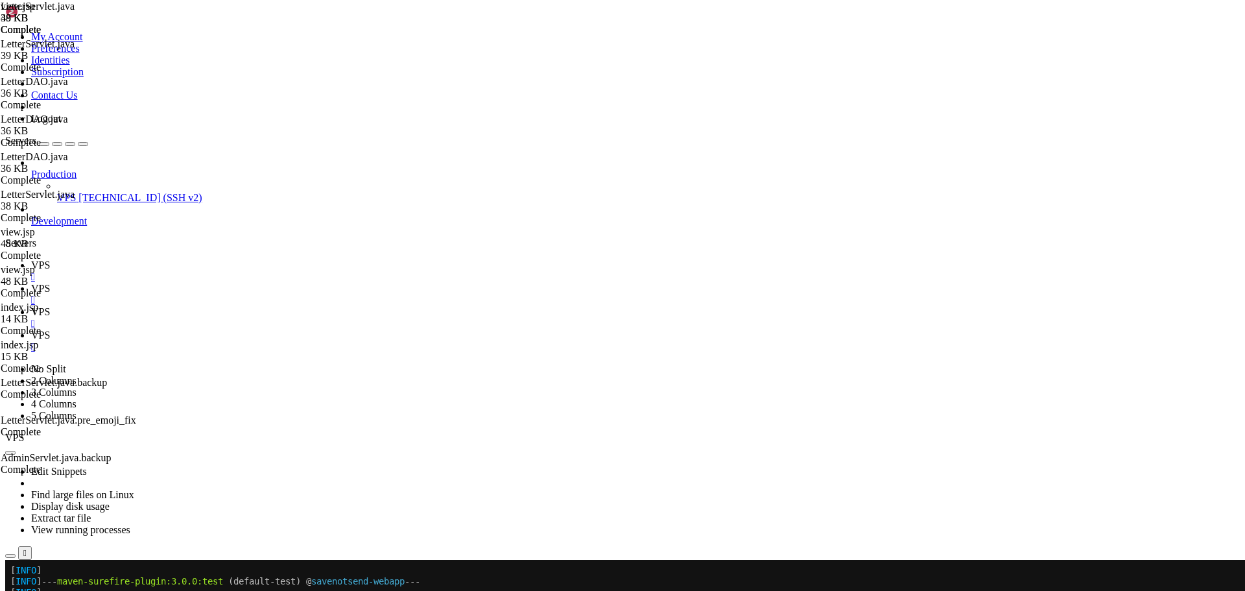
type input "/home/savenotsend/src/main/java/com/savenotsend/dao"
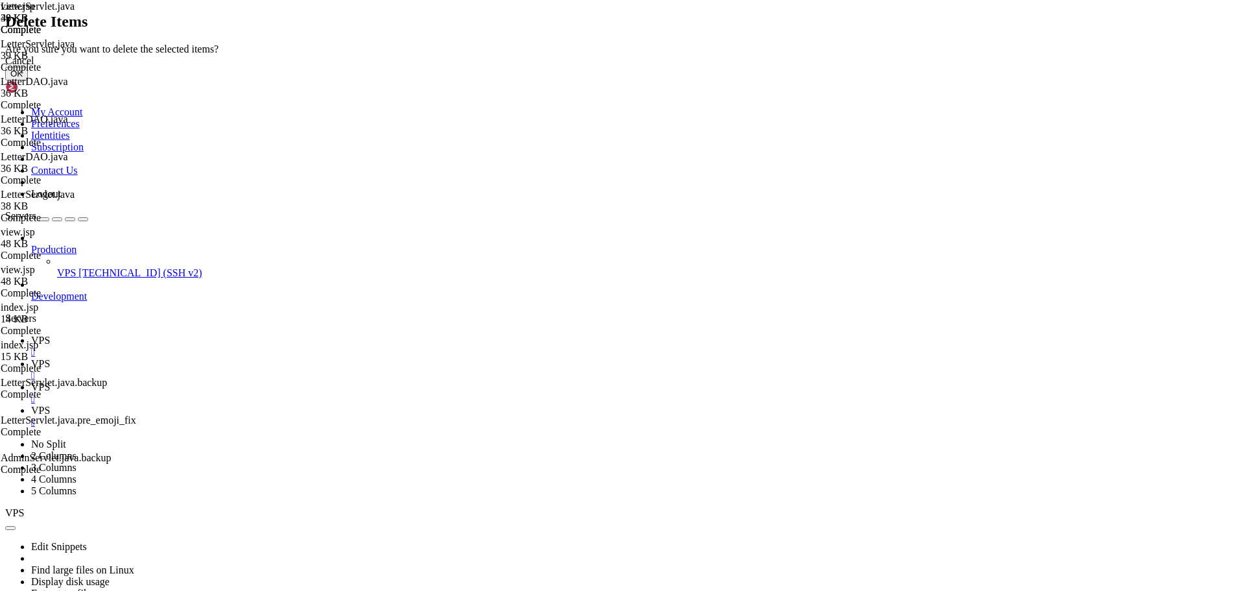
click at [28, 80] on button "OK" at bounding box center [16, 74] width 23 height 14
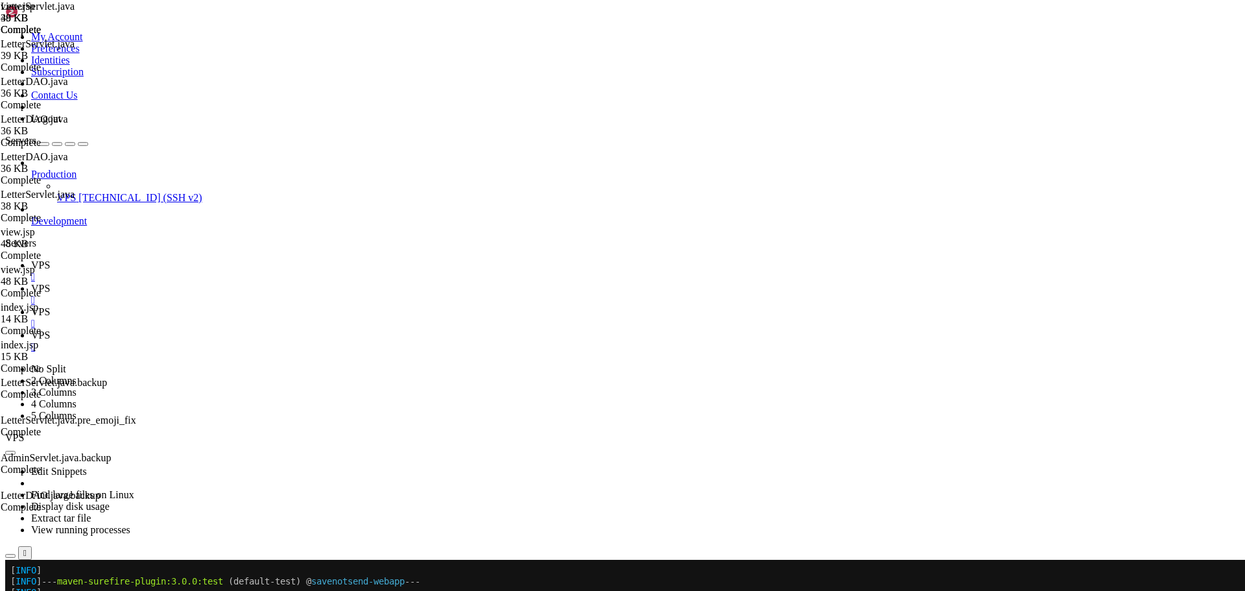
drag, startPoint x: 506, startPoint y: 294, endPoint x: 151, endPoint y: 266, distance: 356.3
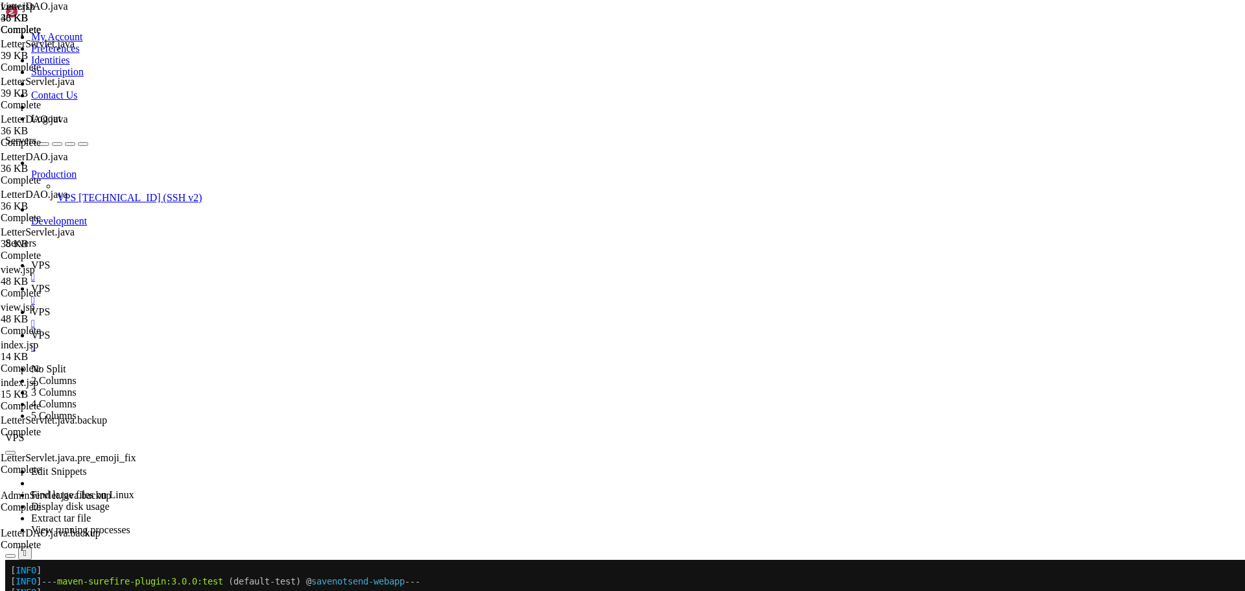
type textarea "// ===================================================================="
type textarea "}"
click at [10, 590] on icon "button" at bounding box center [10, 592] width 0 height 0
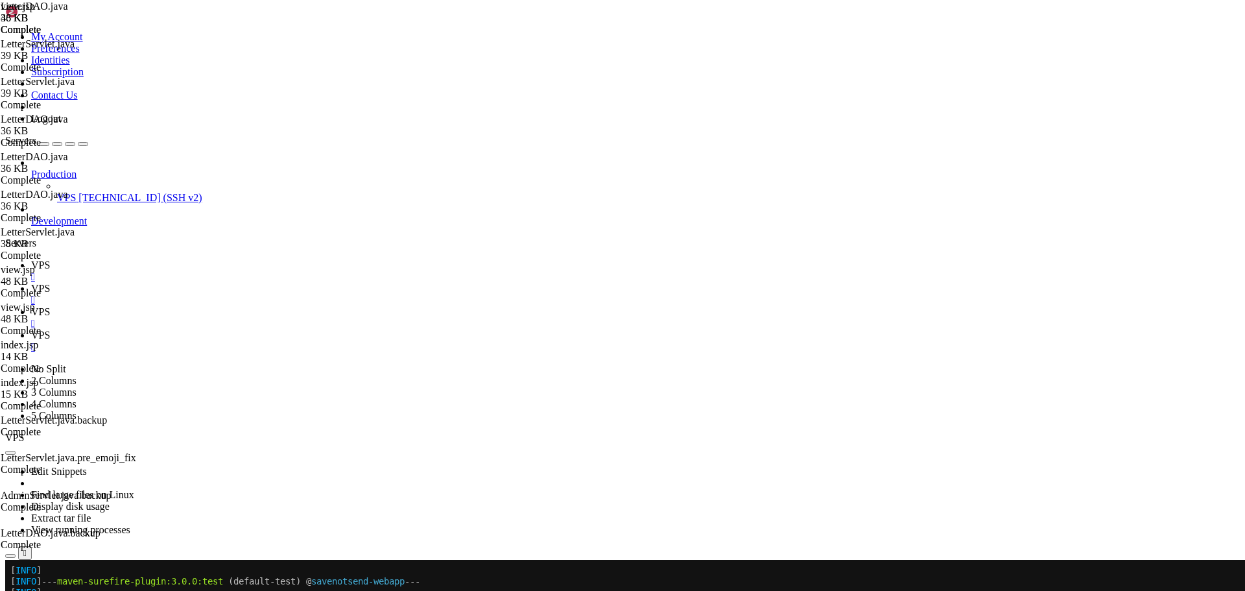
type input "/home/savenotsend/src/main/java/com/savenotsend/filters"
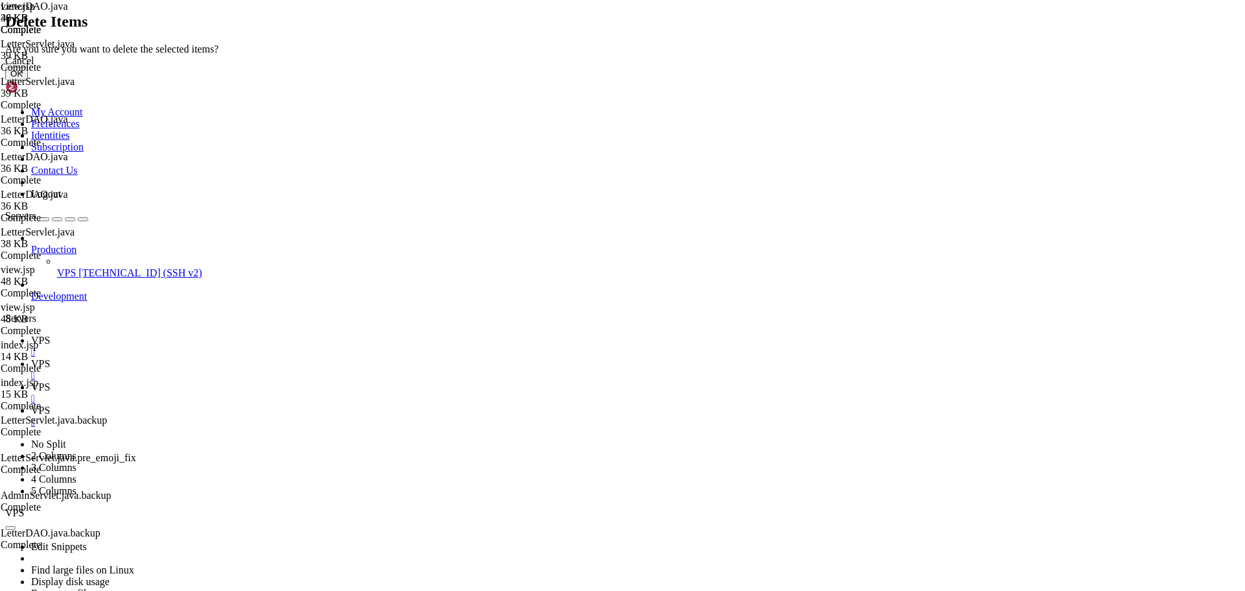
click at [28, 80] on button "OK" at bounding box center [16, 74] width 23 height 14
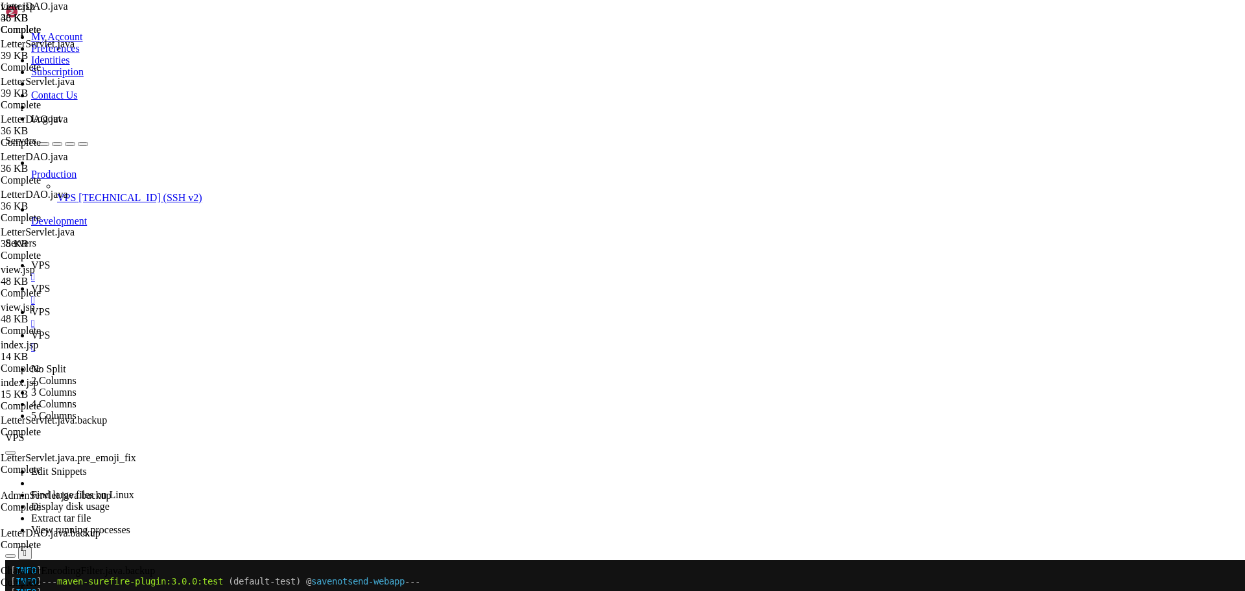
type textarea "package com.savenotsend.filters;"
type textarea "import javax.servlet.*;"
type textarea "import javax.servlet.http.HttpServletRequest;"
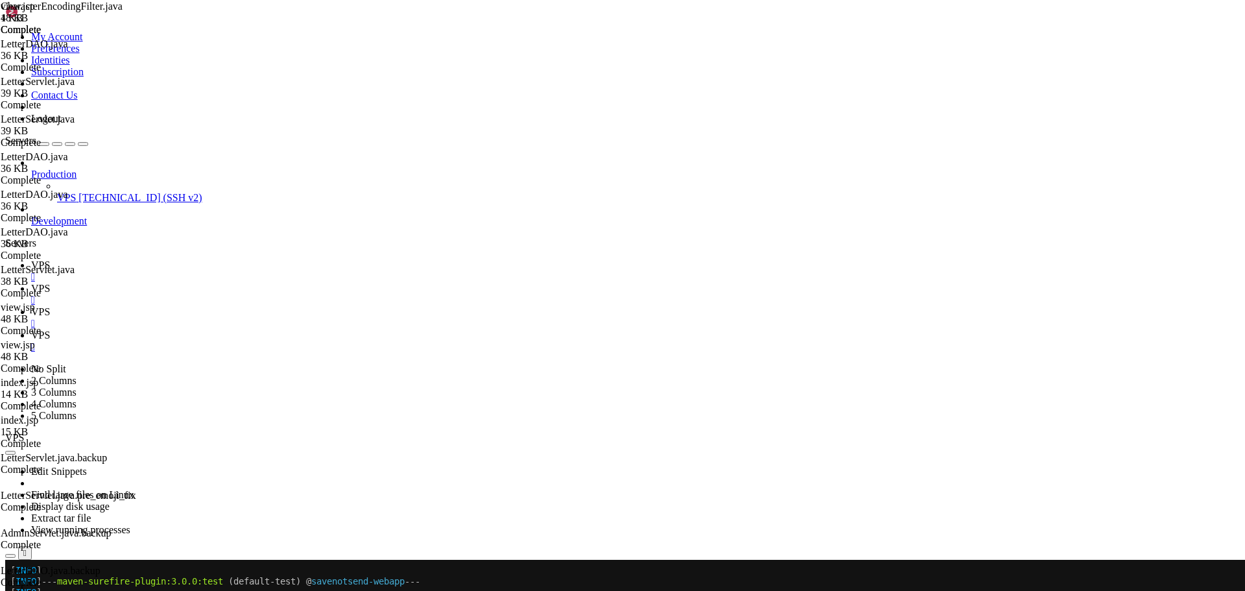
type textarea "import javax.servlet.http.HttpServletResponse;"
type textarea "import java.io.IOException;"
type textarea "/**"
type textarea "* Simplified Character encoding filter that sets UTF-8 without interfering"
type textarea "*/"
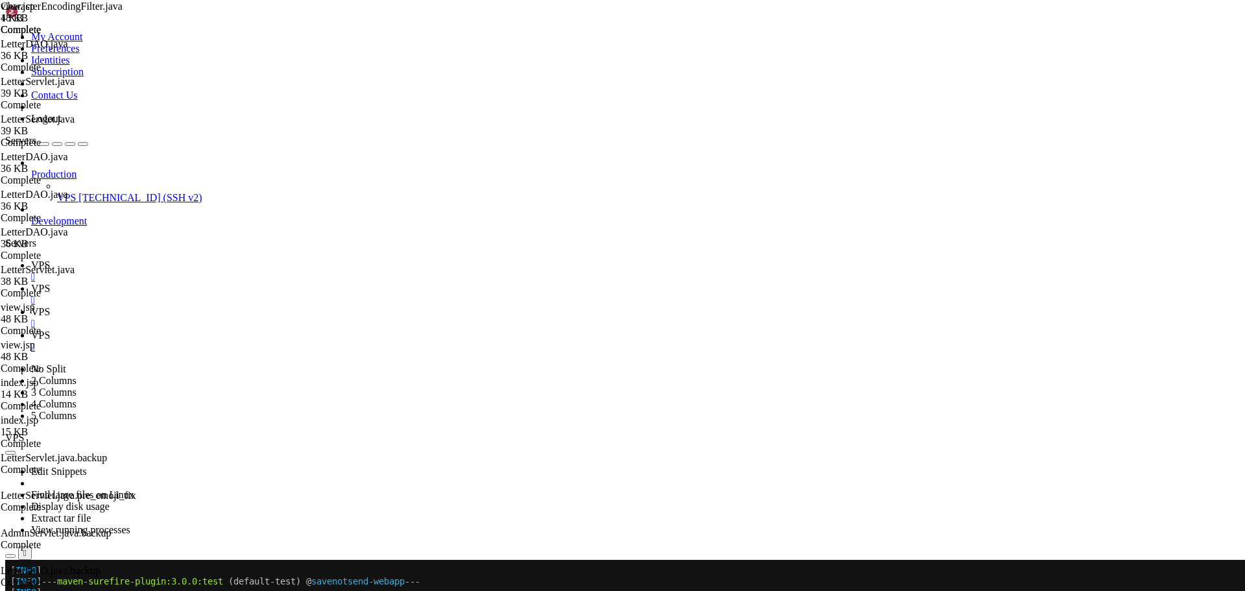
type textarea "public class CharacterEncodingFilter implements Filter {"
type textarea "private String encoding = "UTF-8";"
type textarea "@Override"
type textarea "public void init(FilterConfig filterConfig) throws ServletException {"
type textarea "String encodingParam = filterConfig.getInitParameter("encoding");"
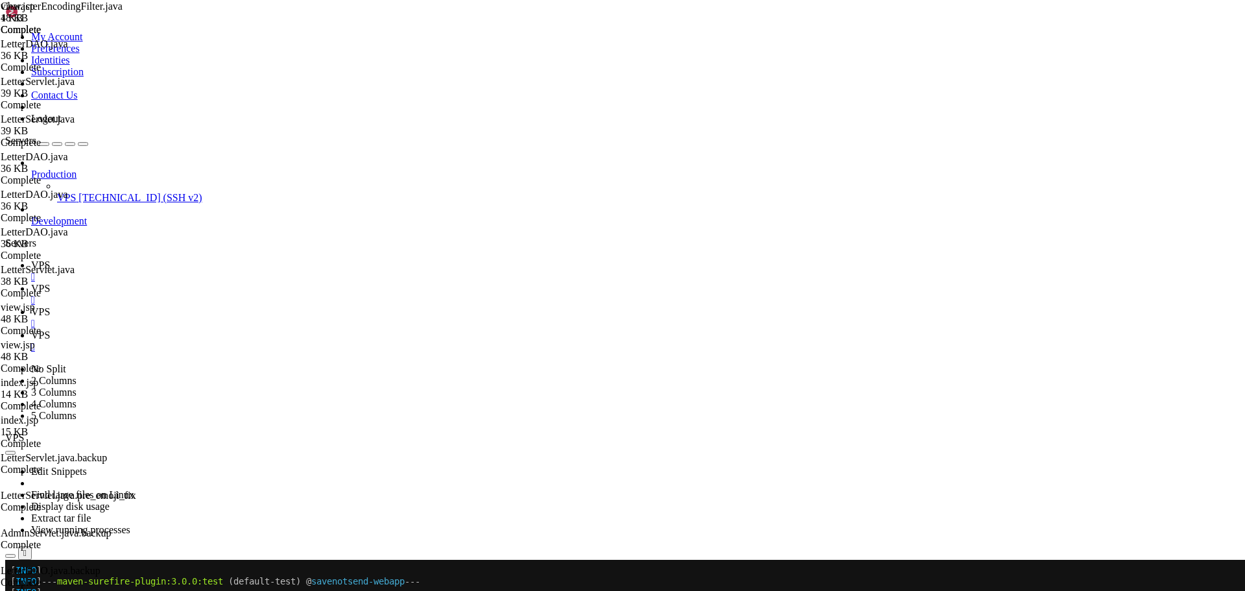
type textarea "if (encodingParam != null && !encodingParam.trim().isEmpty()) {"
type textarea "this.encoding = encodingParam.trim();"
type textarea "}"
type textarea "filterConfig.getServletContext().log("
type textarea ""CharacterEncodingFilter initialized with encoding: " + encoding"
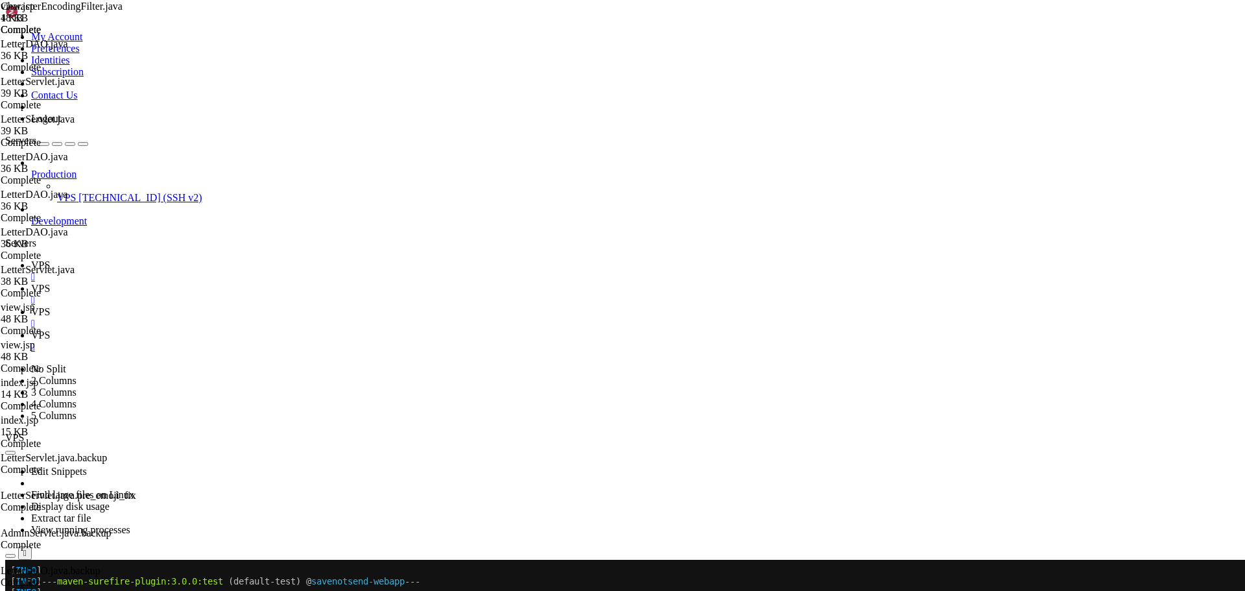
type textarea ");"
type textarea "}"
type textarea "@Override"
type textarea "public void doFilter(ServletRequest request, ServletResponse response, FilterCh…"
type textarea "throws IOException, ServletException {"
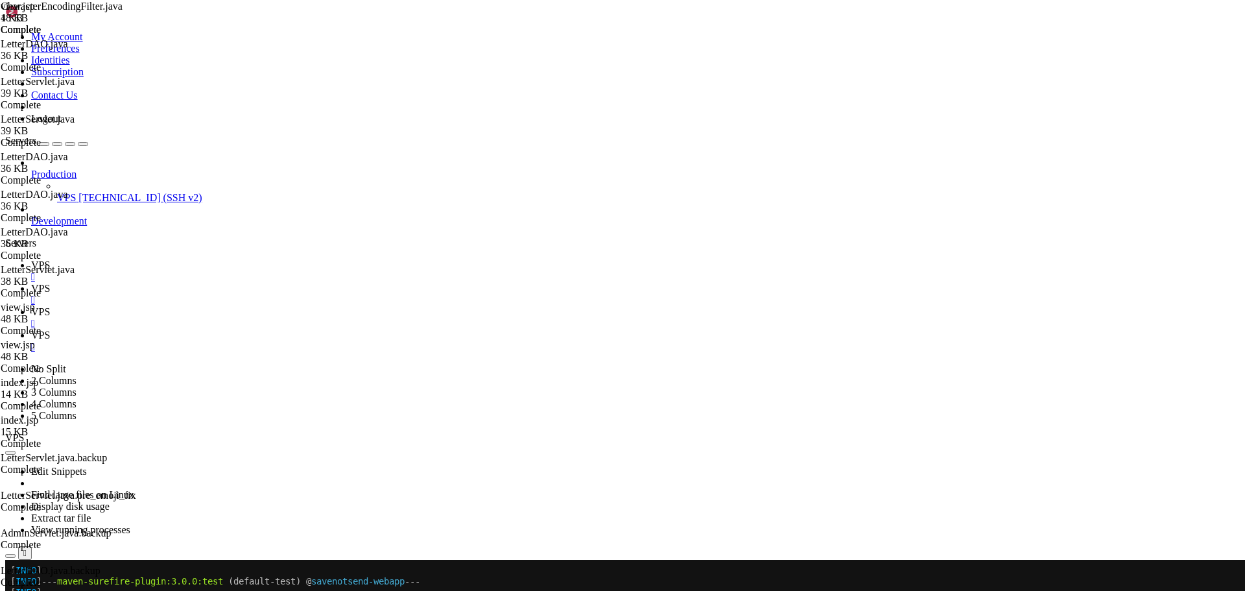
type textarea "// Simply set UTF-8 encoding without any wrapper interference"
type textarea "request.setCharacterEncoding(encoding);"
type textarea "response.setCharacterEncoding(encoding);"
type textarea "response.setContentType("text/html; charset=" + encoding);"
type textarea "// Continue without any wrapper that might corrupt UTF-8"
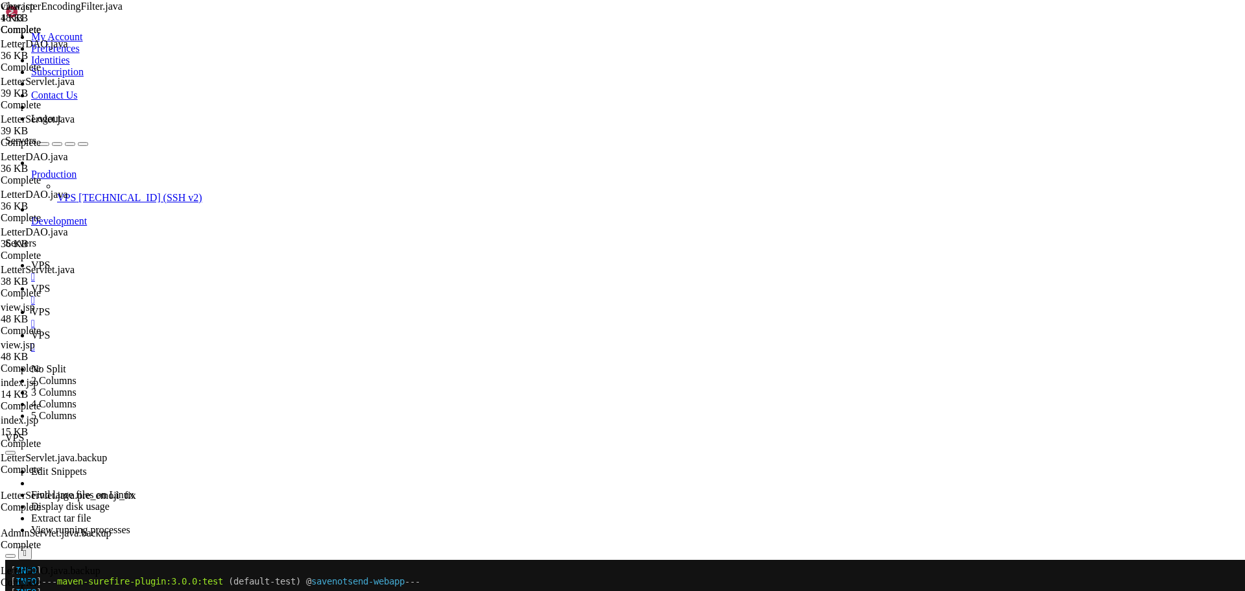
type textarea "chain.doFilter(request, response);"
type textarea "}"
type textarea "@Override"
type textarea "public void destroy() {"
type textarea "// Cleanup"
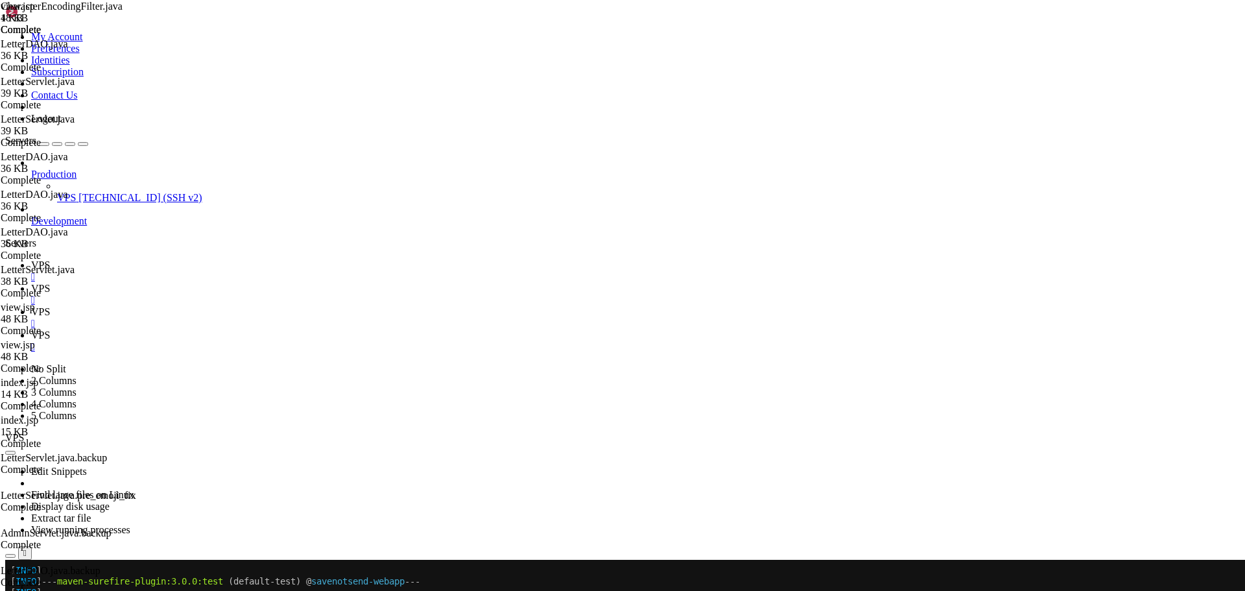
type textarea "}"
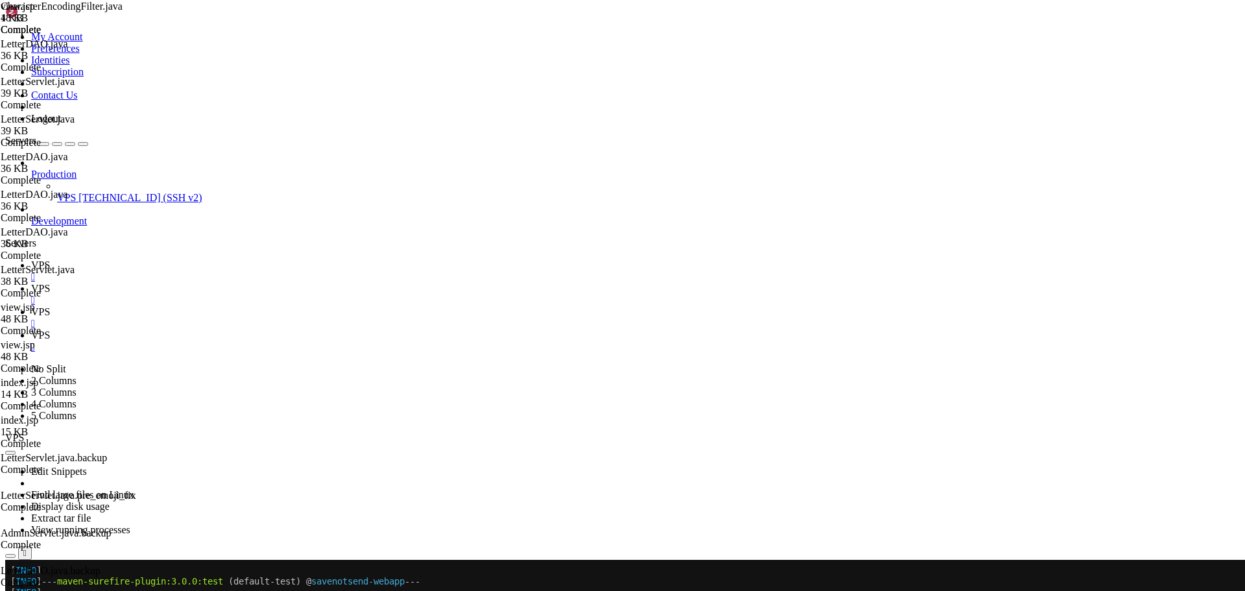
click at [10, 590] on icon "button" at bounding box center [10, 592] width 0 height 0
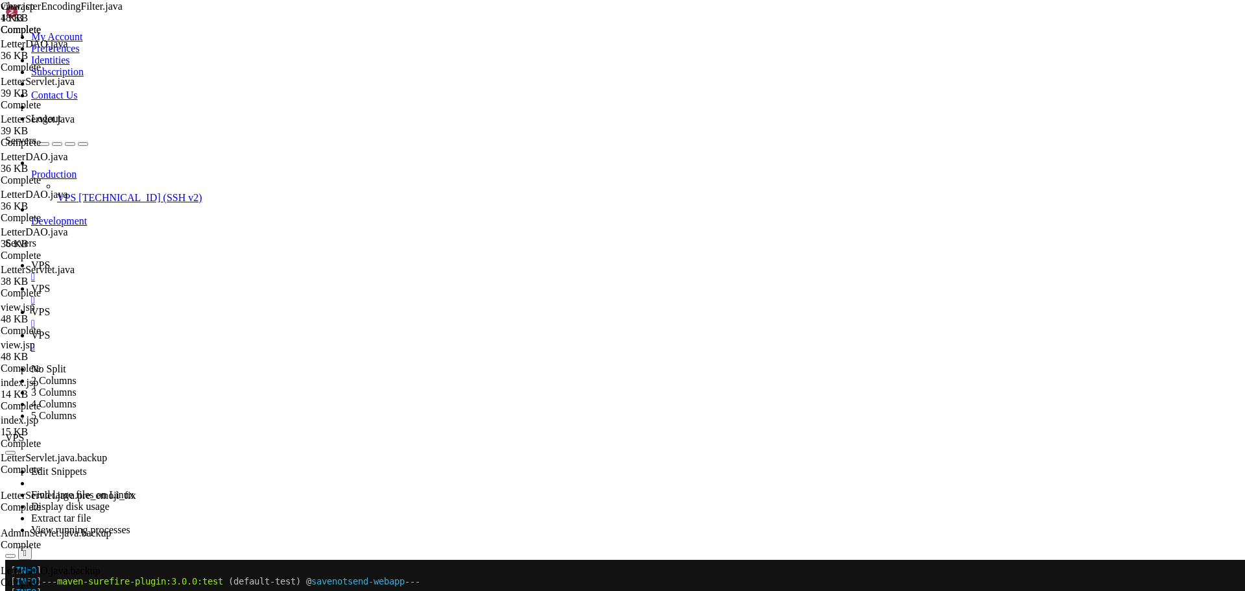
type input "/home/savenotsend/src/main/webapp/WEB-INF/jsp/letters"
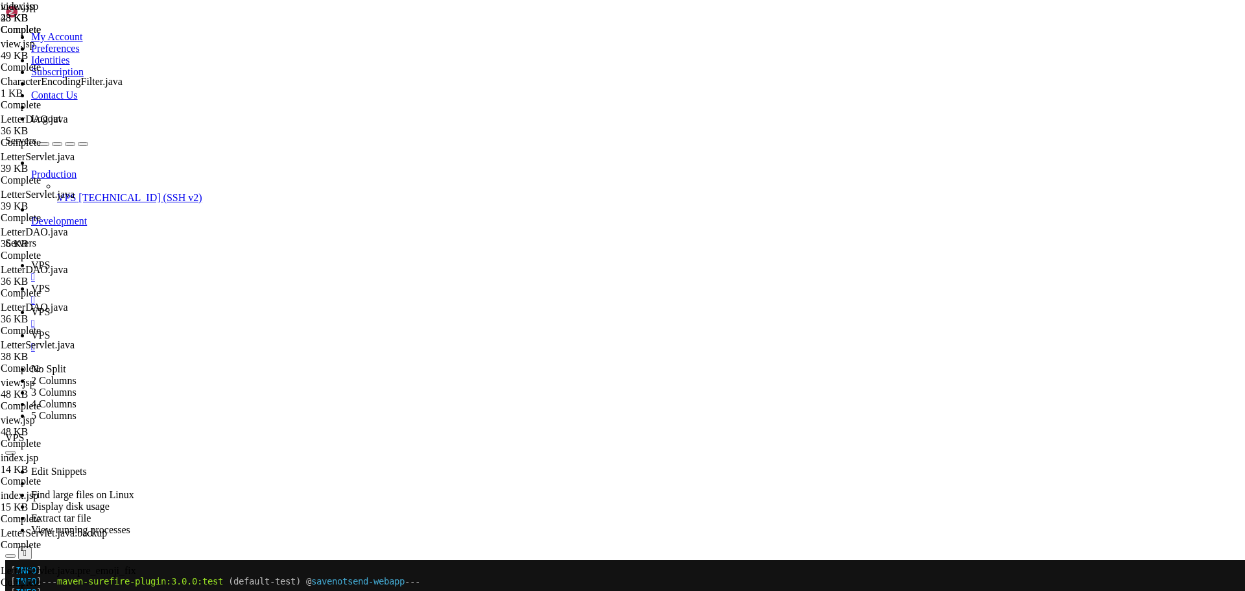
click at [31, 259] on icon at bounding box center [31, 264] width 0 height 11
